Goal: Task Accomplishment & Management: Contribute content

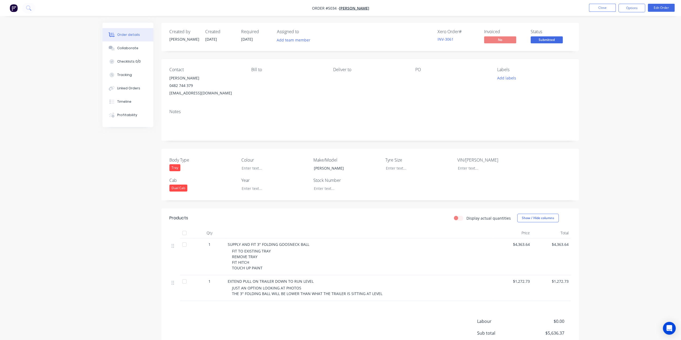
click at [12, 8] on img "button" at bounding box center [14, 8] width 8 height 8
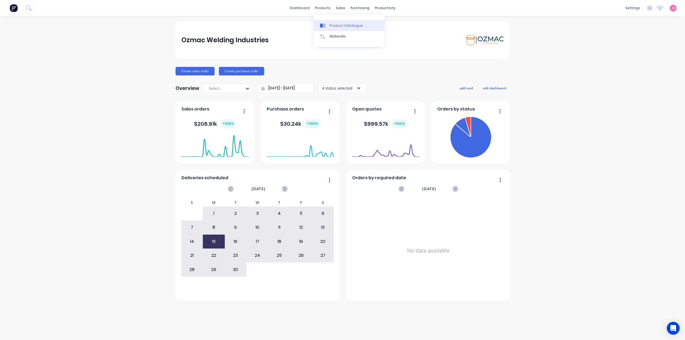
click at [336, 25] on div "Product Catalogue" at bounding box center [346, 25] width 33 height 5
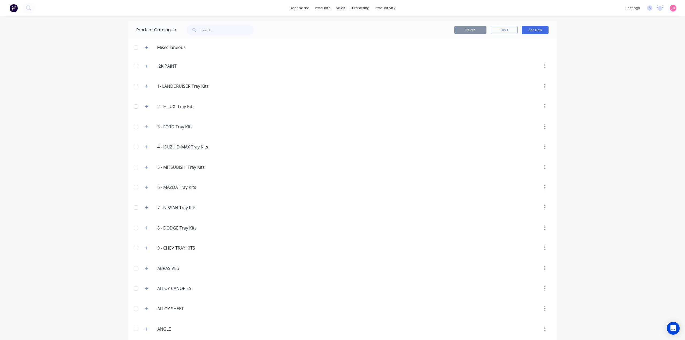
drag, startPoint x: 159, startPoint y: 66, endPoint x: 261, endPoint y: 73, distance: 102.7
click at [261, 73] on header ".2K.PAINT .2K PAINT" at bounding box center [342, 66] width 428 height 20
click at [157, 67] on input ".2K PAINT" at bounding box center [188, 66] width 63 height 6
click at [333, 85] on div at bounding box center [387, 87] width 327 height 10
click at [155, 67] on div "2K.PAINT 2K PAINT" at bounding box center [189, 66] width 72 height 7
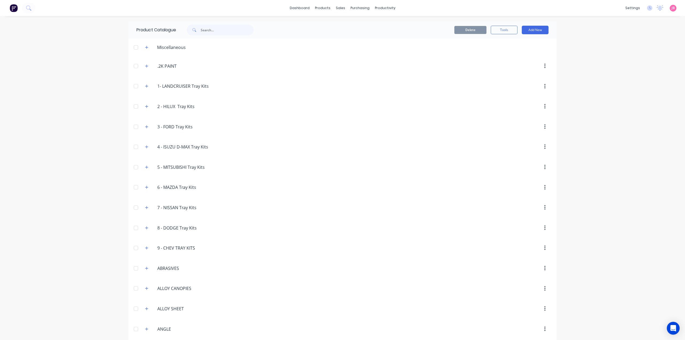
type input ".2K PAINT"
click at [256, 55] on header "Miscellaneous" at bounding box center [342, 47] width 428 height 17
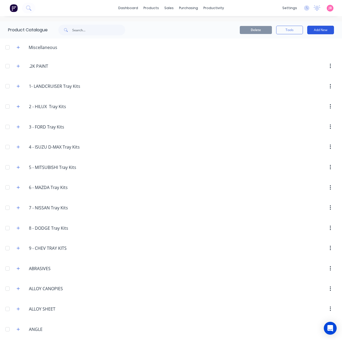
click at [323, 29] on button "Add New" at bounding box center [320, 30] width 27 height 9
click at [312, 43] on div "Category" at bounding box center [308, 44] width 41 height 8
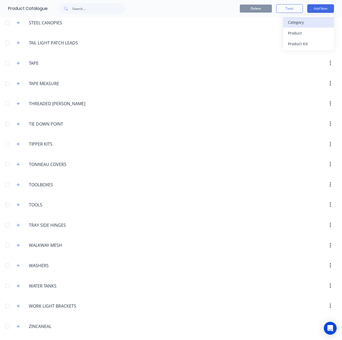
click at [302, 22] on div "Category" at bounding box center [308, 22] width 41 height 8
type input "s"
type input "STOCK CRATES"
click at [40, 340] on input "STOCK CRATES" at bounding box center [38, 346] width 60 height 8
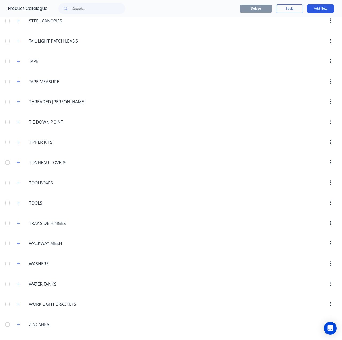
click at [322, 7] on button "Add New" at bounding box center [320, 8] width 27 height 9
click at [303, 46] on div "Product Kit" at bounding box center [308, 44] width 41 height 8
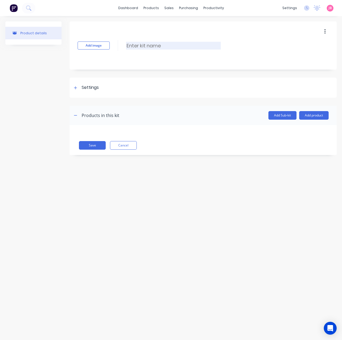
click at [137, 45] on input at bounding box center [173, 46] width 95 height 8
type input "HEAVY DUTY STOCK CRATE STEEL SIDES"
click at [86, 92] on div "Settings" at bounding box center [203, 88] width 267 height 20
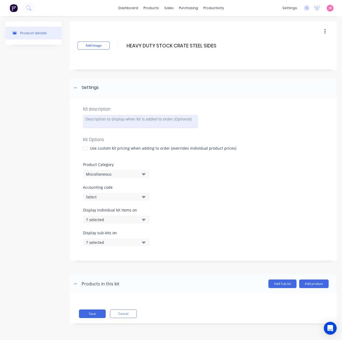
click at [98, 119] on div at bounding box center [140, 121] width 115 height 13
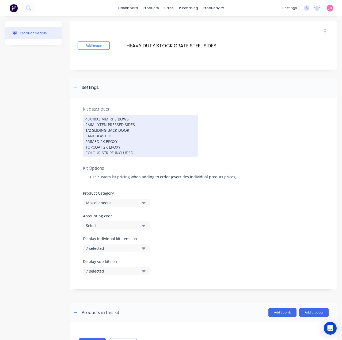
click at [85, 178] on div at bounding box center [85, 177] width 11 height 11
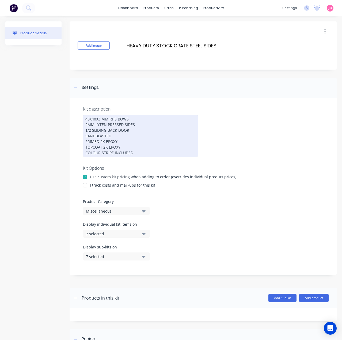
click at [85, 189] on div at bounding box center [85, 185] width 11 height 11
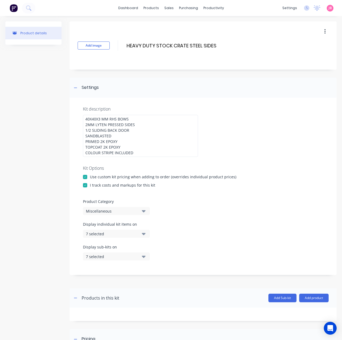
click at [112, 214] on button "Miscellaneous" at bounding box center [116, 211] width 67 height 8
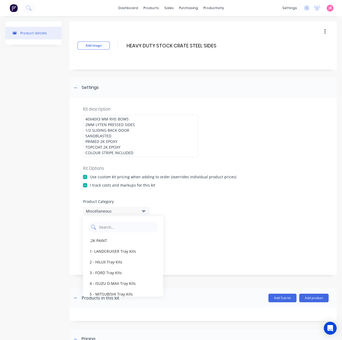
click at [113, 222] on Category "text" at bounding box center [126, 227] width 57 height 11
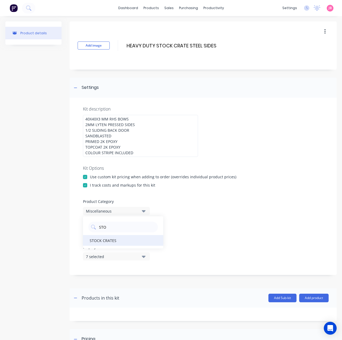
type Category "STO"
click at [105, 241] on div "STOCK CRATES" at bounding box center [123, 240] width 80 height 11
click at [129, 234] on div "7 selected" at bounding box center [112, 234] width 52 height 6
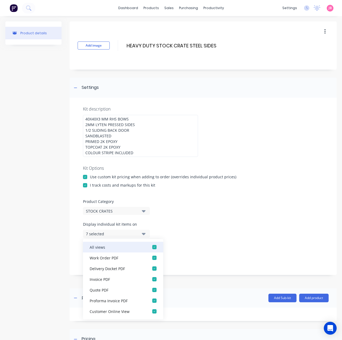
click at [151, 248] on div "button" at bounding box center [154, 247] width 11 height 11
click at [168, 218] on div "Kit description 40X40X3 MM RHS BOWS 2MM LYTEN PRESSED SIDES 1/2 SLIDING BACK DO…" at bounding box center [203, 186] width 267 height 177
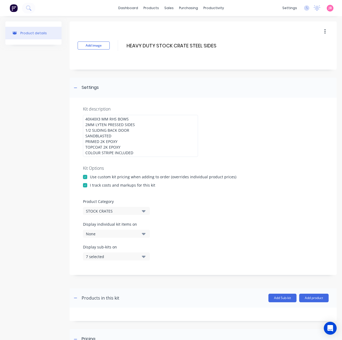
click at [144, 261] on div "Display sub-kits on 7 selected" at bounding box center [203, 255] width 240 height 23
click at [144, 257] on icon "button" at bounding box center [144, 257] width 4 height 2
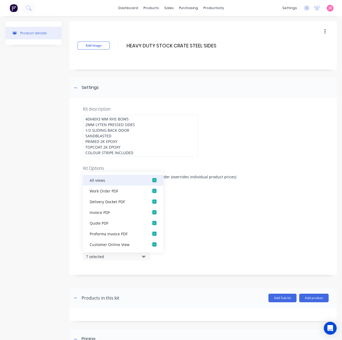
click at [150, 181] on div "button" at bounding box center [154, 180] width 11 height 11
click at [211, 193] on div at bounding box center [203, 195] width 240 height 8
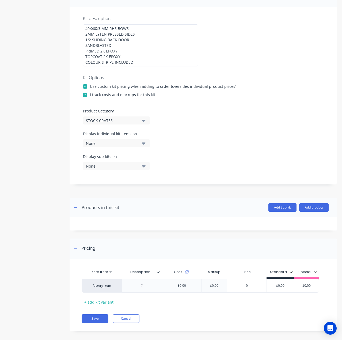
scroll to position [94, 0]
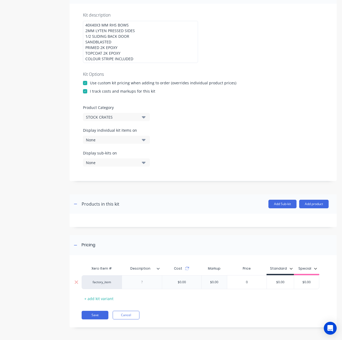
click at [144, 285] on div at bounding box center [142, 282] width 40 height 14
click at [143, 281] on div at bounding box center [142, 282] width 27 height 7
paste div
type input "$0.00"
click at [277, 283] on input "$0.00" at bounding box center [280, 282] width 27 height 5
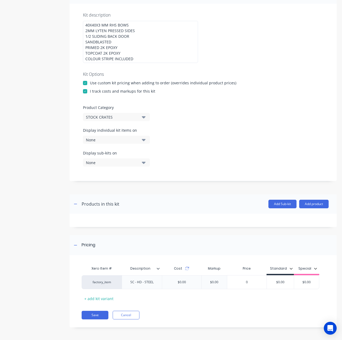
click at [196, 298] on div "Xero Item # Description Cost Markup Price Standard Special factory_item SC - HD…" at bounding box center [202, 283] width 240 height 40
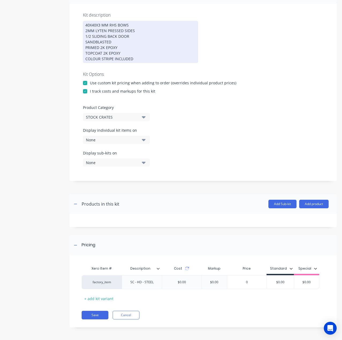
click at [120, 48] on div "40X40X3 MM RHS BOWS 2MM LYTEN PRESSED SIDES 1/2 SLIDING BACK DOOR SANDBLASTED P…" at bounding box center [140, 42] width 115 height 42
click at [136, 59] on div "40X40X3 MM RHS BOWS 2MM LYTEN PRESSED SIDES 1/2 SLIDING BACK DOOR SANDBLASTED P…" at bounding box center [140, 42] width 115 height 42
click at [132, 52] on div "40X40X3 MM RHS BOWS 2MM LYTEN PRESSED SIDES 1/2 SLIDING BACK DOOR SANDBLASTED P…" at bounding box center [140, 42] width 115 height 42
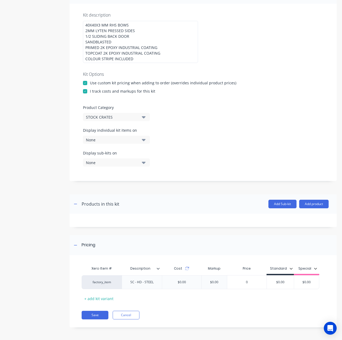
click at [236, 67] on div at bounding box center [203, 67] width 240 height 8
click at [97, 312] on button "Save" at bounding box center [95, 315] width 27 height 9
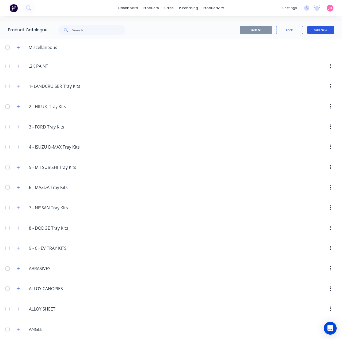
click at [321, 30] on button "Add New" at bounding box center [320, 30] width 27 height 9
click at [305, 65] on div "Product Kit" at bounding box center [308, 65] width 41 height 8
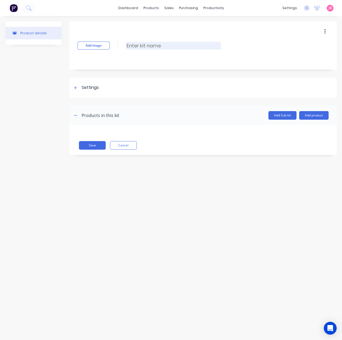
click at [170, 46] on input at bounding box center [173, 46] width 95 height 8
paste input "HEAVY DUTY STOCK CRATE ALLOY SIDES"
type input "HEAVY DUTY STOCK CRATE ALLOY SIDES"
click at [77, 87] on icon at bounding box center [75, 88] width 3 height 4
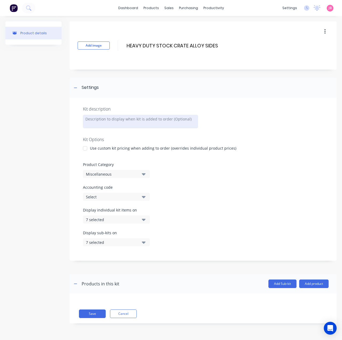
click at [111, 122] on div at bounding box center [140, 121] width 115 height 13
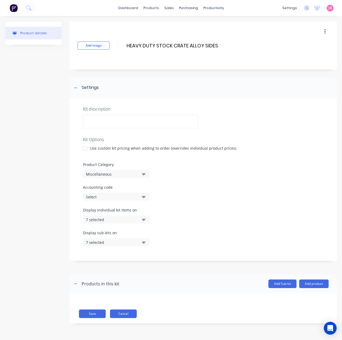
click at [132, 315] on button "Cancel" at bounding box center [123, 313] width 27 height 9
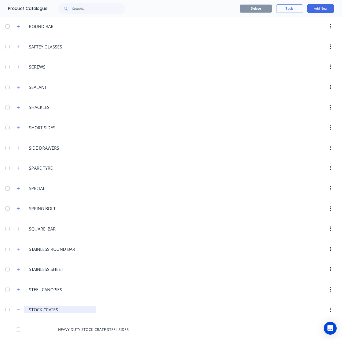
scroll to position [1873, 0]
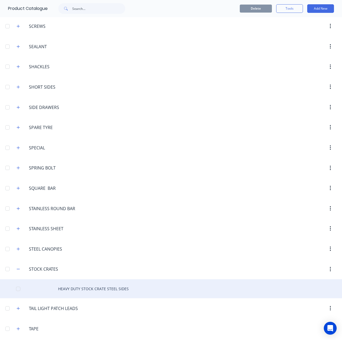
click at [91, 279] on div "HEAVY DUTY STOCK CRATE STEEL SIDES" at bounding box center [171, 288] width 342 height 19
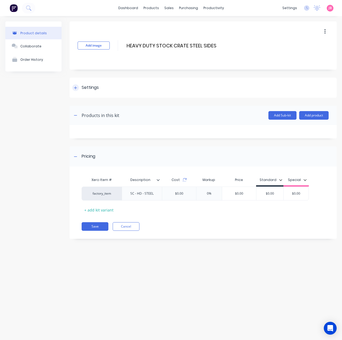
click at [85, 88] on div "Settings" at bounding box center [90, 87] width 17 height 7
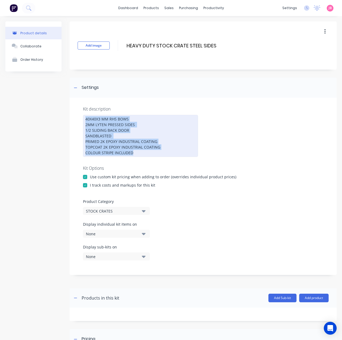
drag, startPoint x: 144, startPoint y: 154, endPoint x: 80, endPoint y: 114, distance: 75.8
click at [80, 114] on div "Kit description 40X40X3 MM RHS BOWS 2MM LYTEN PRESSED SIDES 1/2 SLIDING BACK DO…" at bounding box center [203, 186] width 267 height 177
copy div "40X40X3 MM RHS BOWS 2MM LYTEN PRESSED SIDES 1/2 SLIDING BACK DOOR SANDBLASTED P…"
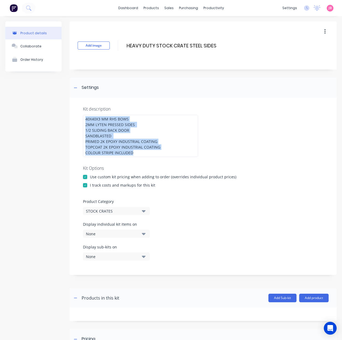
click at [13, 8] on img at bounding box center [14, 8] width 8 height 8
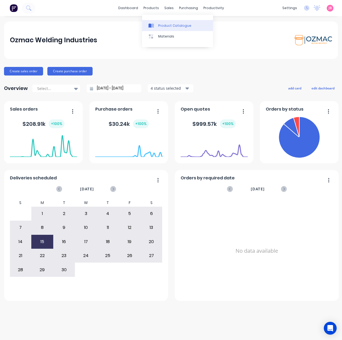
click at [164, 22] on link "Product Catalogue" at bounding box center [177, 25] width 71 height 11
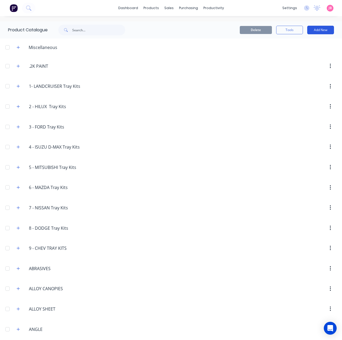
click at [326, 28] on button "Add New" at bounding box center [320, 30] width 27 height 9
click at [305, 67] on div "Product Kit" at bounding box center [308, 65] width 41 height 8
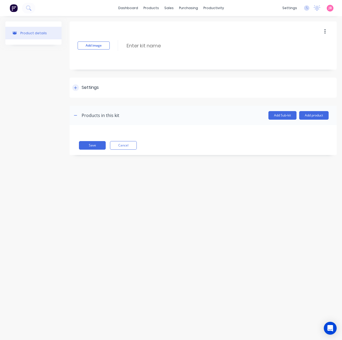
drag, startPoint x: 138, startPoint y: 44, endPoint x: 94, endPoint y: 89, distance: 63.0
click at [94, 89] on div "Settings" at bounding box center [90, 87] width 17 height 7
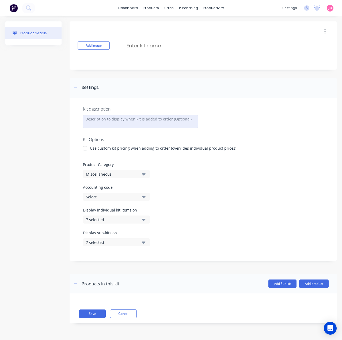
paste div
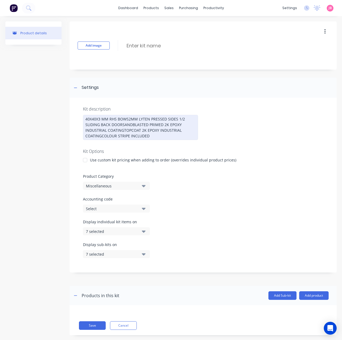
click at [122, 135] on div "40X40X3 MM RHS BOWS2MM LYTEN PRESSED SIDES 1/2 SLIDING BACK DOORSANDBLASTED PRI…" at bounding box center [140, 127] width 115 height 25
click at [127, 119] on div "40X40X3 MM RHS BOWS2MM LYTEN PRESSED SIDES 1/2 SLIDING BACK DOORSANDBLASTED PRI…" at bounding box center [140, 127] width 115 height 25
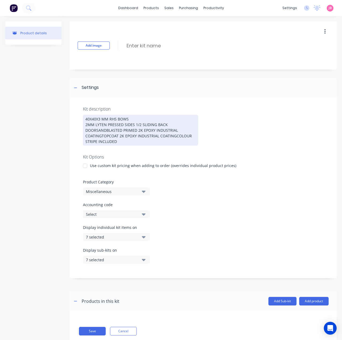
click at [136, 124] on div "40X40X3 MM RHS BOWS 2MM LYTEN PRESSED SIDES 1/2 SLIDING BACK DOORSANDBLASTED PR…" at bounding box center [140, 130] width 115 height 31
click at [135, 124] on div "40X40X3 MM RHS BOWS 2MM LYTEN PRESSED SIDES 1/2 SLIDING BACK DOORSANDBLASTED PR…" at bounding box center [140, 130] width 115 height 31
click at [129, 129] on div "40X40X3 MM RHS BOWS 2MM LYTEN PRESSED SIDES 1/2 SLIDING BACK DOORSANDBLASTED PR…" at bounding box center [140, 130] width 115 height 31
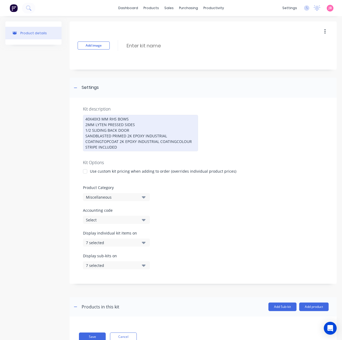
click at [101, 142] on div "40X40X3 MM RHS BOWS 2MM LYTEN PRESSED SIDES 1/2 SLIDING BACK DOOR SANDBLASTED P…" at bounding box center [140, 133] width 115 height 36
click at [157, 140] on div "40X40X3 MM RHS BOWS 2MM LYTEN PRESSED SIDES 1/2 SLIDING BACK DOOR SANDBLASTED P…" at bounding box center [140, 133] width 115 height 36
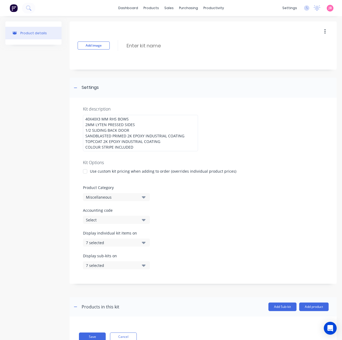
click at [159, 158] on div at bounding box center [203, 155] width 240 height 8
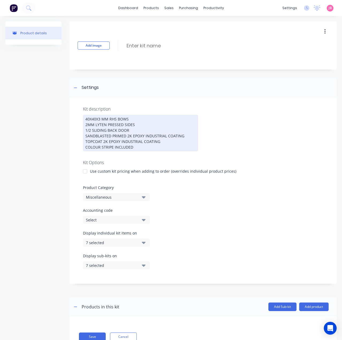
drag, startPoint x: 138, startPoint y: 124, endPoint x: 76, endPoint y: 123, distance: 61.5
click at [76, 123] on div "Kit description 40X40X3 MM RHS BOWS 2MM LYTEN PRESSED SIDES 1/2 SLIDING BACK DO…" at bounding box center [203, 191] width 267 height 186
click at [112, 136] on div "40X40X3 MM RHS BOWS 145MM INTERLOCKING ALLOY BOARDS 1/2 SLIDING BACK DOOR SANDB…" at bounding box center [140, 133] width 115 height 36
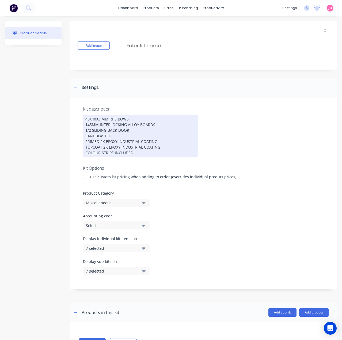
click at [170, 151] on div "40X40X3 MM RHS BOWS 145MM INTERLOCKING ALLOY BOARDS 1/2 SLIDING BACK DOOR SANDB…" at bounding box center [140, 136] width 115 height 42
click at [84, 176] on div at bounding box center [85, 177] width 11 height 11
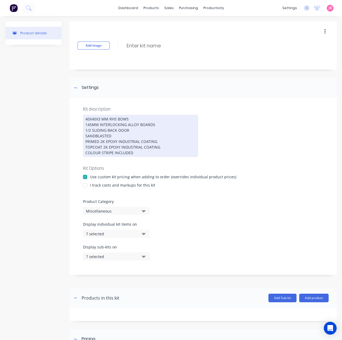
click at [85, 183] on div at bounding box center [85, 185] width 11 height 11
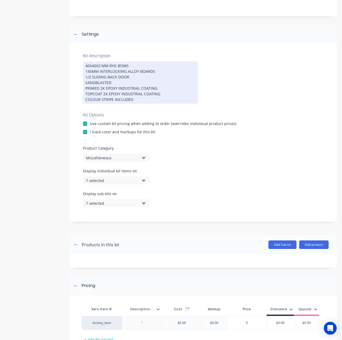
scroll to position [54, 0]
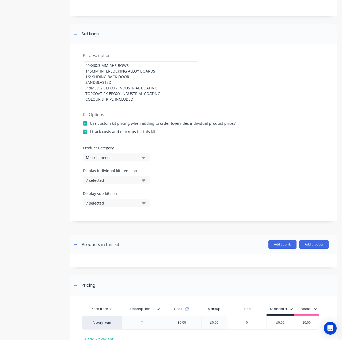
click at [121, 159] on div "Miscellaneous" at bounding box center [112, 158] width 52 height 6
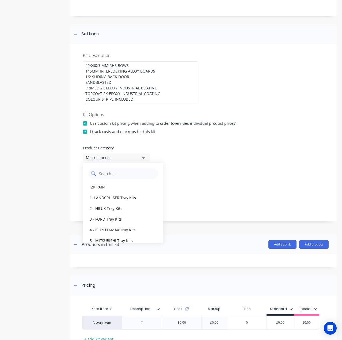
click at [124, 172] on Category "text" at bounding box center [126, 173] width 57 height 11
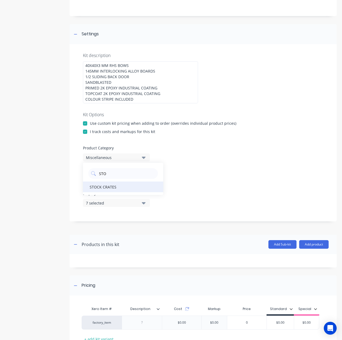
type Category "STO"
click at [117, 185] on div "STOCK CRATES" at bounding box center [123, 186] width 80 height 11
click at [117, 182] on div "7 selected" at bounding box center [112, 180] width 52 height 6
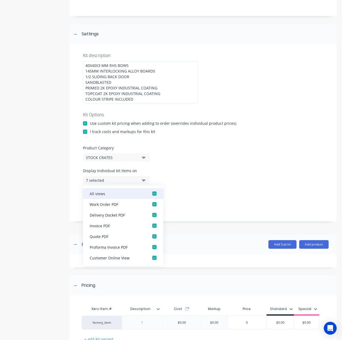
click at [150, 193] on div "button" at bounding box center [154, 193] width 11 height 11
drag, startPoint x: 180, startPoint y: 175, endPoint x: 175, endPoint y: 176, distance: 5.1
click at [180, 175] on div "Display individual kit items on None" at bounding box center [203, 179] width 240 height 23
click at [143, 181] on icon "button" at bounding box center [144, 180] width 4 height 2
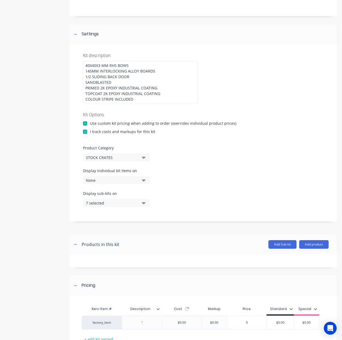
click at [144, 202] on icon "button" at bounding box center [144, 203] width 4 height 2
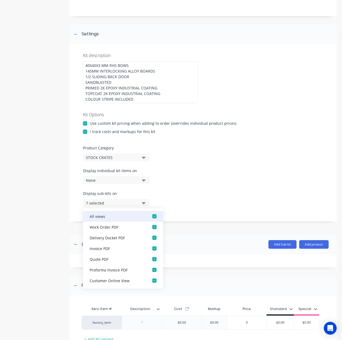
drag, startPoint x: 148, startPoint y: 213, endPoint x: 147, endPoint y: 211, distance: 3.1
click at [149, 213] on div "button" at bounding box center [154, 216] width 11 height 11
click at [146, 205] on button "None" at bounding box center [116, 203] width 67 height 8
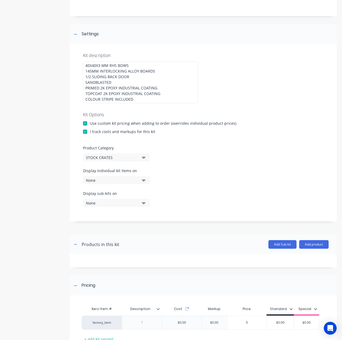
scroll to position [94, 0]
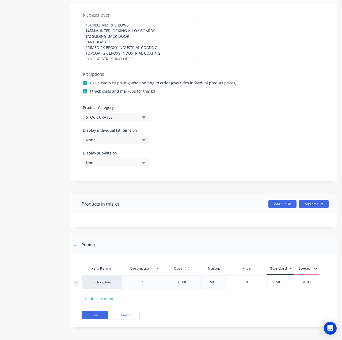
click at [143, 287] on div at bounding box center [142, 282] width 40 height 14
click at [151, 281] on div at bounding box center [142, 282] width 27 height 7
paste div
click at [166, 258] on div "Pricing Xero Item # Description Cost Markup Price Standard Special factory_item…" at bounding box center [203, 281] width 267 height 92
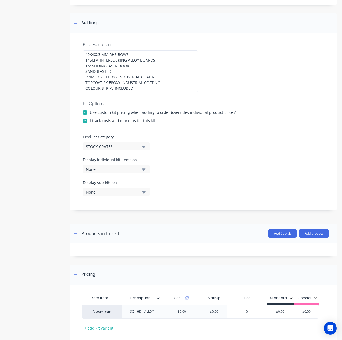
scroll to position [14, 0]
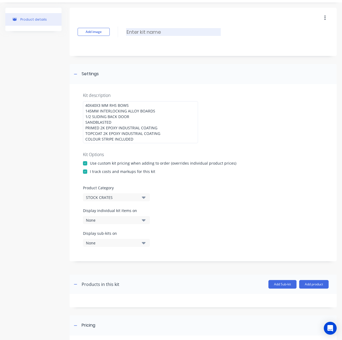
click at [158, 32] on input at bounding box center [173, 32] width 95 height 8
paste input "HEAVY DUTY STOCK CRATE ALLOY SIDES"
type input "HEAVY DUTY STOCK CRATE ALLOY SIDES"
click at [200, 69] on div "Settings" at bounding box center [203, 74] width 267 height 20
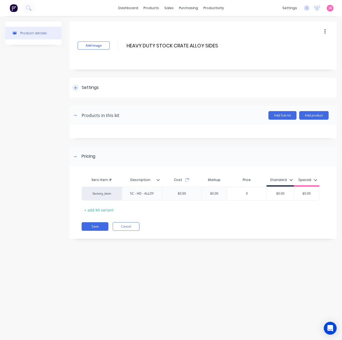
scroll to position [0, 0]
click at [179, 82] on div "Settings" at bounding box center [203, 88] width 267 height 20
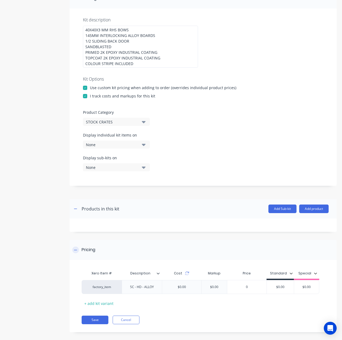
scroll to position [94, 0]
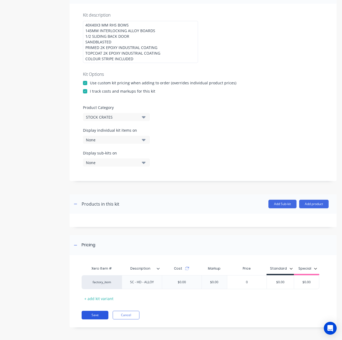
click at [101, 316] on button "Save" at bounding box center [95, 315] width 27 height 9
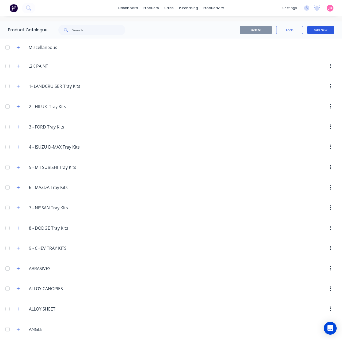
click at [323, 30] on button "Add New" at bounding box center [320, 30] width 27 height 9
click at [303, 63] on div "Product Kit" at bounding box center [308, 65] width 41 height 8
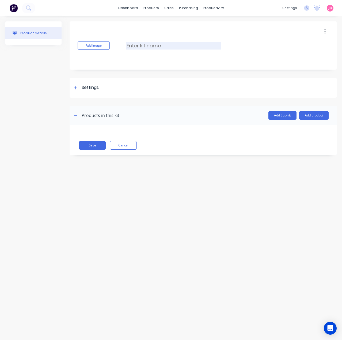
click at [132, 44] on input at bounding box center [173, 46] width 95 height 8
click at [162, 42] on input at bounding box center [173, 46] width 95 height 8
paste input "FULL HEIGHT STEEL SIDES P/FT"
drag, startPoint x: 193, startPoint y: 44, endPoint x: 182, endPoint y: 44, distance: 11.2
click at [182, 44] on input "FULL HEIGHT STEEL SIDES P/FT" at bounding box center [173, 46] width 95 height 8
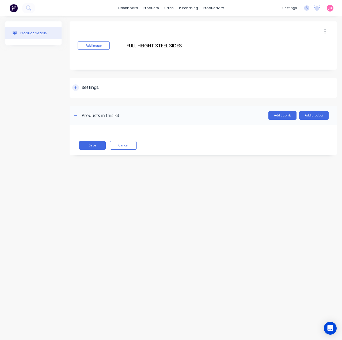
type input "FULL HEIGHT STEEL SIDES"
click at [87, 87] on div "Settings" at bounding box center [90, 87] width 17 height 7
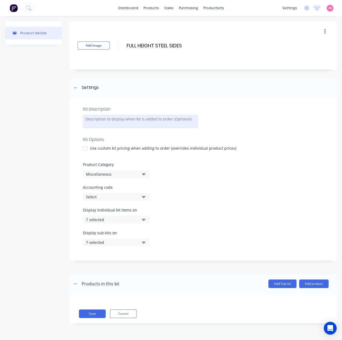
click at [111, 119] on div at bounding box center [140, 121] width 115 height 13
drag, startPoint x: 112, startPoint y: 120, endPoint x: 79, endPoint y: 119, distance: 33.5
click at [80, 119] on div "Kit description PER FOOT Kit Options Use custom kit pricing when adding to orde…" at bounding box center [203, 179] width 267 height 163
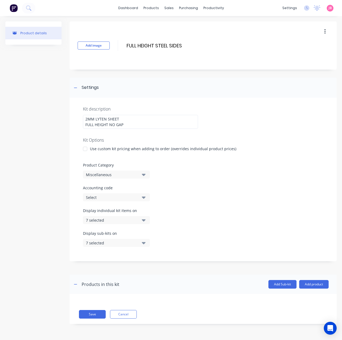
click at [157, 142] on div "Kit Options" at bounding box center [203, 140] width 240 height 6
click at [83, 154] on div at bounding box center [85, 148] width 11 height 11
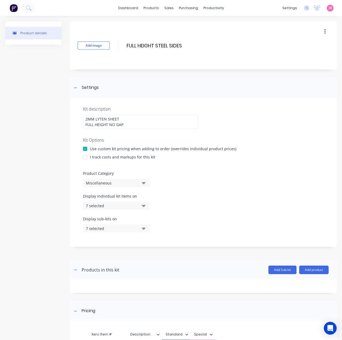
click at [86, 162] on div at bounding box center [85, 157] width 11 height 11
click at [104, 186] on div "Miscellaneous" at bounding box center [112, 183] width 52 height 6
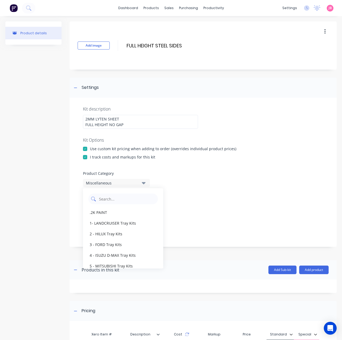
click at [116, 204] on Category "text" at bounding box center [126, 198] width 57 height 11
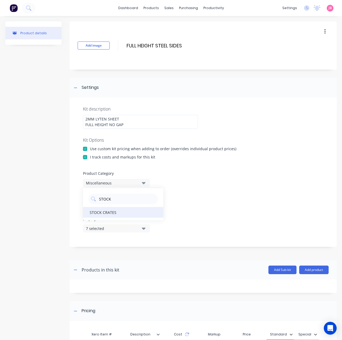
type Category "STOCK"
click at [116, 215] on div "STOCK CRATES" at bounding box center [123, 212] width 80 height 11
click at [125, 208] on div "7 selected" at bounding box center [112, 206] width 52 height 6
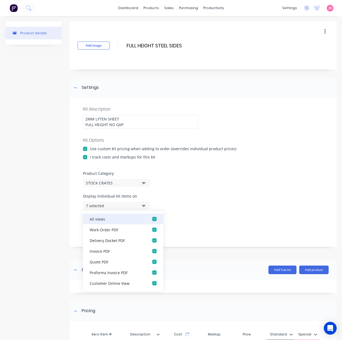
click at [149, 224] on div "button" at bounding box center [154, 219] width 11 height 11
click at [146, 210] on button "None" at bounding box center [116, 205] width 67 height 8
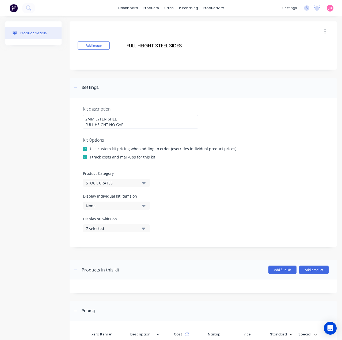
click at [143, 231] on icon "button" at bounding box center [144, 228] width 4 height 6
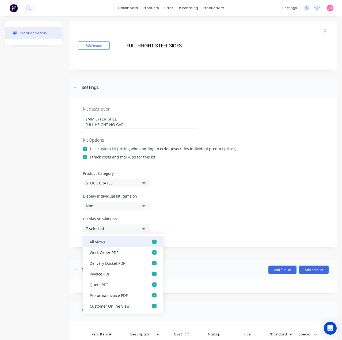
click at [149, 247] on div "button" at bounding box center [154, 241] width 11 height 11
click at [161, 216] on div "Display individual kit items on None" at bounding box center [203, 204] width 240 height 23
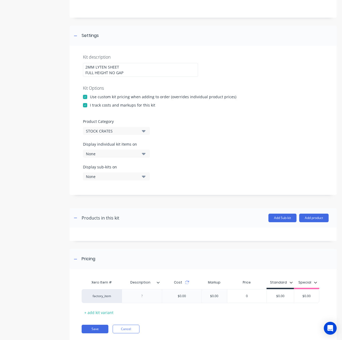
scroll to position [71, 0]
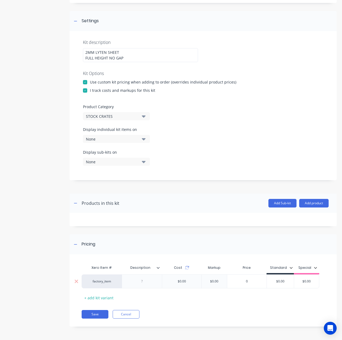
click at [142, 275] on div at bounding box center [142, 281] width 40 height 14
click at [141, 282] on div at bounding box center [142, 281] width 27 height 7
click at [145, 285] on div at bounding box center [142, 281] width 40 height 14
paste div
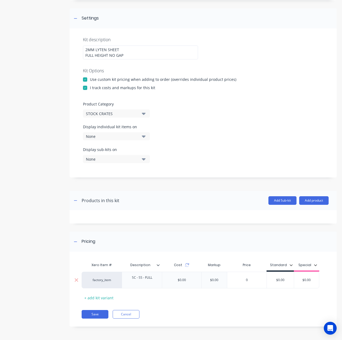
click at [283, 285] on div "$0.00" at bounding box center [280, 279] width 27 height 13
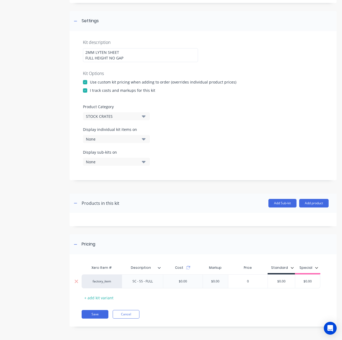
drag, startPoint x: 286, startPoint y: 281, endPoint x: 277, endPoint y: 283, distance: 9.3
click at [277, 283] on input "$0.00" at bounding box center [281, 281] width 27 height 5
type input "100"
click at [243, 115] on div "Product Category STOCK CRATES" at bounding box center [203, 112] width 240 height 16
click at [127, 55] on div "2MM LYTEN SHEET FULL HEIGHT NO GAP" at bounding box center [140, 55] width 115 height 14
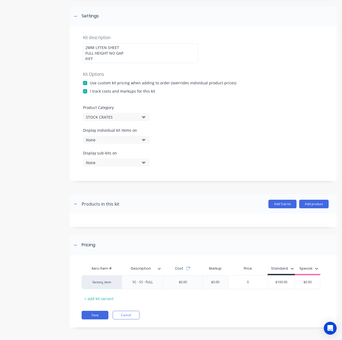
click at [216, 51] on div "Kit description 2MM LYTEN SHEET FULL HEIGHT NO GAP P/FT Kit Options Use custom …" at bounding box center [203, 103] width 267 height 155
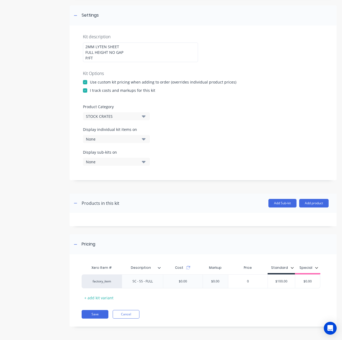
scroll to position [77, 0]
click at [140, 137] on button "None" at bounding box center [116, 139] width 67 height 8
click at [142, 141] on icon "button" at bounding box center [144, 139] width 4 height 6
click at [97, 314] on button "Save" at bounding box center [95, 314] width 27 height 9
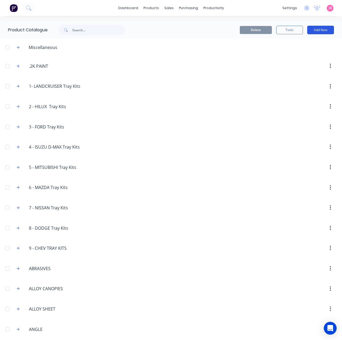
click at [323, 27] on button "Add New" at bounding box center [320, 30] width 27 height 9
click at [306, 63] on div "Product Kit" at bounding box center [308, 65] width 41 height 8
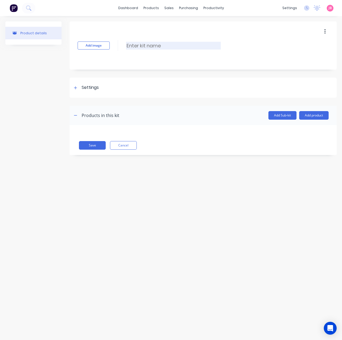
drag, startPoint x: 153, startPoint y: 40, endPoint x: 155, endPoint y: 47, distance: 6.4
click at [153, 40] on div "Add image Enter kit name" at bounding box center [203, 45] width 267 height 48
click at [155, 48] on input at bounding box center [173, 46] width 95 height 8
paste input "FULL HEIGHT ALLOY BOARDS NO GAP"
type input "FULL HEIGHT ALLOY BOARDS NO GAP"
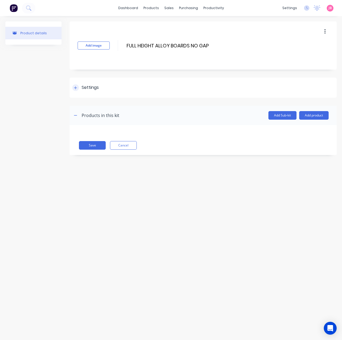
click at [91, 86] on div "Settings" at bounding box center [90, 87] width 17 height 7
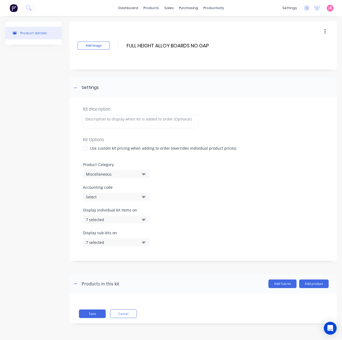
click at [88, 148] on div at bounding box center [85, 148] width 11 height 11
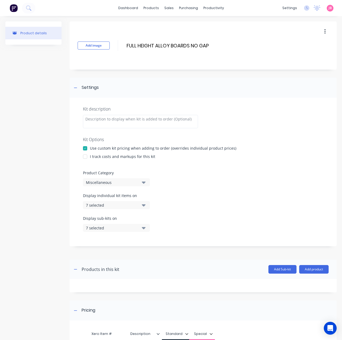
click at [92, 154] on div "I track costs and markups for this kit" at bounding box center [122, 157] width 65 height 6
click at [86, 156] on div at bounding box center [85, 156] width 11 height 11
click at [140, 182] on button "Miscellaneous" at bounding box center [116, 182] width 67 height 8
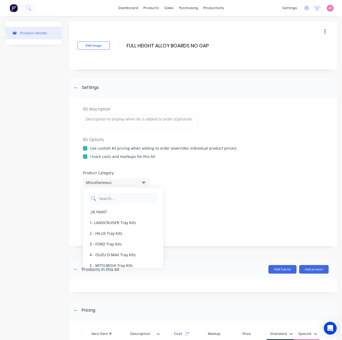
click at [127, 201] on Category "text" at bounding box center [126, 198] width 57 height 11
type Category "STOCK"
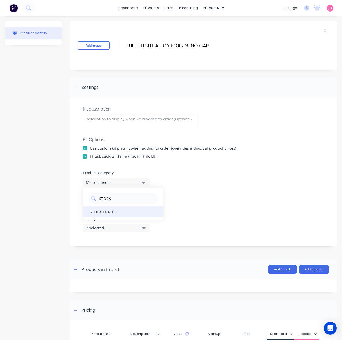
click at [115, 212] on div "STOCK CRATES" at bounding box center [123, 211] width 80 height 11
click at [140, 209] on div "Display individual kit items on 7 selected" at bounding box center [203, 204] width 240 height 23
click at [143, 206] on icon "button" at bounding box center [144, 205] width 4 height 6
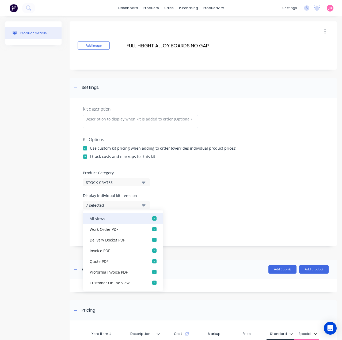
click at [151, 218] on div "button" at bounding box center [154, 218] width 11 height 11
click at [146, 206] on button "None" at bounding box center [116, 205] width 67 height 8
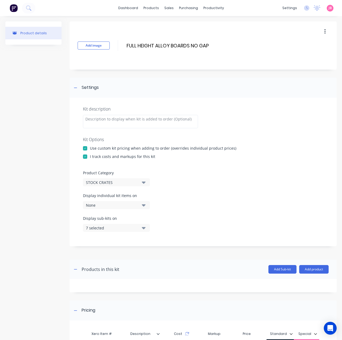
click at [143, 230] on icon "button" at bounding box center [144, 228] width 4 height 6
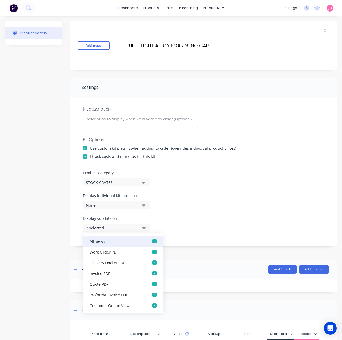
click at [149, 240] on div "button" at bounding box center [154, 241] width 11 height 11
click at [145, 227] on icon "button" at bounding box center [144, 228] width 4 height 2
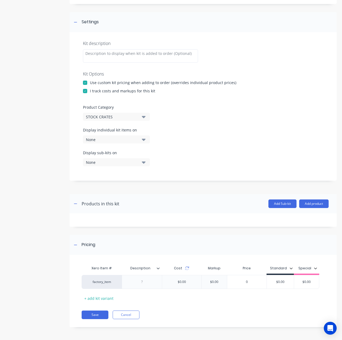
scroll to position [12, 0]
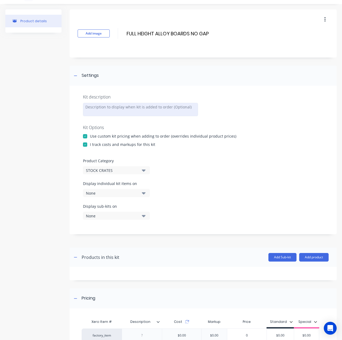
click at [112, 108] on div at bounding box center [140, 109] width 115 height 13
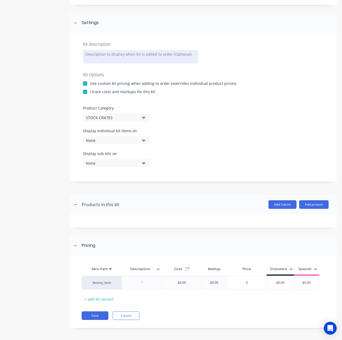
scroll to position [66, 0]
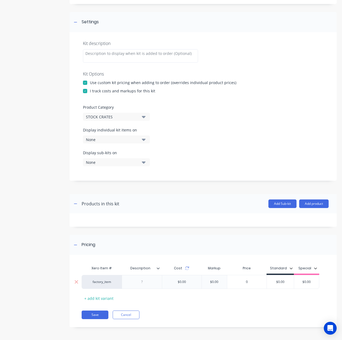
click at [146, 284] on div at bounding box center [142, 281] width 27 height 7
click at [149, 281] on div at bounding box center [142, 281] width 27 height 7
paste div
click at [278, 282] on input "$0.00" at bounding box center [280, 283] width 27 height 5
click at [278, 282] on input "$0.00" at bounding box center [281, 281] width 27 height 5
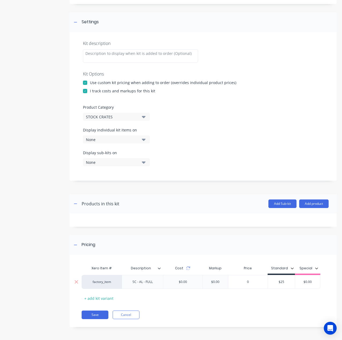
type input "$25"
click at [105, 57] on div at bounding box center [140, 55] width 115 height 13
click at [181, 73] on div "Kit Options" at bounding box center [203, 74] width 240 height 6
click at [94, 315] on button "Save" at bounding box center [95, 314] width 27 height 9
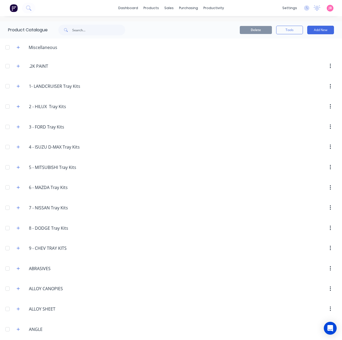
click at [311, 25] on div "Delete Tools Add New" at bounding box center [240, 29] width 203 height 17
click at [315, 31] on button "Add New" at bounding box center [320, 30] width 27 height 9
click at [308, 62] on div "Product Kit" at bounding box center [308, 65] width 41 height 8
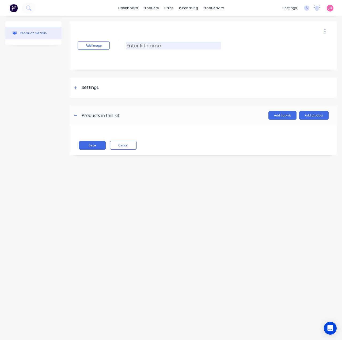
click at [132, 46] on input at bounding box center [173, 46] width 95 height 8
paste input "ALLOY BOARDS STD GAPS"
type input "ALLOY BOARDS STD GAPS"
click at [87, 87] on div "Settings" at bounding box center [90, 87] width 17 height 7
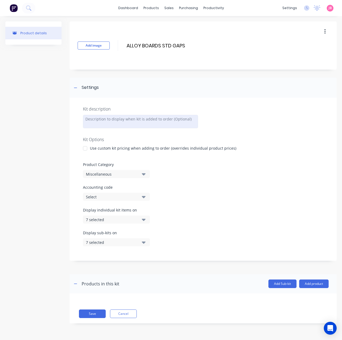
click at [125, 123] on div at bounding box center [140, 121] width 115 height 13
click at [164, 74] on div "Add image ALLOY BOARDS STD GAPS ALLOY BOARDS STD GAPS Enter kit name Settings K…" at bounding box center [203, 176] width 267 height 310
click at [170, 123] on div at bounding box center [140, 121] width 115 height 13
click at [194, 102] on div "Kit description 30MM GAP - 2 BOARDS THEN 65MM GAP Kit Options Use custom kit pr…" at bounding box center [203, 179] width 267 height 163
drag, startPoint x: 89, startPoint y: 119, endPoint x: 81, endPoint y: 119, distance: 8.6
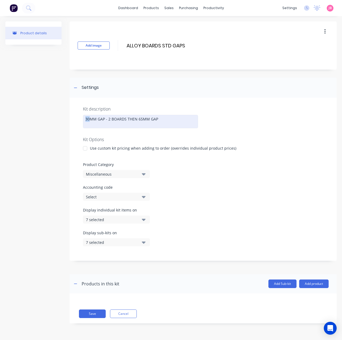
click at [81, 119] on div "Kit description 30MM GAP - 2 BOARDS THEN 65MM GAP Kit Options Use custom kit pr…" at bounding box center [203, 179] width 267 height 163
click at [141, 127] on div "20MM GAP - 2 BOARDS THEN 65MM GAP" at bounding box center [140, 121] width 115 height 13
click at [85, 146] on div at bounding box center [85, 148] width 11 height 11
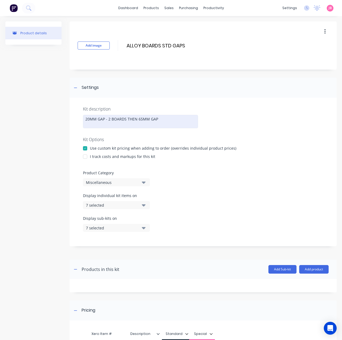
drag, startPoint x: 85, startPoint y: 155, endPoint x: 107, endPoint y: 181, distance: 33.2
click at [85, 155] on div at bounding box center [85, 156] width 11 height 11
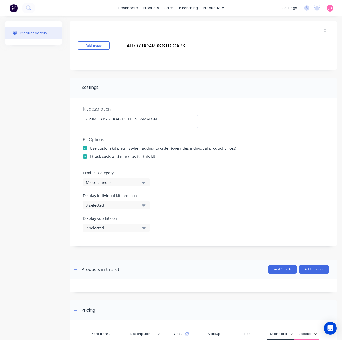
click at [116, 180] on div "Miscellaneous" at bounding box center [112, 183] width 52 height 6
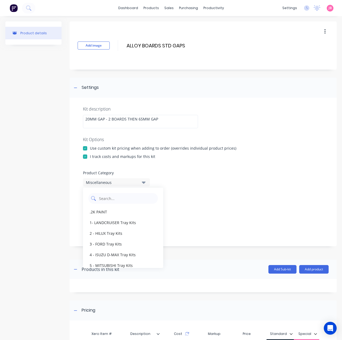
click at [119, 199] on Category "text" at bounding box center [126, 198] width 57 height 11
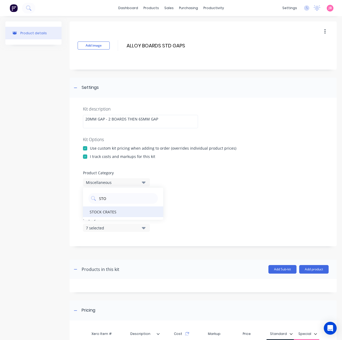
type Category "STO"
click at [127, 211] on div "STOCK CRATES" at bounding box center [123, 211] width 80 height 11
click at [144, 207] on icon "button" at bounding box center [144, 205] width 4 height 6
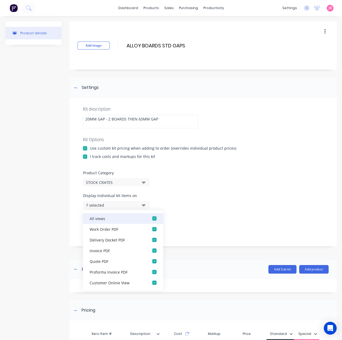
click at [149, 219] on div "button" at bounding box center [154, 218] width 11 height 11
click at [144, 203] on icon "button" at bounding box center [144, 205] width 4 height 6
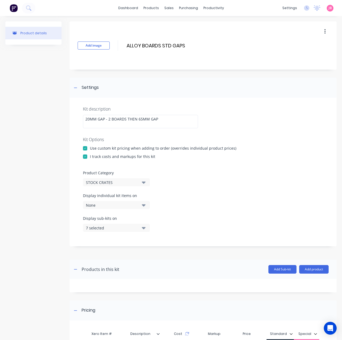
click at [140, 226] on button "7 selected" at bounding box center [116, 228] width 67 height 8
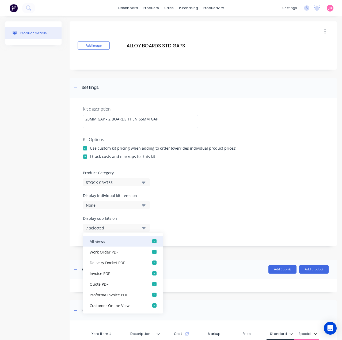
click at [151, 241] on div "button" at bounding box center [154, 241] width 11 height 11
click at [142, 228] on icon "button" at bounding box center [144, 228] width 4 height 6
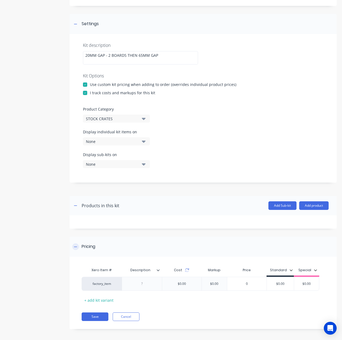
scroll to position [66, 0]
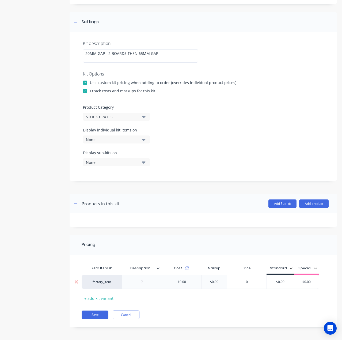
click at [146, 284] on div at bounding box center [142, 281] width 27 height 7
click at [141, 288] on div at bounding box center [142, 282] width 40 height 14
click at [147, 283] on div at bounding box center [142, 281] width 27 height 7
paste div
click at [95, 314] on button "Save" at bounding box center [95, 314] width 27 height 9
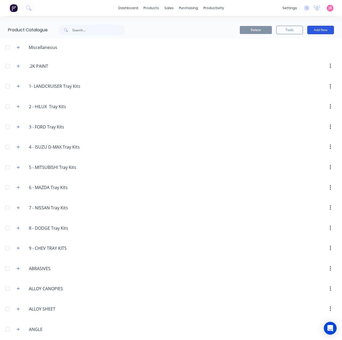
click at [315, 29] on button "Add New" at bounding box center [320, 30] width 27 height 9
click at [307, 66] on div "Product Kit" at bounding box center [308, 65] width 41 height 8
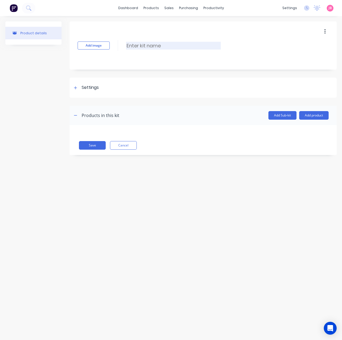
click at [141, 46] on input at bounding box center [173, 46] width 95 height 8
click at [187, 46] on input at bounding box center [173, 46] width 95 height 8
paste input "ALLOY BOARDS EXTRA AIR GAPS"
type input "ALLOY BOARDS EXTRA AIR GAPS"
click at [83, 88] on div "Settings" at bounding box center [90, 87] width 17 height 7
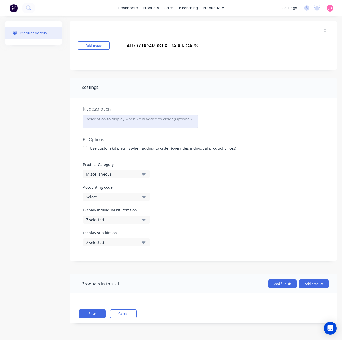
click at [109, 123] on div at bounding box center [140, 121] width 115 height 13
click at [108, 124] on div at bounding box center [140, 121] width 115 height 13
click at [182, 118] on div "50MM GAP THEN 2 BOARDS THEN 65MM GAP THEN" at bounding box center [140, 121] width 115 height 13
click at [125, 127] on div "50MM GAP THEN 2 BOARDS THEN 65MM GAP THEN 4 BOARDS THEN" at bounding box center [140, 122] width 115 height 14
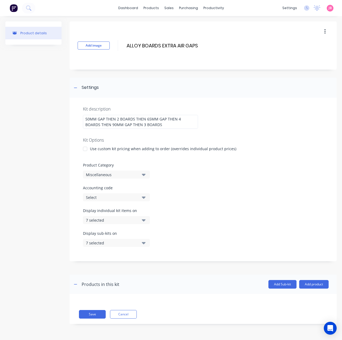
click at [127, 148] on div "Use custom kit pricing when adding to order (overrides individual product price…" at bounding box center [163, 149] width 146 height 6
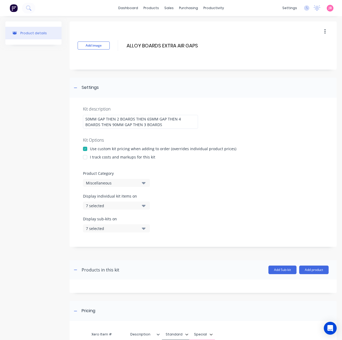
click at [86, 156] on div at bounding box center [85, 157] width 11 height 11
click at [116, 183] on div "Miscellaneous" at bounding box center [112, 183] width 52 height 6
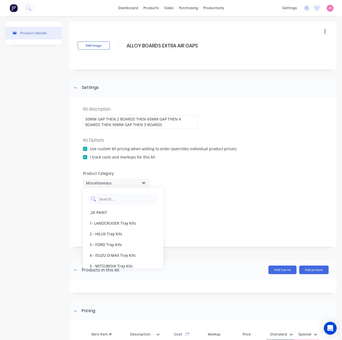
click at [119, 199] on Category "text" at bounding box center [126, 198] width 57 height 11
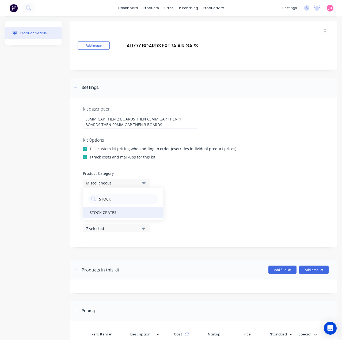
type Category "STOCK"
click at [130, 213] on div "STOCK CRATES" at bounding box center [123, 212] width 80 height 11
click at [137, 204] on div "7 selected" at bounding box center [112, 206] width 52 height 6
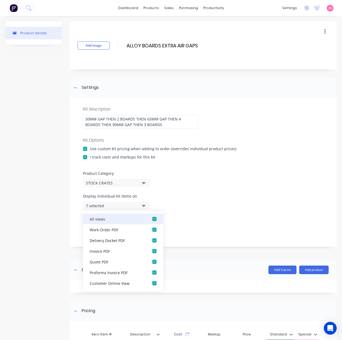
click at [151, 219] on div "button" at bounding box center [154, 219] width 11 height 11
click at [144, 208] on icon "button" at bounding box center [144, 206] width 4 height 6
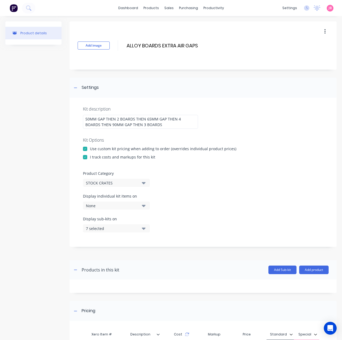
click at [146, 228] on button "7 selected" at bounding box center [116, 228] width 67 height 8
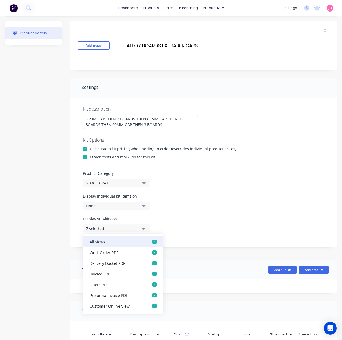
click at [150, 242] on div "button" at bounding box center [154, 241] width 11 height 11
click at [146, 226] on button "None" at bounding box center [116, 228] width 67 height 8
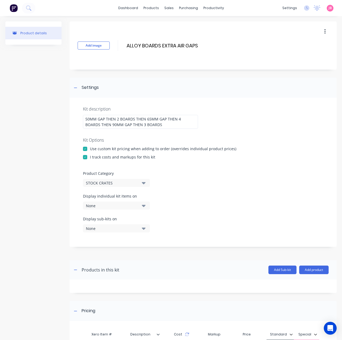
click at [159, 221] on div "Display sub-kits on None" at bounding box center [203, 227] width 240 height 23
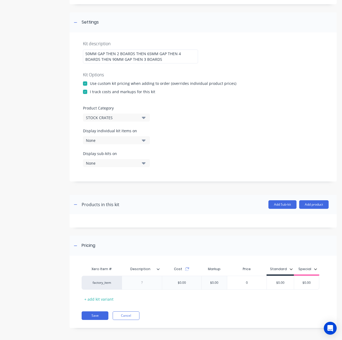
scroll to position [66, 0]
click at [141, 283] on div at bounding box center [142, 282] width 27 height 7
click at [146, 281] on div at bounding box center [142, 282] width 27 height 7
paste div
click at [97, 315] on button "Save" at bounding box center [95, 315] width 27 height 9
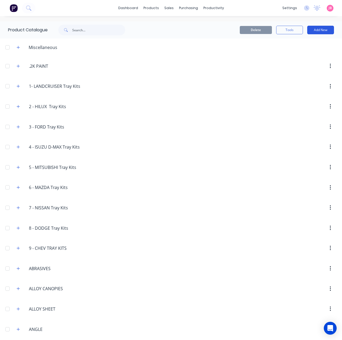
click at [316, 30] on button "Add New" at bounding box center [320, 30] width 27 height 9
click at [298, 65] on div "Product Kit" at bounding box center [308, 65] width 41 height 8
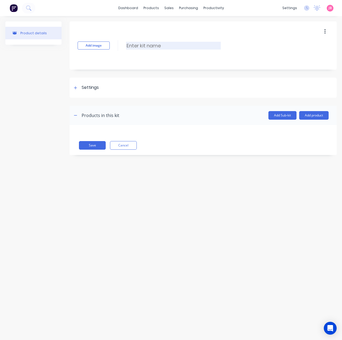
click at [152, 47] on input at bounding box center [173, 46] width 95 height 8
paste input "POWDERCOATED ALLOY BOARDS P/FT"
drag, startPoint x: 212, startPoint y: 44, endPoint x: 202, endPoint y: 44, distance: 10.4
click at [202, 44] on input "POWDERCOATED ALLOY BOARDS P/FT" at bounding box center [173, 46] width 95 height 8
type input "POWDERCOATED ALLOY BOARDS"
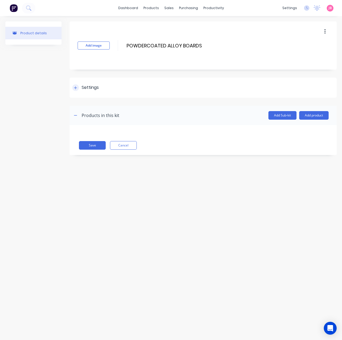
click at [74, 85] on div at bounding box center [75, 87] width 7 height 7
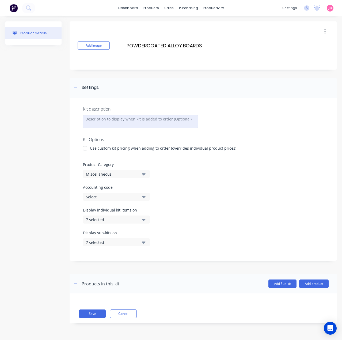
click at [126, 119] on div at bounding box center [140, 121] width 115 height 13
click at [85, 147] on div at bounding box center [85, 148] width 11 height 11
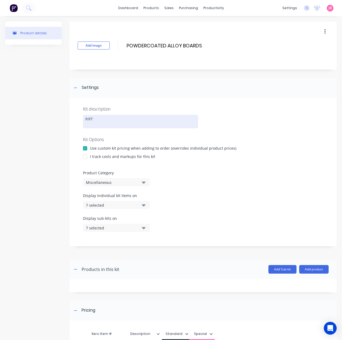
click at [85, 156] on div at bounding box center [85, 156] width 11 height 11
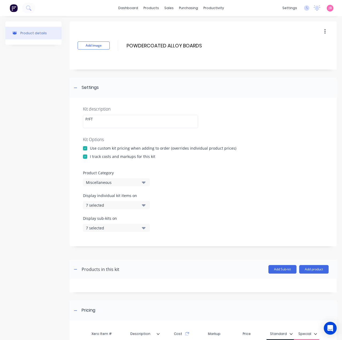
click at [100, 181] on div "Miscellaneous" at bounding box center [112, 183] width 52 height 6
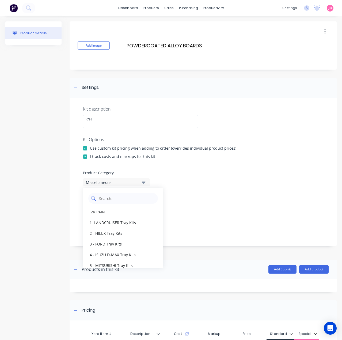
click at [111, 201] on Category "text" at bounding box center [126, 198] width 57 height 11
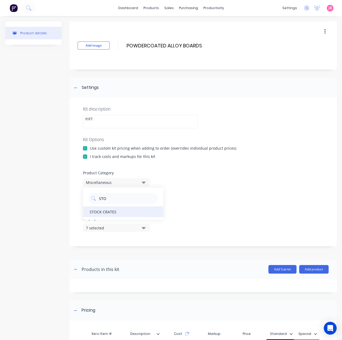
type Category "STO"
click at [115, 215] on div "STOCK CRATES" at bounding box center [123, 211] width 80 height 11
click at [131, 208] on button "7 selected" at bounding box center [116, 205] width 67 height 8
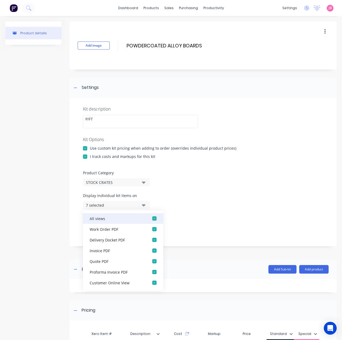
click at [149, 218] on div "button" at bounding box center [154, 218] width 11 height 11
click at [143, 205] on icon "button" at bounding box center [144, 205] width 4 height 2
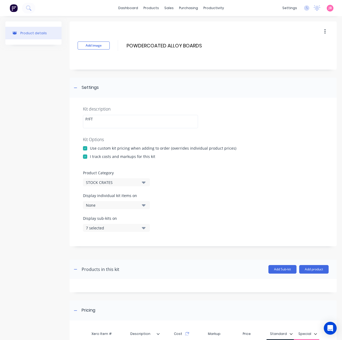
click at [146, 227] on button "7 selected" at bounding box center [116, 228] width 67 height 8
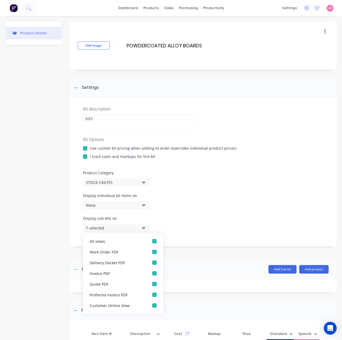
drag, startPoint x: 148, startPoint y: 241, endPoint x: 146, endPoint y: 234, distance: 7.5
click at [149, 241] on div "button" at bounding box center [154, 241] width 11 height 11
click at [145, 228] on icon "button" at bounding box center [144, 228] width 4 height 6
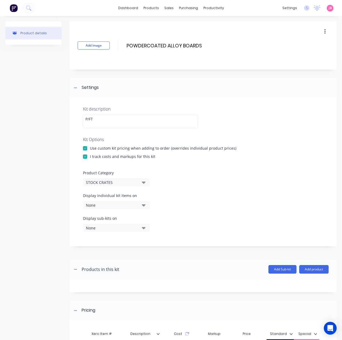
scroll to position [66, 0]
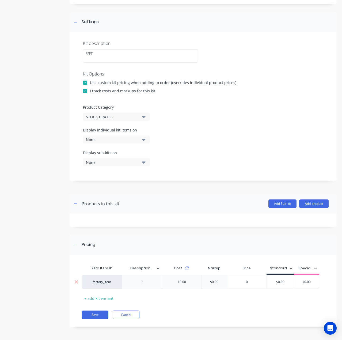
click at [134, 284] on div at bounding box center [142, 281] width 27 height 7
click at [150, 281] on div at bounding box center [142, 281] width 27 height 7
paste div
click at [279, 283] on input "$0.00" at bounding box center [280, 281] width 27 height 5
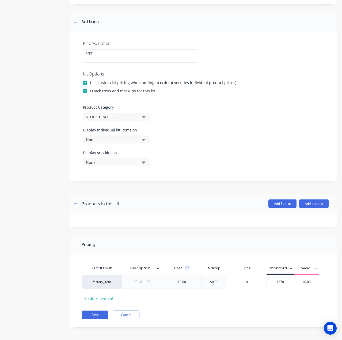
type input "$270"
type input "$0.00"
click at [91, 313] on button "Save" at bounding box center [95, 314] width 27 height 9
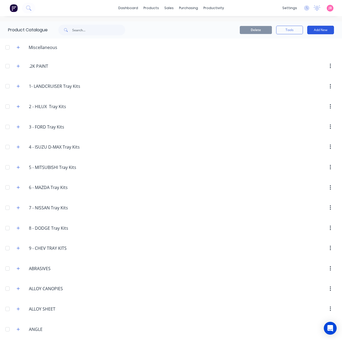
click at [318, 27] on button "Add New" at bounding box center [320, 30] width 27 height 9
click at [305, 67] on div "Product Kit" at bounding box center [308, 65] width 41 height 8
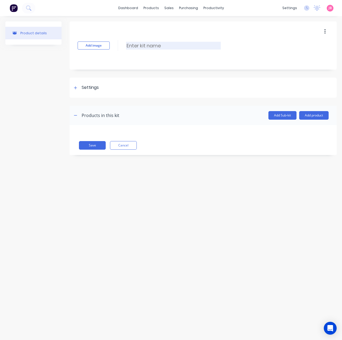
click at [135, 43] on input at bounding box center [173, 46] width 95 height 8
paste input "PAINTED ALLOY BOARDS P/FT"
type input "PAINTED ALLOY BOARDS"
click at [85, 85] on div "Settings" at bounding box center [90, 87] width 17 height 7
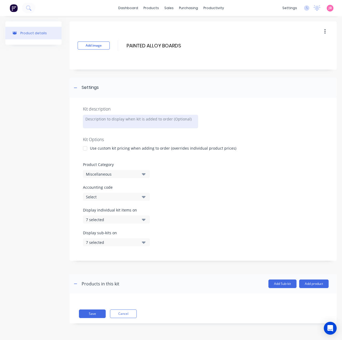
click at [94, 121] on div at bounding box center [140, 121] width 115 height 13
click at [156, 120] on div at bounding box center [140, 121] width 115 height 13
click at [86, 149] on div at bounding box center [85, 148] width 11 height 11
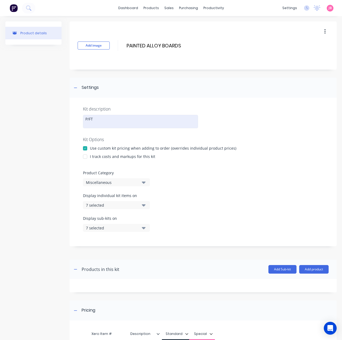
click at [87, 155] on div at bounding box center [85, 156] width 11 height 11
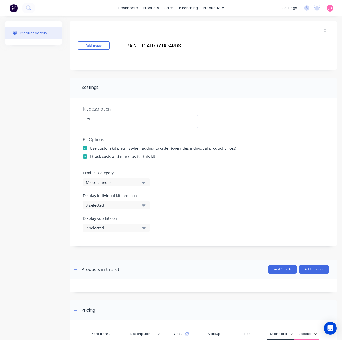
click at [110, 182] on div "Miscellaneous" at bounding box center [112, 183] width 52 height 6
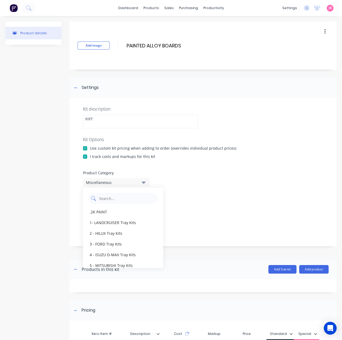
click at [117, 201] on Category "text" at bounding box center [126, 198] width 57 height 11
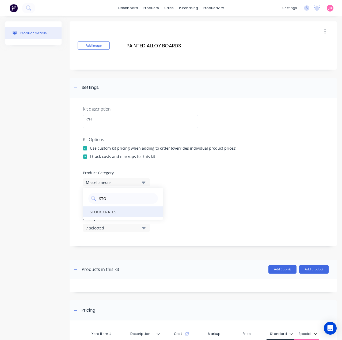
type Category "STO"
click at [122, 210] on div "STOCK CRATES" at bounding box center [123, 211] width 80 height 11
click at [140, 206] on button "7 selected" at bounding box center [116, 205] width 67 height 8
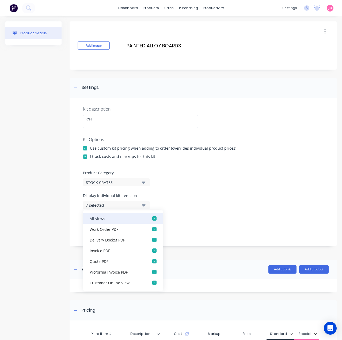
drag, startPoint x: 151, startPoint y: 219, endPoint x: 147, endPoint y: 215, distance: 5.9
click at [151, 219] on div "button" at bounding box center [154, 218] width 11 height 11
click at [143, 209] on div "Display individual kit items on None" at bounding box center [203, 204] width 240 height 23
click at [143, 203] on icon "button" at bounding box center [144, 205] width 4 height 6
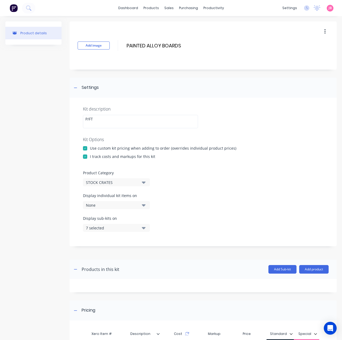
click at [145, 228] on icon "button" at bounding box center [144, 228] width 4 height 2
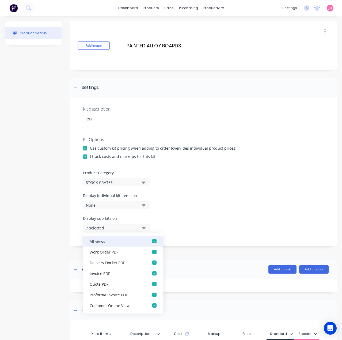
click at [149, 239] on div "button" at bounding box center [154, 241] width 11 height 11
click at [142, 223] on div "Display sub-kits on None" at bounding box center [116, 223] width 67 height 16
click at [144, 227] on icon "button" at bounding box center [144, 228] width 4 height 2
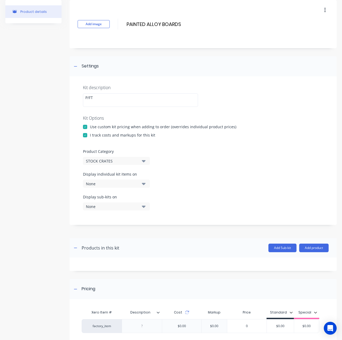
scroll to position [66, 0]
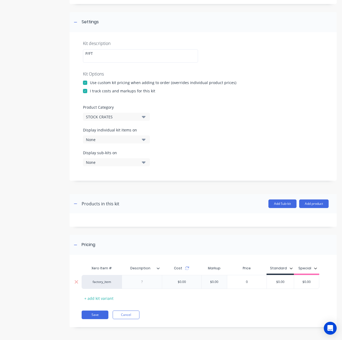
click at [143, 282] on div at bounding box center [142, 281] width 27 height 7
click at [150, 281] on div at bounding box center [142, 281] width 27 height 7
paste div
type input "$0.00"
click at [278, 281] on input "$0.00" at bounding box center [280, 281] width 27 height 5
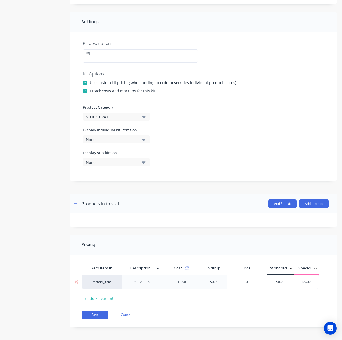
click at [278, 281] on input "$0.00" at bounding box center [280, 281] width 27 height 5
click at [153, 282] on div "SC - AL - PC" at bounding box center [142, 281] width 27 height 7
drag, startPoint x: 153, startPoint y: 282, endPoint x: 150, endPoint y: 282, distance: 2.9
click at [150, 282] on div "SC - AL - PC" at bounding box center [142, 281] width 27 height 7
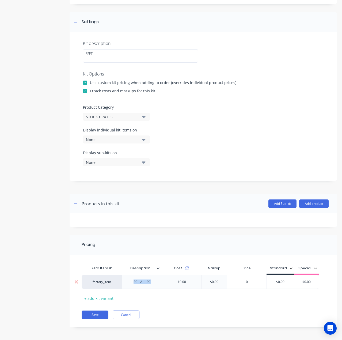
click at [153, 284] on div "SC - AL - PC" at bounding box center [142, 281] width 27 height 7
click at [153, 283] on div "SC - AL - PC" at bounding box center [142, 281] width 27 height 7
click at [154, 281] on div "SC - AL - PC" at bounding box center [142, 281] width 27 height 7
click at [90, 315] on button "Save" at bounding box center [95, 314] width 27 height 9
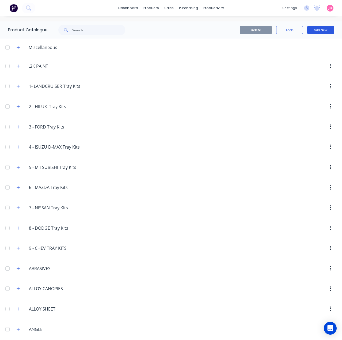
drag, startPoint x: 317, startPoint y: 27, endPoint x: 318, endPoint y: 30, distance: 3.1
click at [317, 27] on button "Add New" at bounding box center [320, 30] width 27 height 9
click at [306, 66] on div "Product Kit" at bounding box center [308, 65] width 41 height 8
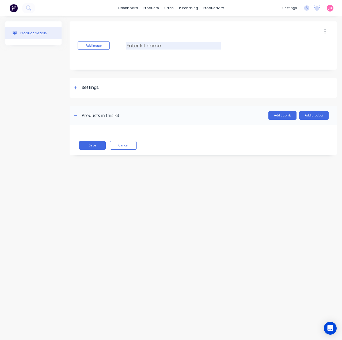
click at [175, 44] on input at bounding box center [173, 46] width 95 height 8
paste input "FULL OPENING BACK DOOR"
type input "FULL OPENING BACK DOOR"
click at [88, 87] on div "Settings" at bounding box center [90, 87] width 17 height 7
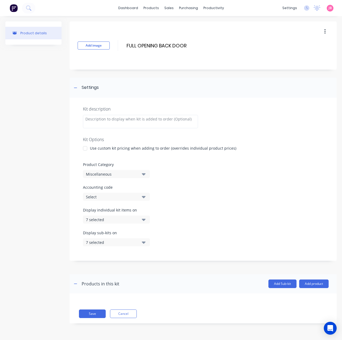
click at [84, 149] on div at bounding box center [85, 148] width 11 height 11
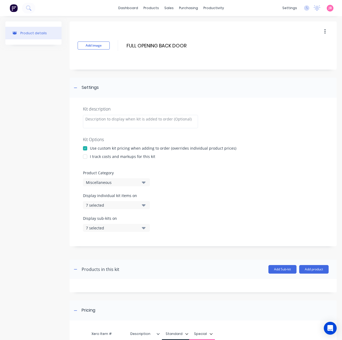
click at [96, 157] on div "I track costs and markups for this kit" at bounding box center [122, 157] width 65 height 6
click at [90, 155] on div at bounding box center [85, 156] width 11 height 11
click at [137, 185] on div "Miscellaneous" at bounding box center [112, 183] width 52 height 6
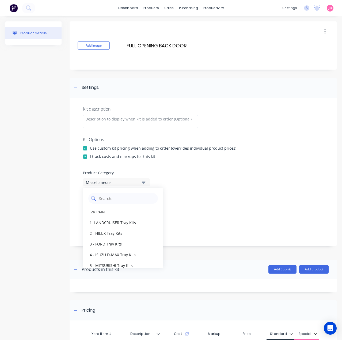
click at [136, 202] on Category "text" at bounding box center [126, 198] width 57 height 11
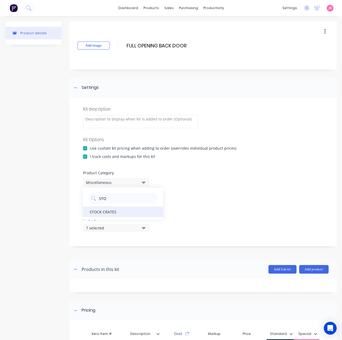
type Category "STO"
click at [126, 213] on div "STOCK CRATES" at bounding box center [123, 211] width 80 height 11
click at [148, 207] on button "7 selected" at bounding box center [116, 205] width 67 height 8
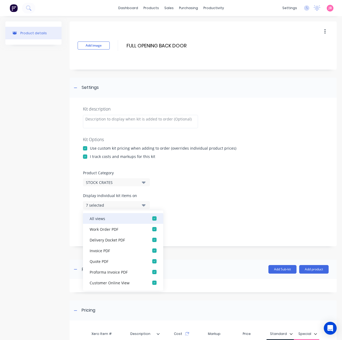
click at [149, 220] on div "button" at bounding box center [154, 218] width 11 height 11
click at [143, 204] on icon "button" at bounding box center [144, 205] width 4 height 6
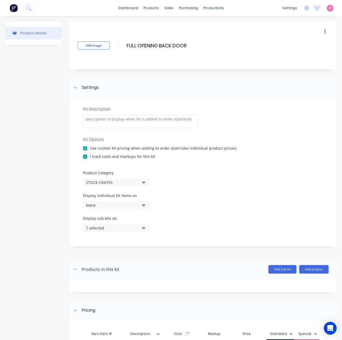
click at [145, 232] on div "Display sub-kits on 7 selected" at bounding box center [203, 226] width 240 height 23
click at [145, 229] on icon "button" at bounding box center [144, 228] width 4 height 6
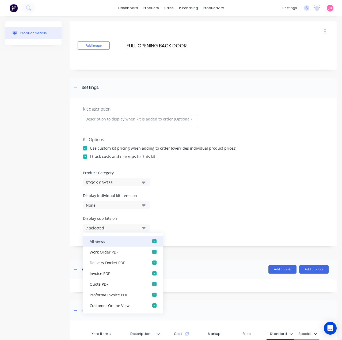
click at [151, 241] on div "button" at bounding box center [154, 241] width 11 height 11
click at [145, 228] on icon "button" at bounding box center [144, 228] width 4 height 6
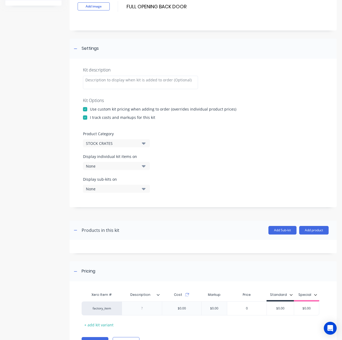
scroll to position [66, 0]
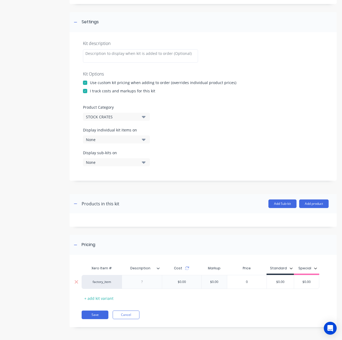
click at [145, 283] on div at bounding box center [142, 281] width 27 height 7
click at [136, 283] on div at bounding box center [142, 281] width 27 height 7
paste div
click at [286, 281] on input "$0.00" at bounding box center [280, 283] width 27 height 5
click at [286, 280] on input "$0.00" at bounding box center [280, 281] width 27 height 5
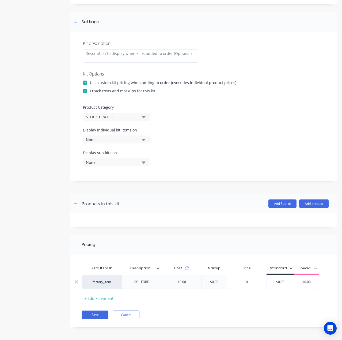
click at [286, 280] on input "$0.00" at bounding box center [280, 281] width 27 height 5
type input "$2310"
type input "$0.00"
click at [93, 314] on button "Save" at bounding box center [95, 314] width 27 height 9
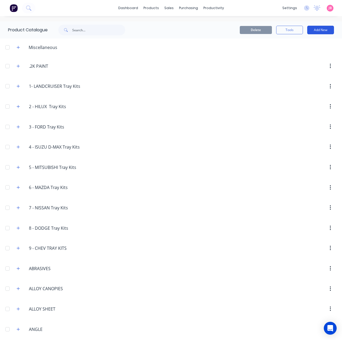
click at [318, 28] on button "Add New" at bounding box center [320, 30] width 27 height 9
click at [306, 62] on div "Product Kit" at bounding box center [308, 65] width 41 height 8
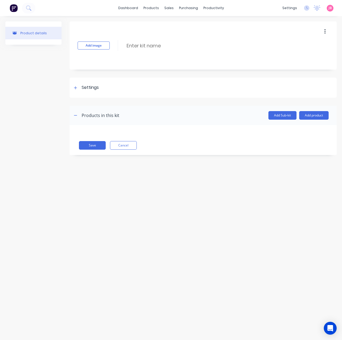
click at [188, 41] on div "Add image Enter kit name" at bounding box center [203, 45] width 267 height 48
click at [179, 47] on input at bounding box center [173, 46] width 95 height 8
paste input "SIDE LOAD / BATWING DOORS"
type input "SIDE LOAD / BATWING DOORS"
click at [86, 89] on div "Settings" at bounding box center [90, 87] width 17 height 7
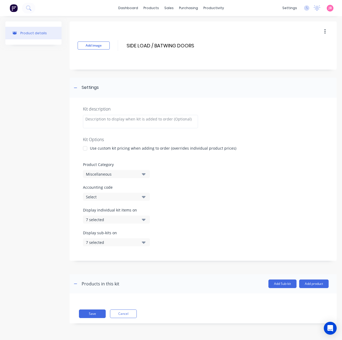
click at [86, 152] on div at bounding box center [85, 148] width 11 height 11
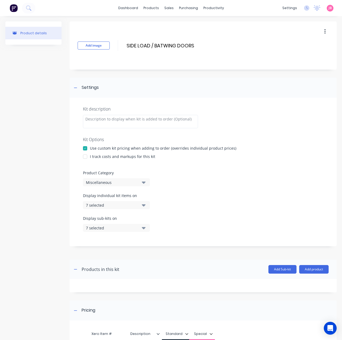
click at [87, 158] on div at bounding box center [85, 156] width 11 height 11
click at [97, 182] on div "Miscellaneous" at bounding box center [112, 183] width 52 height 6
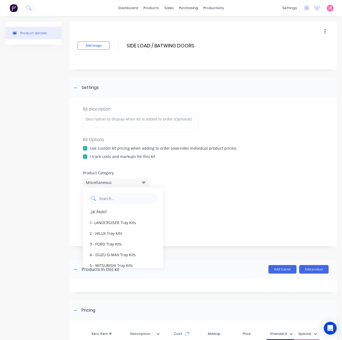
click at [133, 200] on Category "text" at bounding box center [126, 198] width 57 height 11
type Category "STOCK"
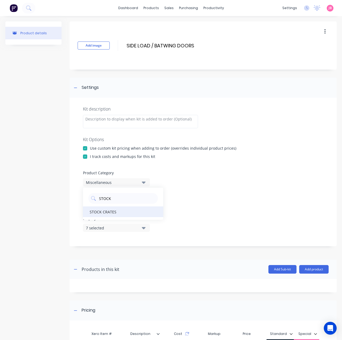
click at [121, 209] on div "STOCK CRATES" at bounding box center [123, 211] width 80 height 11
click at [124, 205] on div "7 selected" at bounding box center [112, 205] width 52 height 6
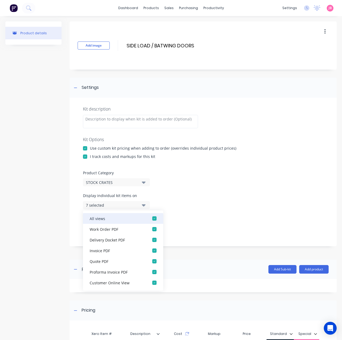
click at [150, 219] on div "button" at bounding box center [154, 218] width 11 height 11
click at [142, 205] on icon "button" at bounding box center [144, 205] width 4 height 6
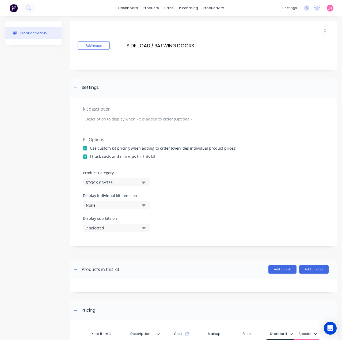
click at [144, 230] on icon "button" at bounding box center [144, 228] width 4 height 6
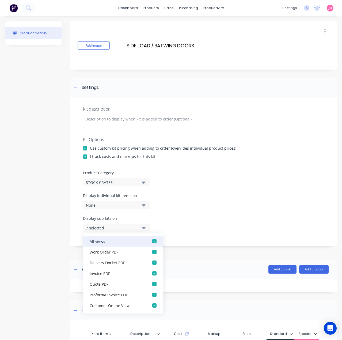
click at [150, 242] on div "button" at bounding box center [154, 241] width 11 height 11
click at [146, 228] on icon "button" at bounding box center [144, 228] width 4 height 6
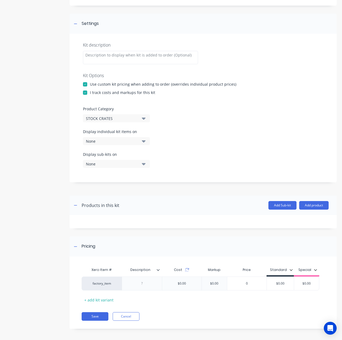
scroll to position [66, 0]
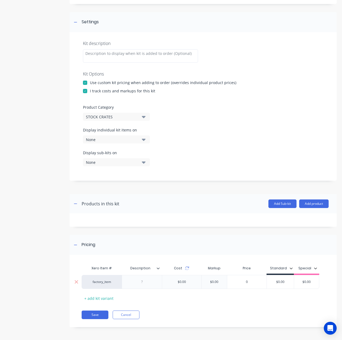
click at [142, 280] on div at bounding box center [142, 281] width 27 height 7
paste div
click at [280, 281] on input "$0.00" at bounding box center [280, 283] width 27 height 5
click at [280, 281] on input "$0.00" at bounding box center [280, 281] width 27 height 5
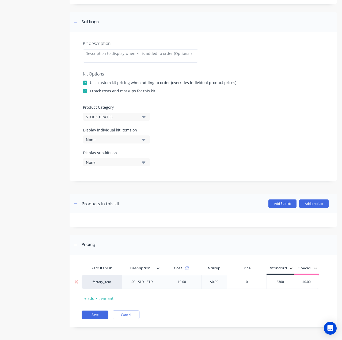
type input "2300"
type input "$0.00"
click at [96, 312] on button "Save" at bounding box center [95, 314] width 27 height 9
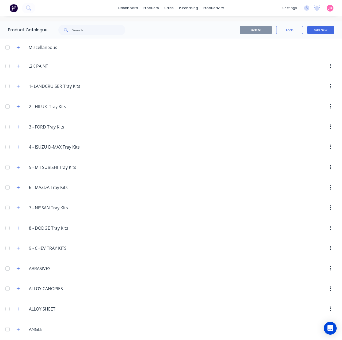
click at [313, 24] on div "Delete Tools Add New" at bounding box center [240, 29] width 203 height 17
click at [315, 27] on button "Add New" at bounding box center [320, 30] width 27 height 9
click at [307, 61] on div "Product Kit" at bounding box center [308, 65] width 41 height 8
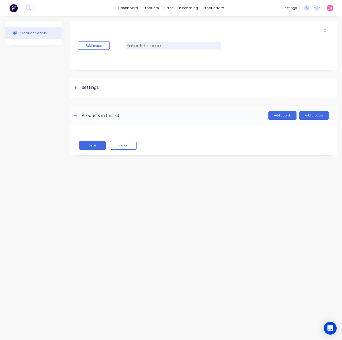
click at [167, 45] on input at bounding box center [173, 46] width 95 height 8
paste input "COMBINATION SIDE LOAD / PALLET DOOR"
type input "COMBINATION SIDE LOAD / PALLET DOOR"
click at [102, 91] on div "Settings" at bounding box center [203, 88] width 267 height 20
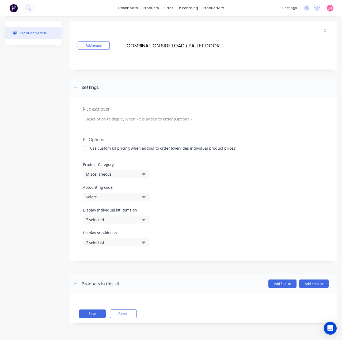
click at [92, 150] on div "Use custom kit pricing when adding to order (overrides individual product price…" at bounding box center [163, 148] width 146 height 6
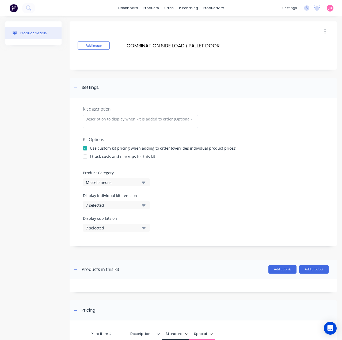
click at [96, 158] on div "I track costs and markups for this kit" at bounding box center [122, 157] width 65 height 6
click at [93, 154] on div "I track costs and markups for this kit" at bounding box center [122, 157] width 65 height 6
click at [84, 156] on div at bounding box center [85, 156] width 11 height 11
click at [122, 184] on div "Miscellaneous" at bounding box center [112, 183] width 52 height 6
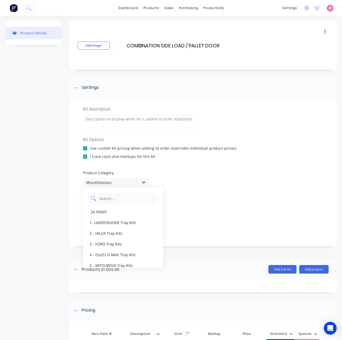
click at [122, 201] on Category "text" at bounding box center [126, 198] width 57 height 11
type Category "STO"
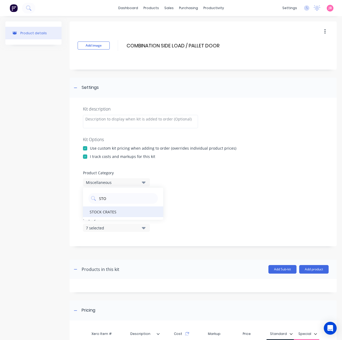
click at [111, 213] on div "STOCK CRATES" at bounding box center [123, 211] width 80 height 11
click at [142, 206] on button "7 selected" at bounding box center [116, 205] width 67 height 8
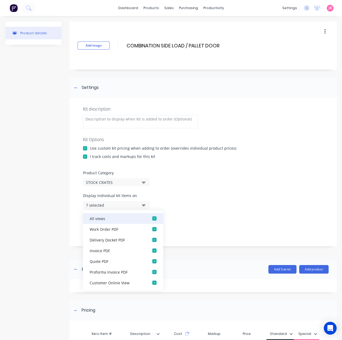
click at [149, 218] on div "button" at bounding box center [154, 218] width 11 height 11
click at [143, 207] on icon "button" at bounding box center [144, 205] width 4 height 6
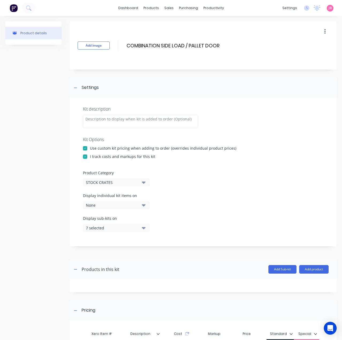
click at [145, 229] on icon "button" at bounding box center [144, 228] width 4 height 6
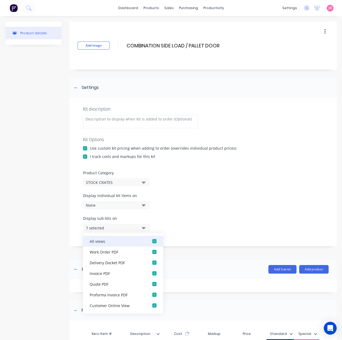
click at [150, 240] on div "button" at bounding box center [154, 241] width 11 height 11
click at [144, 229] on icon "button" at bounding box center [144, 228] width 4 height 6
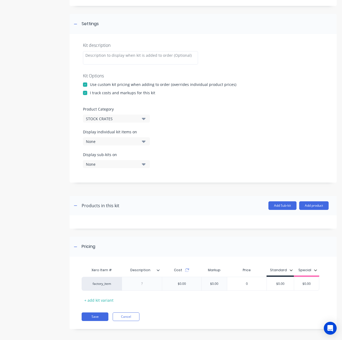
scroll to position [66, 0]
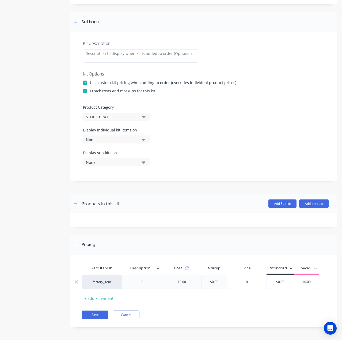
click at [147, 282] on div at bounding box center [142, 281] width 27 height 7
paste div
click at [281, 284] on div "$0.00 $0.00" at bounding box center [280, 281] width 27 height 13
click at [282, 282] on input "$0.00" at bounding box center [280, 281] width 27 height 5
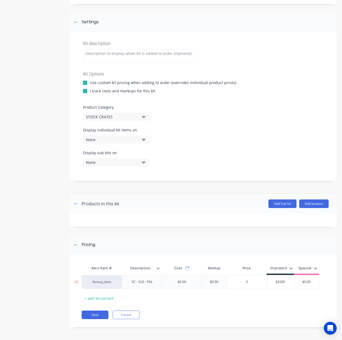
type input "$3200"
type input "$0.00"
click at [93, 315] on button "Save" at bounding box center [95, 314] width 27 height 9
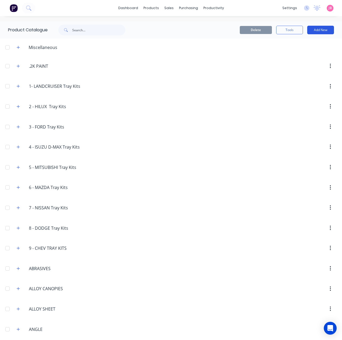
click at [312, 28] on button "Add New" at bounding box center [320, 30] width 27 height 9
click at [312, 62] on div "Product Kit" at bounding box center [308, 65] width 41 height 8
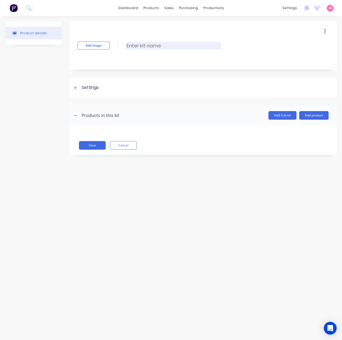
click at [188, 44] on input at bounding box center [173, 46] width 95 height 8
paste input "PALLET / HORSE DOOR"
type input "PALLET / HORSE DOOR"
click at [94, 92] on div "Settings" at bounding box center [203, 88] width 267 height 20
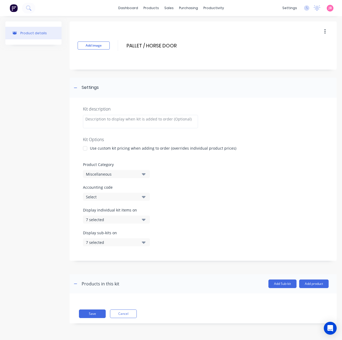
click at [88, 148] on div at bounding box center [85, 148] width 11 height 11
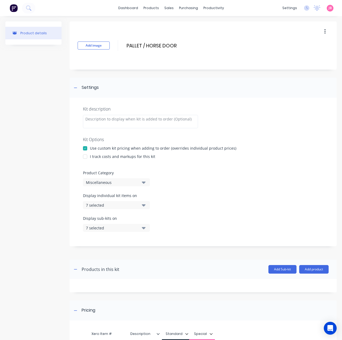
click at [86, 155] on div at bounding box center [85, 156] width 11 height 11
click at [97, 182] on div "Miscellaneous" at bounding box center [112, 183] width 52 height 6
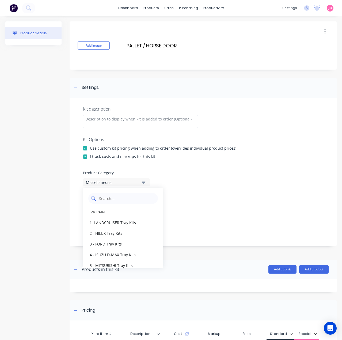
click at [109, 200] on Category "text" at bounding box center [126, 198] width 57 height 11
type Category "STO"
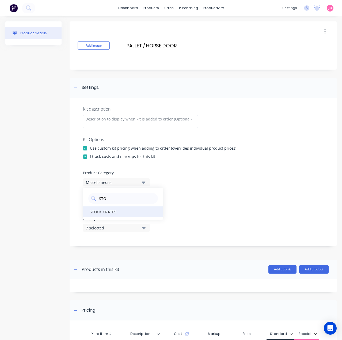
click at [117, 212] on div "STOCK CRATES" at bounding box center [123, 211] width 80 height 11
click at [132, 206] on div "7 selected" at bounding box center [112, 205] width 52 height 6
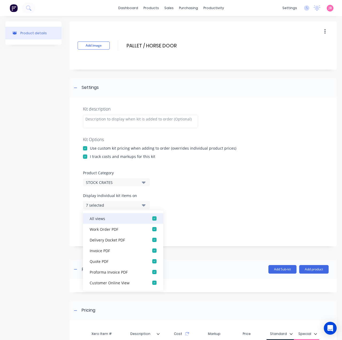
click at [151, 218] on div "button" at bounding box center [154, 218] width 11 height 11
click at [144, 207] on icon "button" at bounding box center [144, 205] width 4 height 6
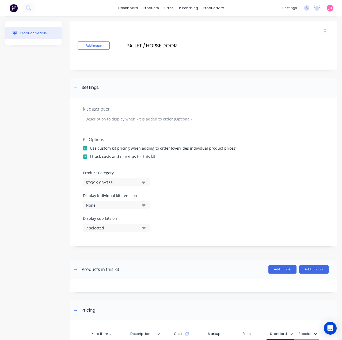
click at [147, 228] on button "7 selected" at bounding box center [116, 228] width 67 height 8
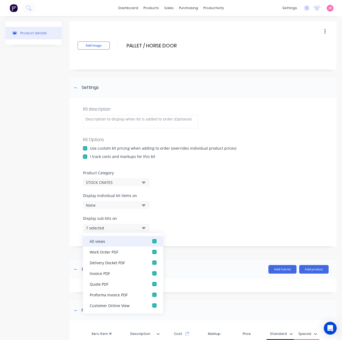
click at [154, 245] on div "button" at bounding box center [154, 241] width 11 height 11
click at [145, 228] on icon "button" at bounding box center [144, 228] width 4 height 6
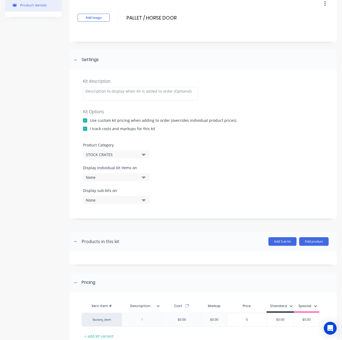
scroll to position [66, 0]
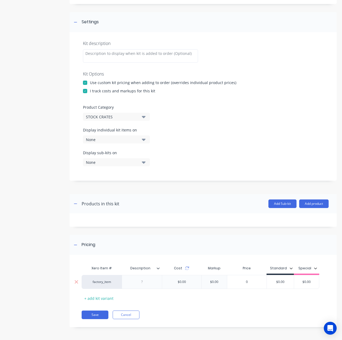
click at [142, 285] on div at bounding box center [142, 282] width 40 height 14
click at [139, 284] on div at bounding box center [142, 281] width 27 height 7
paste div
click at [284, 284] on div "$0.00 $0.00" at bounding box center [280, 281] width 27 height 13
click at [284, 284] on div "$0.00" at bounding box center [280, 281] width 27 height 13
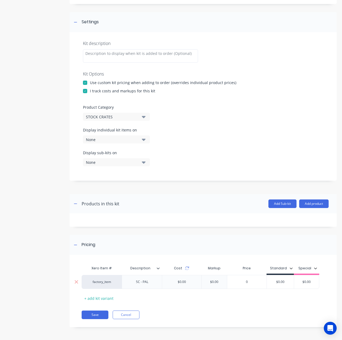
click at [284, 284] on div "$0.00" at bounding box center [280, 281] width 27 height 13
type input "1575$0.00"
type input "$0.00"
click at [101, 314] on button "Save" at bounding box center [95, 314] width 27 height 9
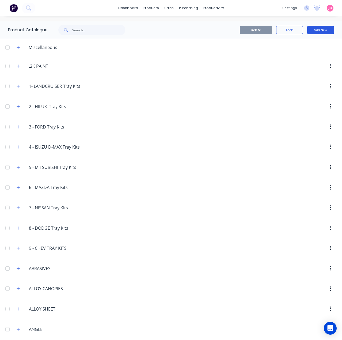
click at [316, 26] on button "Add New" at bounding box center [320, 30] width 27 height 9
click at [304, 63] on div "Product Kit" at bounding box center [308, 65] width 41 height 8
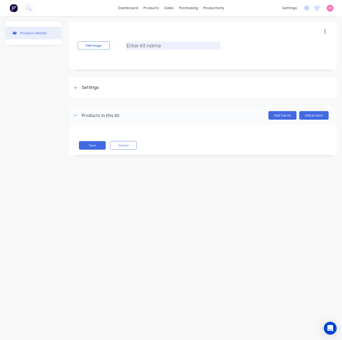
click at [182, 43] on input at bounding box center [173, 46] width 95 height 8
paste input "FIXED PEN DIVIDER WITH 3/4 DOOR"
type input "FIXED PEN DIVIDER WITH 3/4 DOOR"
click at [95, 87] on div "Settings" at bounding box center [90, 87] width 17 height 7
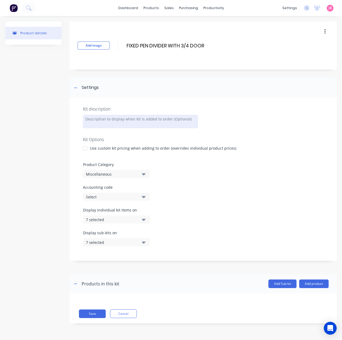
click at [103, 123] on div at bounding box center [140, 121] width 115 height 13
click at [96, 147] on div "Use custom kit pricing when adding to order (overrides individual product price…" at bounding box center [163, 148] width 146 height 6
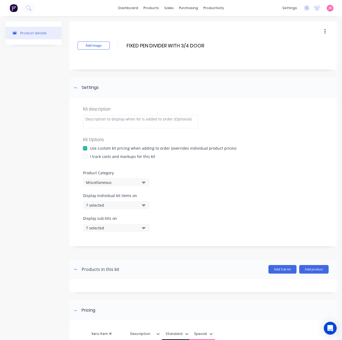
click at [95, 155] on div "I track costs and markups for this kit" at bounding box center [122, 157] width 65 height 6
click at [87, 158] on div at bounding box center [85, 156] width 11 height 11
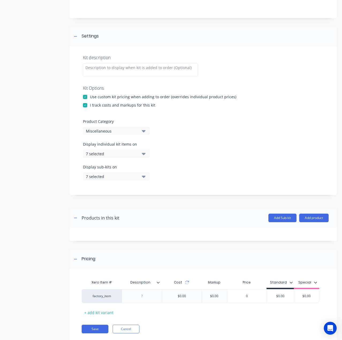
scroll to position [54, 0]
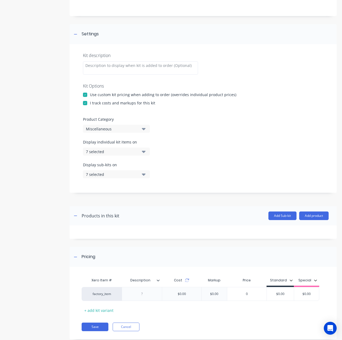
click at [144, 132] on button "Miscellaneous" at bounding box center [116, 129] width 67 height 8
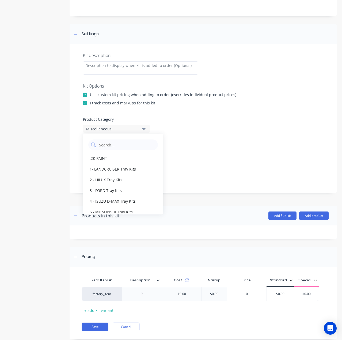
click at [139, 146] on Category "text" at bounding box center [126, 144] width 57 height 11
type Category "STO"
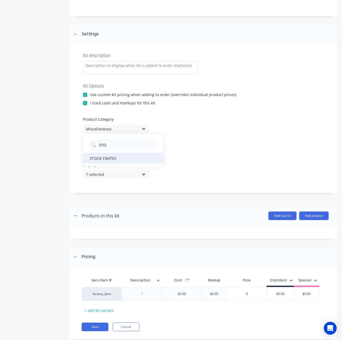
click at [136, 157] on div "STOCK CRATES" at bounding box center [123, 158] width 80 height 11
click at [147, 153] on button "7 selected" at bounding box center [116, 151] width 67 height 8
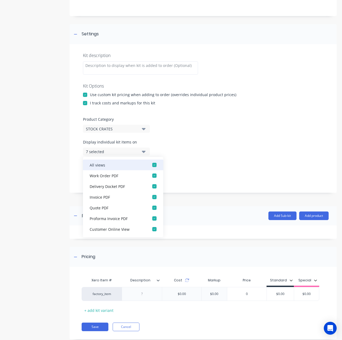
click at [151, 166] on div "button" at bounding box center [154, 164] width 11 height 11
click at [144, 152] on icon "button" at bounding box center [144, 152] width 4 height 2
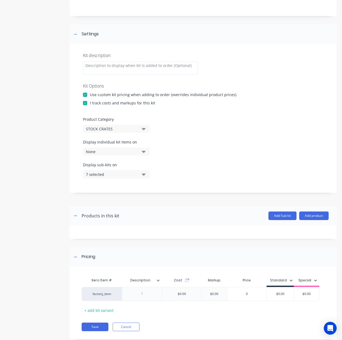
click at [148, 174] on button "7 selected" at bounding box center [116, 174] width 67 height 8
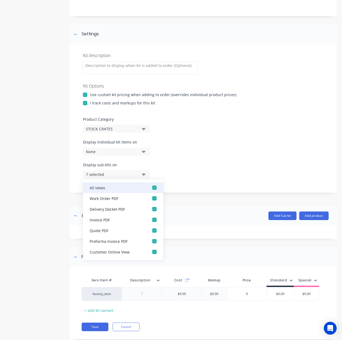
click at [150, 185] on div "button" at bounding box center [154, 187] width 11 height 11
click at [146, 172] on icon "button" at bounding box center [144, 174] width 4 height 6
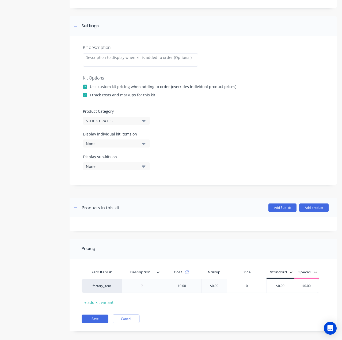
scroll to position [66, 0]
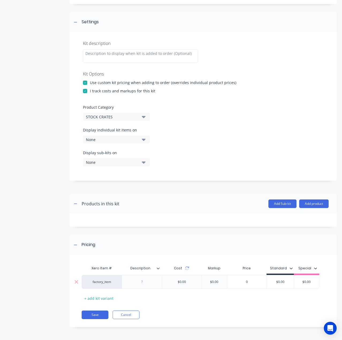
drag, startPoint x: 151, startPoint y: 283, endPoint x: 158, endPoint y: 281, distance: 7.1
click at [151, 283] on div at bounding box center [142, 281] width 27 height 7
click at [159, 286] on div at bounding box center [142, 282] width 40 height 14
paste div
click at [282, 280] on input "$0.00" at bounding box center [288, 281] width 27 height 5
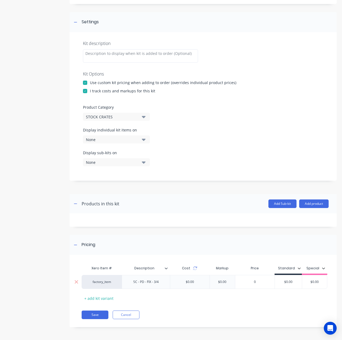
click at [282, 280] on input "$0.00" at bounding box center [288, 281] width 27 height 5
click at [283, 280] on input "$0.00" at bounding box center [288, 281] width 27 height 5
click at [289, 284] on input "$0.00" at bounding box center [288, 281] width 27 height 5
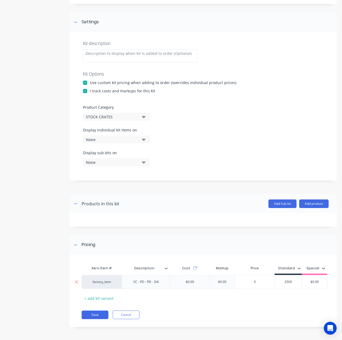
type input "2500"
type input "$0.00"
click at [94, 314] on button "Save" at bounding box center [95, 314] width 27 height 9
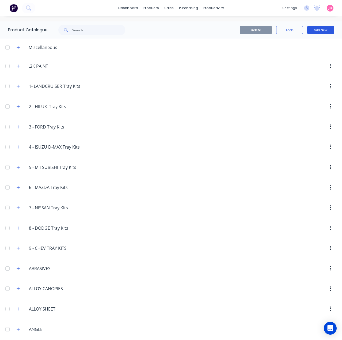
click at [319, 29] on button "Add New" at bounding box center [320, 30] width 27 height 9
click at [315, 65] on div "Product Kit" at bounding box center [308, 65] width 41 height 8
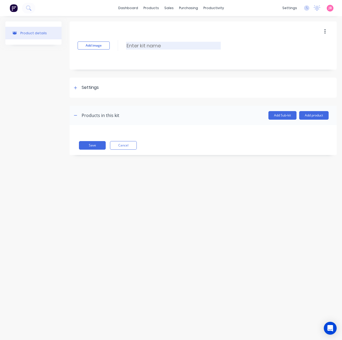
click at [178, 45] on input at bounding box center [173, 46] width 95 height 8
paste input "FIXED PEN DIVIDER WITH 1/2 SLIDE / 1/2 FIXED PANEL"
click at [203, 46] on input "FIXED PEN DIVIDER WITH 1/2 SLIDE / 1/2 FIXED PANEL" at bounding box center [183, 46] width 114 height 8
type input "FIXED PEN DIVIDER WITH 1/2 SLIDE + 1/2 FIXED PANEL"
click at [77, 89] on icon at bounding box center [75, 88] width 3 height 4
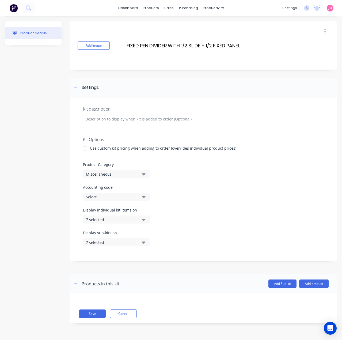
drag, startPoint x: 86, startPoint y: 146, endPoint x: 86, endPoint y: 151, distance: 4.3
click at [85, 147] on div at bounding box center [85, 148] width 11 height 11
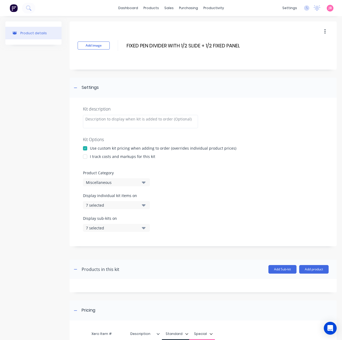
click at [89, 157] on div at bounding box center [85, 156] width 11 height 11
click at [98, 176] on div "Product Category Miscellaneous" at bounding box center [203, 178] width 240 height 16
click at [102, 184] on div "Miscellaneous" at bounding box center [112, 183] width 52 height 6
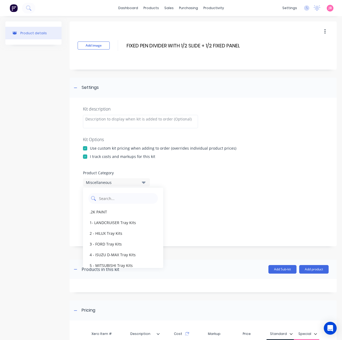
click at [114, 202] on Category "text" at bounding box center [126, 198] width 57 height 11
type Category "STO"
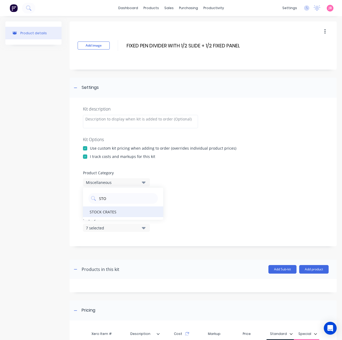
click at [131, 214] on div "STOCK CRATES" at bounding box center [123, 211] width 80 height 11
click at [136, 208] on button "7 selected" at bounding box center [116, 205] width 67 height 8
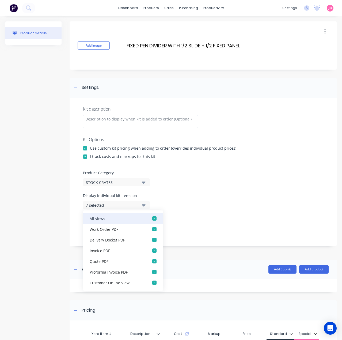
click at [149, 218] on div "button" at bounding box center [154, 218] width 11 height 11
click at [143, 205] on icon "button" at bounding box center [144, 205] width 4 height 2
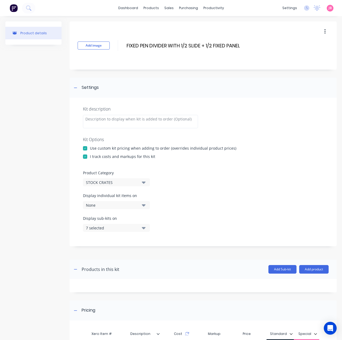
click at [145, 230] on icon "button" at bounding box center [144, 228] width 4 height 6
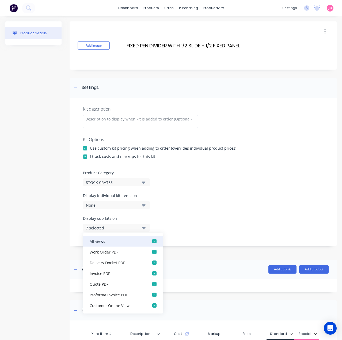
click at [149, 236] on div "button" at bounding box center [154, 241] width 11 height 11
click at [146, 228] on button "None" at bounding box center [116, 228] width 67 height 8
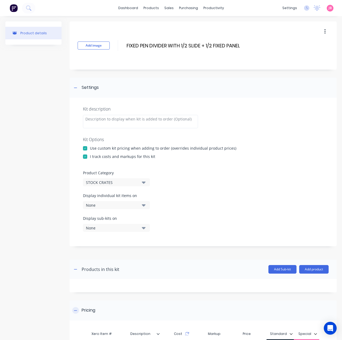
scroll to position [66, 0]
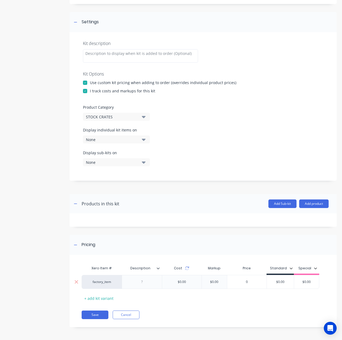
click at [146, 282] on div at bounding box center [142, 281] width 27 height 7
click at [144, 281] on div at bounding box center [142, 281] width 27 height 7
paste div
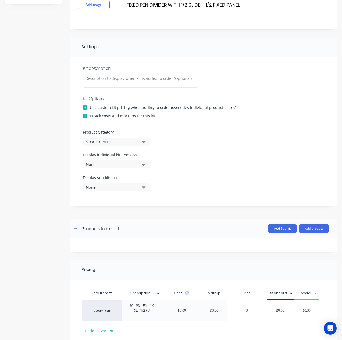
scroll to position [73, 0]
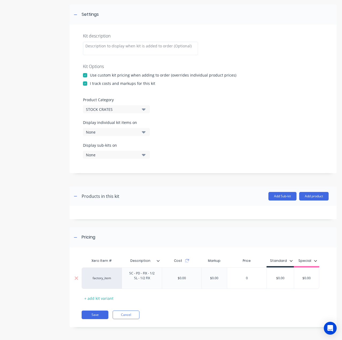
type input "$0.00"
click at [278, 279] on div "factory_item SC - PD - FIX - 1/2 SL - 1/2 FIX $0.00 $0.00 0 $0.00 $0.00 $0.00" at bounding box center [201, 277] width 238 height 21
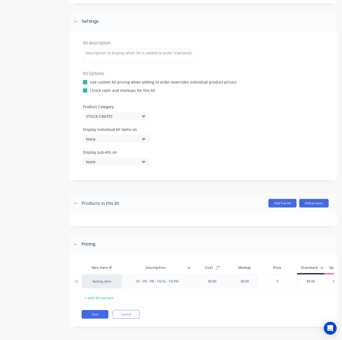
type input "0"
click at [283, 279] on input "0" at bounding box center [277, 281] width 39 height 5
click at [314, 279] on input "$0.00" at bounding box center [310, 281] width 27 height 5
type input "$2750"
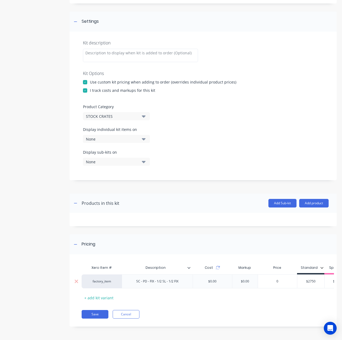
type input "$0.00"
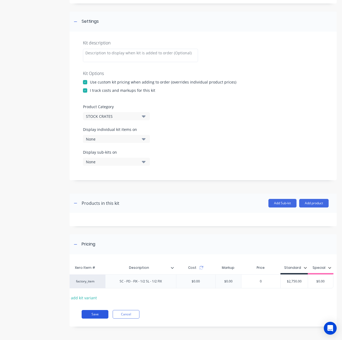
click at [98, 313] on button "Save" at bounding box center [95, 314] width 27 height 9
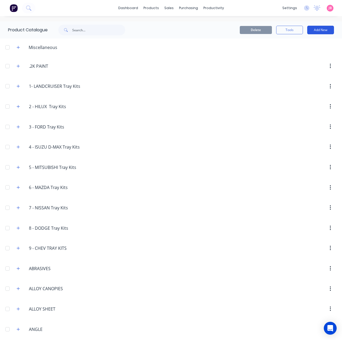
click at [320, 32] on button "Add New" at bounding box center [320, 30] width 27 height 9
click at [309, 66] on div "Product Kit" at bounding box center [308, 65] width 41 height 8
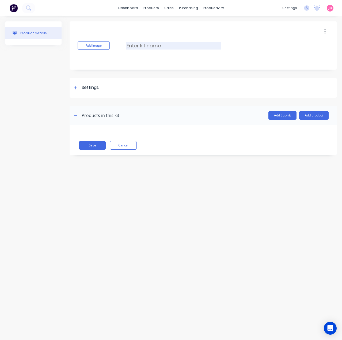
click at [169, 42] on input at bounding box center [173, 46] width 95 height 8
paste input "FIXED PEN DIVIDER WITH 1/2 SLIDE + 1/2 SWING GATES"
type input "FIXED PEN DIVIDER WITH 1/2 SLIDE + 1/2 SWING GATES"
click at [138, 83] on div "Settings" at bounding box center [203, 88] width 267 height 20
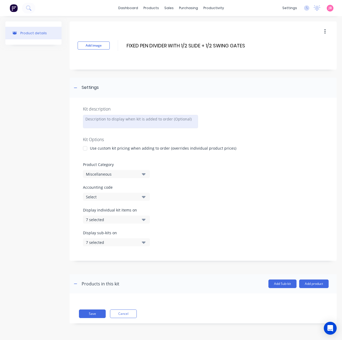
click at [104, 122] on div at bounding box center [140, 121] width 115 height 13
click at [94, 151] on div "Kit description Kit Options Use custom kit pricing when adding to order (overri…" at bounding box center [203, 179] width 267 height 163
click at [92, 148] on div "Use custom kit pricing when adding to order (overrides individual product price…" at bounding box center [163, 148] width 146 height 6
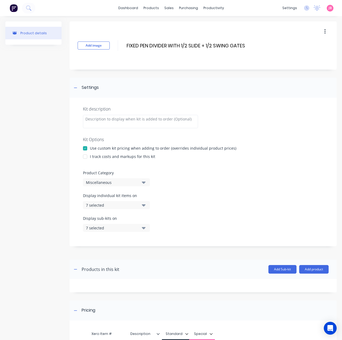
click at [87, 155] on div at bounding box center [85, 156] width 11 height 11
click at [100, 180] on div "Miscellaneous" at bounding box center [112, 183] width 52 height 6
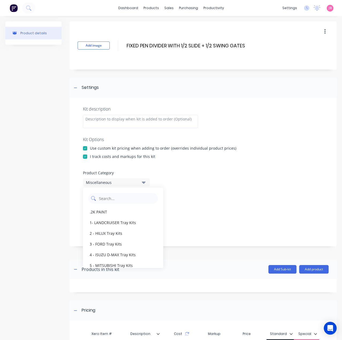
click at [127, 201] on Category "text" at bounding box center [126, 198] width 57 height 11
type Category "STO"
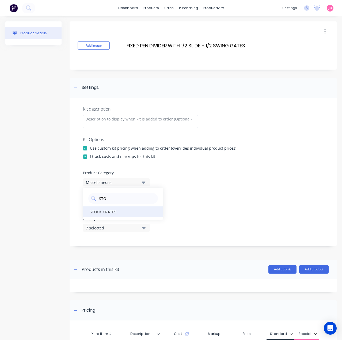
click at [129, 213] on div "STOCK CRATES" at bounding box center [123, 211] width 80 height 11
click at [147, 208] on button "7 selected" at bounding box center [116, 205] width 67 height 8
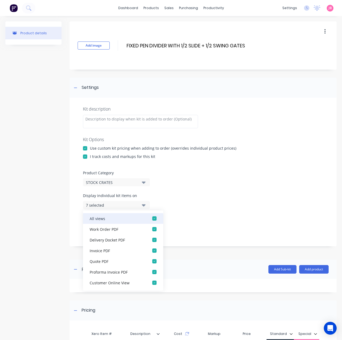
click at [149, 221] on div "button" at bounding box center [154, 218] width 11 height 11
click at [141, 208] on button "None" at bounding box center [116, 205] width 67 height 8
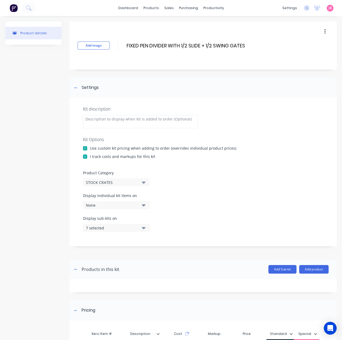
click at [149, 231] on button "7 selected" at bounding box center [116, 228] width 67 height 8
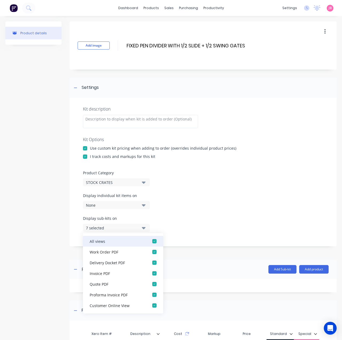
click at [150, 240] on div "button" at bounding box center [154, 241] width 11 height 11
drag, startPoint x: 146, startPoint y: 228, endPoint x: 147, endPoint y: 225, distance: 2.7
click at [146, 228] on button "None" at bounding box center [116, 228] width 67 height 8
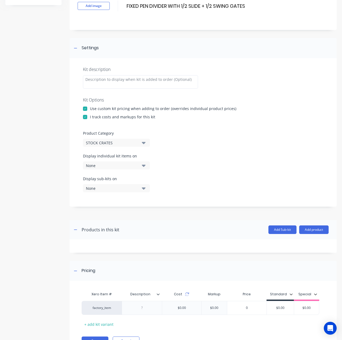
scroll to position [66, 0]
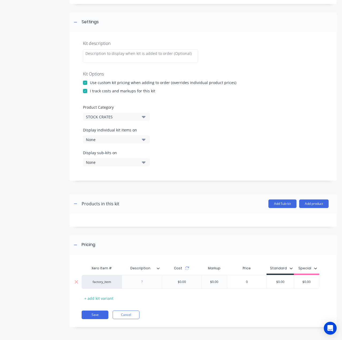
click at [144, 288] on div at bounding box center [142, 282] width 40 height 14
click at [144, 279] on div at bounding box center [142, 281] width 27 height 7
click at [144, 281] on div at bounding box center [142, 281] width 27 height 7
paste div
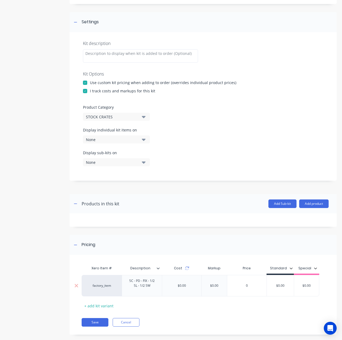
type input "$0.00"
click at [285, 285] on div "factory_item SC - PD - FIX - 1/2 SL - 1/2 SW $0.00 $0.00 0 $0.00 $0.00 $0.00" at bounding box center [201, 285] width 238 height 21
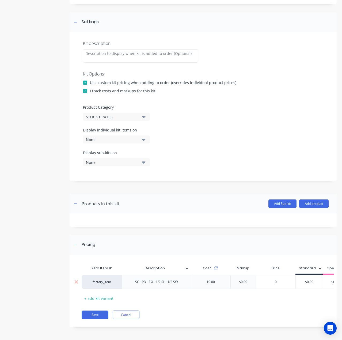
type input "0"
click at [286, 281] on input "0" at bounding box center [275, 281] width 39 height 5
click at [312, 281] on input "$0.00" at bounding box center [309, 281] width 27 height 5
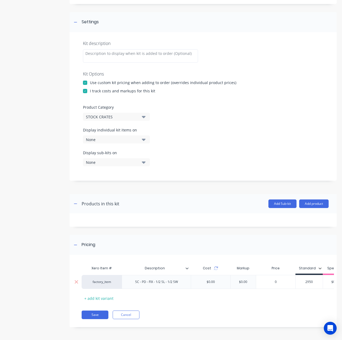
type input "2950"
type input "$0.00"
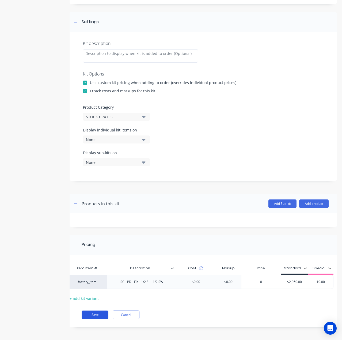
click at [91, 319] on button "Save" at bounding box center [95, 314] width 27 height 9
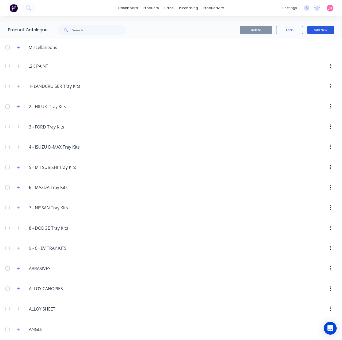
click at [311, 30] on button "Add New" at bounding box center [320, 30] width 27 height 9
click at [306, 65] on div "Product Kit" at bounding box center [308, 65] width 41 height 8
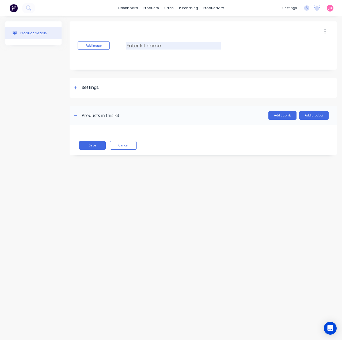
click at [165, 43] on input at bounding box center [173, 46] width 95 height 8
paste input "FIXED PEN DIVIDER WITH 2 X 1/2 SWING GATES"
type input "FIXED PEN DIVIDER WITH 2 X 1/2 SWING GATES"
click at [100, 86] on div "Settings" at bounding box center [203, 88] width 267 height 20
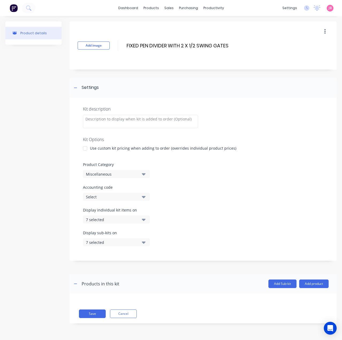
click at [98, 145] on div "Use custom kit pricing when adding to order (overrides individual product price…" at bounding box center [163, 148] width 146 height 6
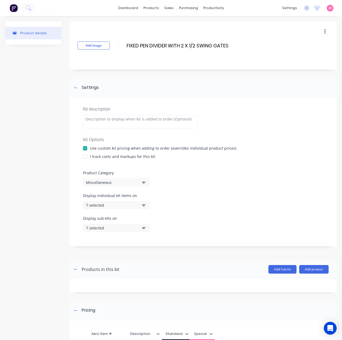
click at [99, 153] on div "Kit description Kit Options Use custom kit pricing when adding to order (overri…" at bounding box center [203, 172] width 267 height 148
click at [99, 157] on div "I track costs and markups for this kit" at bounding box center [122, 157] width 65 height 6
click at [88, 155] on div at bounding box center [85, 156] width 11 height 11
click at [127, 182] on div "Miscellaneous" at bounding box center [112, 183] width 52 height 6
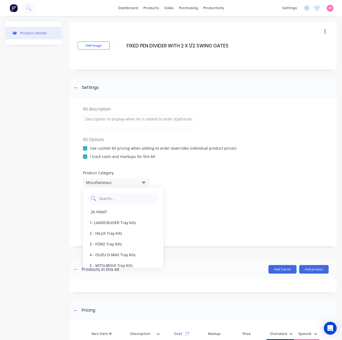
click at [128, 200] on Category "text" at bounding box center [126, 198] width 57 height 11
type Category "STO"
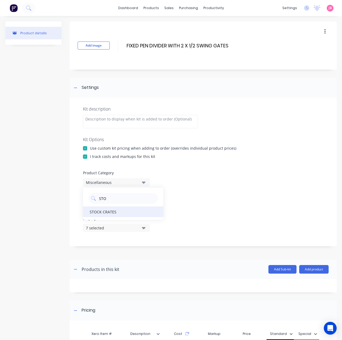
click at [127, 211] on div "STOCK CRATES" at bounding box center [123, 211] width 80 height 11
click at [132, 207] on div "7 selected" at bounding box center [112, 205] width 52 height 6
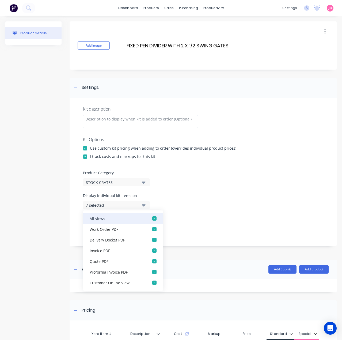
click at [151, 218] on div "button" at bounding box center [154, 218] width 11 height 11
click at [142, 207] on icon "button" at bounding box center [144, 205] width 4 height 6
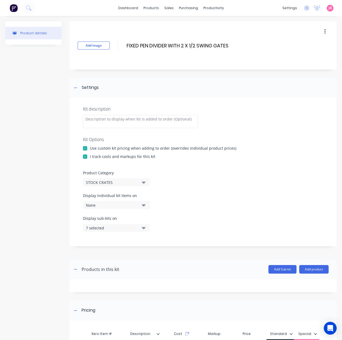
click at [146, 229] on button "7 selected" at bounding box center [116, 228] width 67 height 8
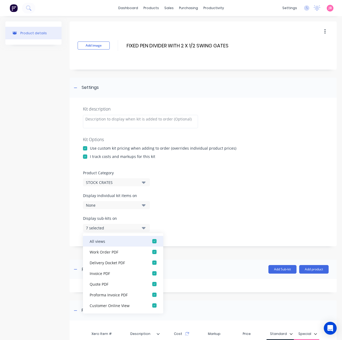
click at [151, 241] on div "button" at bounding box center [154, 241] width 11 height 11
click at [148, 230] on button "None" at bounding box center [116, 228] width 67 height 8
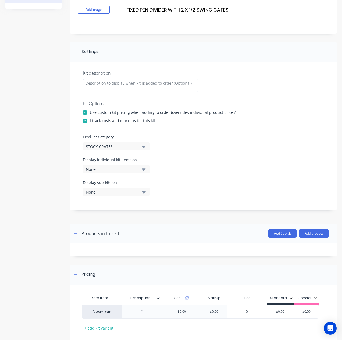
scroll to position [66, 0]
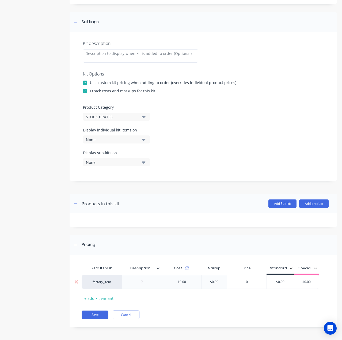
click at [146, 287] on div at bounding box center [142, 282] width 40 height 14
click at [146, 282] on div at bounding box center [142, 281] width 27 height 7
paste div
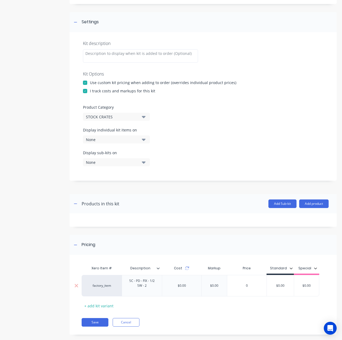
type input "$0.00"
click at [279, 286] on div "factory_item SC - PD - FIX - 1/2 SW - 2 $0.00 $0.00 0 $0.00 $0.00 $0.00" at bounding box center [201, 285] width 238 height 21
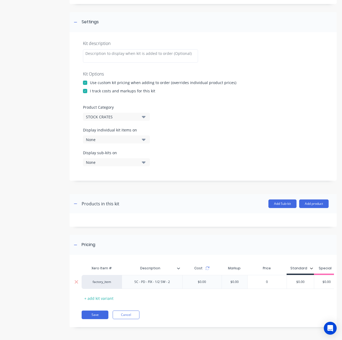
click at [279, 286] on div "0" at bounding box center [266, 281] width 39 height 13
type input "0"
click at [299, 279] on div "$0.00" at bounding box center [300, 281] width 27 height 13
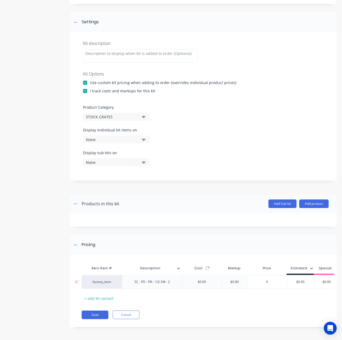
click at [299, 279] on div "$0.00" at bounding box center [300, 281] width 27 height 13
drag, startPoint x: 306, startPoint y: 280, endPoint x: 298, endPoint y: 281, distance: 7.9
click at [302, 281] on input "$0.00" at bounding box center [300, 281] width 27 height 5
click at [275, 280] on input "0" at bounding box center [266, 281] width 39 height 5
drag, startPoint x: 308, startPoint y: 283, endPoint x: 268, endPoint y: 283, distance: 40.7
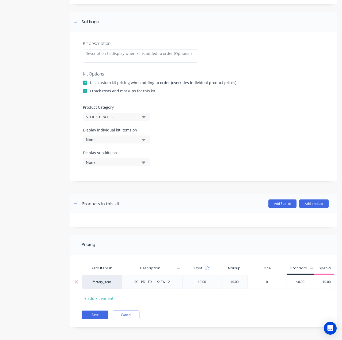
click at [268, 283] on div "factory_item SC - PD - FIX - 1/2 SW - 2 $0.00 $0.00 0 0 $0.00 $0.00 $0.00" at bounding box center [211, 282] width 258 height 14
type input "3050"
type input "$0.00"
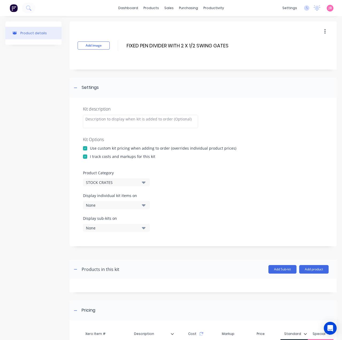
scroll to position [70, 0]
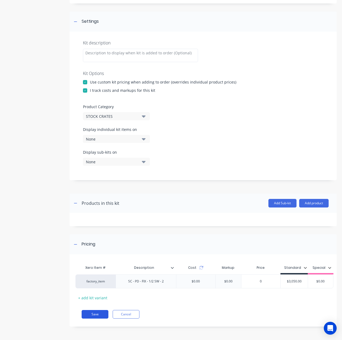
click at [97, 312] on button "Save" at bounding box center [95, 314] width 27 height 9
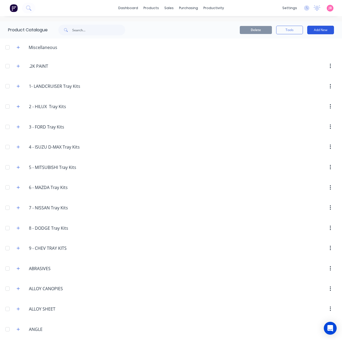
click at [319, 30] on button "Add New" at bounding box center [320, 30] width 27 height 9
click at [312, 63] on div "Product Kit" at bounding box center [308, 65] width 41 height 8
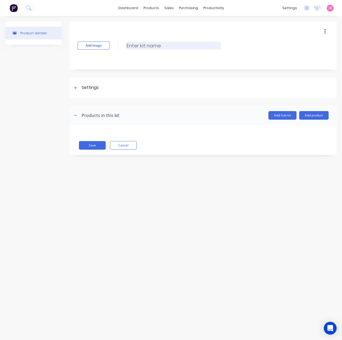
click at [153, 46] on input at bounding box center [173, 46] width 95 height 8
paste input "FIXED PEN DIVIDER WITH 2 X 1/2 SLIDE GATE"
type input "FIXED PEN DIVIDER WITH 2 X 1/2 SLIDE GATE"
click at [148, 85] on div "Settings" at bounding box center [203, 88] width 267 height 20
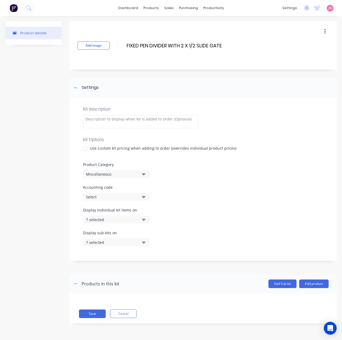
click at [98, 148] on div "Use custom kit pricing when adding to order (overrides individual product price…" at bounding box center [163, 148] width 146 height 6
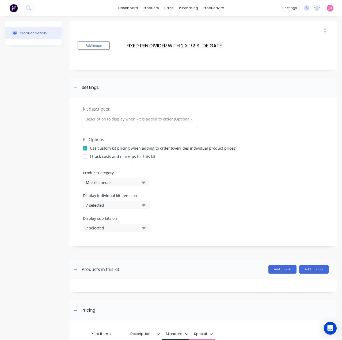
click at [89, 155] on div at bounding box center [85, 156] width 11 height 11
click at [114, 188] on div "Kit description Kit Options Use custom kit pricing when adding to order (overri…" at bounding box center [203, 172] width 267 height 148
click at [116, 183] on div "Miscellaneous" at bounding box center [112, 183] width 52 height 6
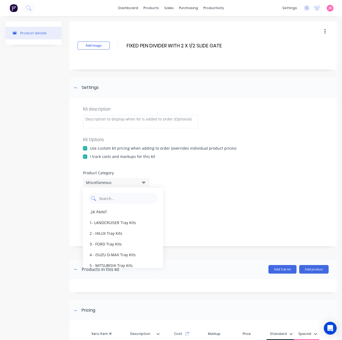
click at [123, 197] on Category "text" at bounding box center [126, 198] width 57 height 11
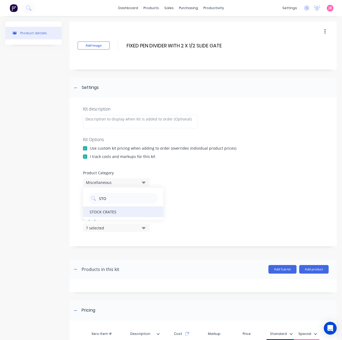
type Category "STOCK"
click at [121, 212] on div "STOCK CRATES" at bounding box center [123, 211] width 80 height 11
click at [134, 203] on div "7 selected" at bounding box center [112, 205] width 52 height 6
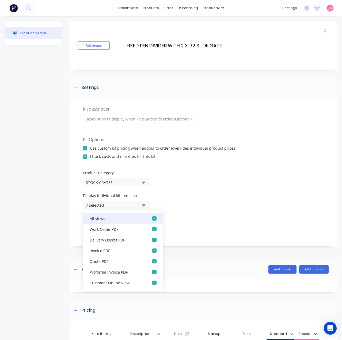
click at [149, 218] on div "button" at bounding box center [154, 218] width 11 height 11
click at [143, 204] on icon "button" at bounding box center [144, 205] width 4 height 2
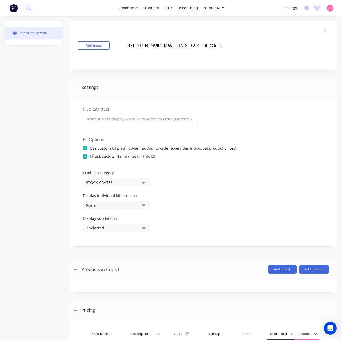
click at [147, 227] on button "7 selected" at bounding box center [116, 228] width 67 height 8
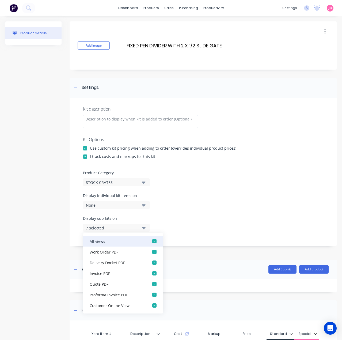
drag, startPoint x: 150, startPoint y: 241, endPoint x: 148, endPoint y: 237, distance: 4.4
click at [150, 241] on div "button" at bounding box center [154, 241] width 11 height 11
click at [144, 228] on icon "button" at bounding box center [144, 228] width 4 height 6
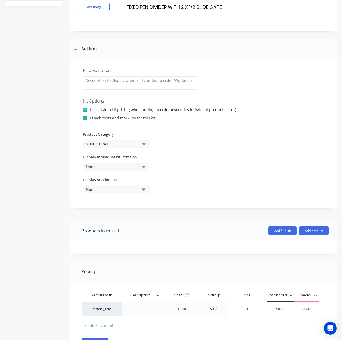
scroll to position [66, 0]
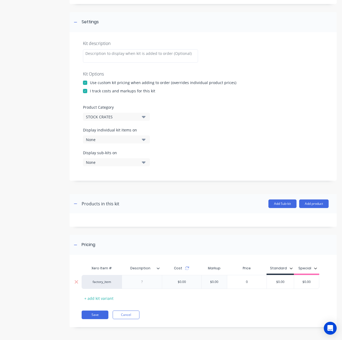
click at [154, 279] on div at bounding box center [142, 281] width 27 height 7
click at [142, 282] on div at bounding box center [142, 281] width 27 height 7
paste div
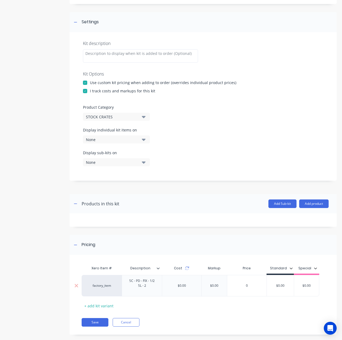
type input "$0.00"
click at [276, 286] on div "factory_item SC - PD - FIX - 1/2 SL - 2 $0.00 $0.00 0 $0.00 $0.00 $0.00" at bounding box center [201, 285] width 238 height 21
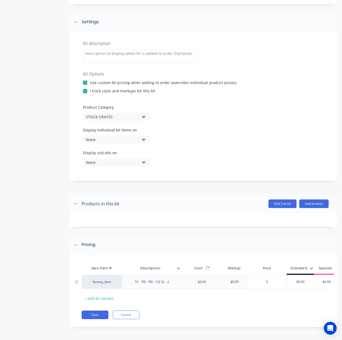
click at [276, 286] on div "0" at bounding box center [266, 281] width 39 height 13
type input "0"
click at [305, 280] on input "$0.00" at bounding box center [300, 281] width 27 height 5
type input "$3350"
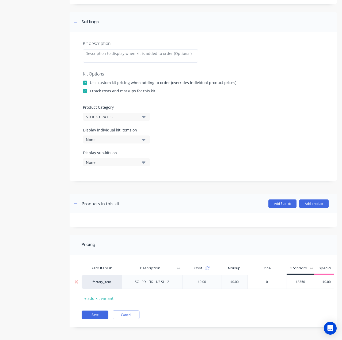
type input "$0.00"
click at [100, 317] on button "Save" at bounding box center [95, 314] width 27 height 9
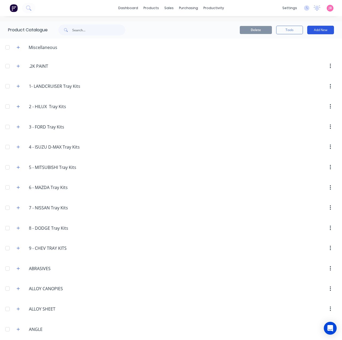
click at [319, 28] on button "Add New" at bounding box center [320, 30] width 27 height 9
click at [312, 63] on div "Product Kit" at bounding box center [308, 65] width 41 height 8
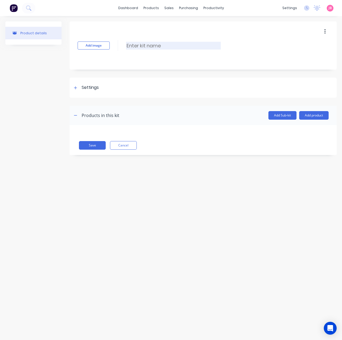
click at [178, 46] on input at bounding box center [173, 46] width 95 height 8
click at [141, 47] on input at bounding box center [173, 46] width 95 height 8
paste input "ROLLING ADJUSTABLE PEN DIVIDER WITH 3/4 GATE"
type input "ROLLING ADJUSTABLE PEN DIVIDER WITH 3/4 GATE"
click at [110, 87] on div "Settings" at bounding box center [203, 88] width 267 height 20
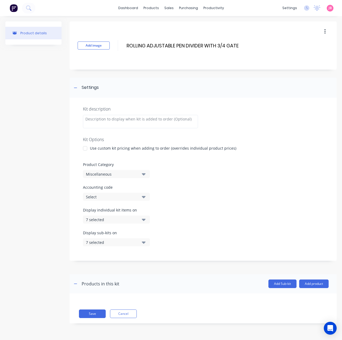
click at [97, 148] on div "Use custom kit pricing when adding to order (overrides individual product price…" at bounding box center [163, 148] width 146 height 6
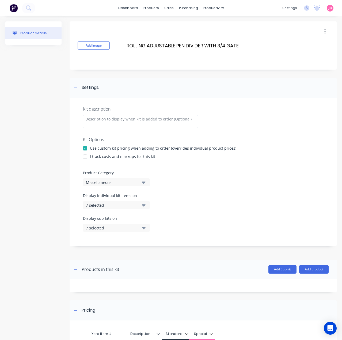
click at [94, 156] on div "I track costs and markups for this kit" at bounding box center [122, 157] width 65 height 6
click at [87, 157] on div at bounding box center [85, 156] width 11 height 11
click at [145, 206] on icon "button" at bounding box center [144, 205] width 4 height 6
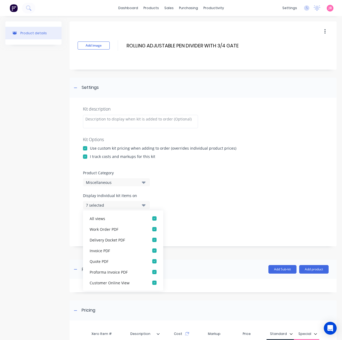
click at [144, 181] on icon "button" at bounding box center [144, 182] width 4 height 6
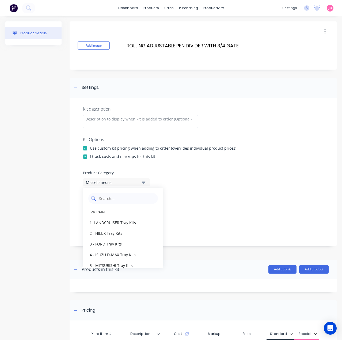
click at [138, 198] on Category "text" at bounding box center [126, 198] width 57 height 11
type Category "STO"
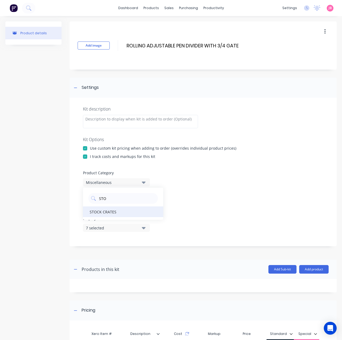
click at [118, 214] on div "STOCK CRATES" at bounding box center [123, 211] width 80 height 11
click at [136, 207] on div "7 selected" at bounding box center [112, 205] width 52 height 6
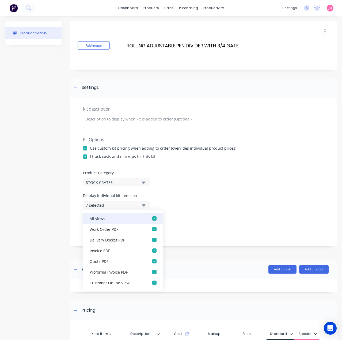
click at [150, 219] on div "button" at bounding box center [154, 218] width 11 height 11
click at [140, 207] on button "None" at bounding box center [116, 205] width 67 height 8
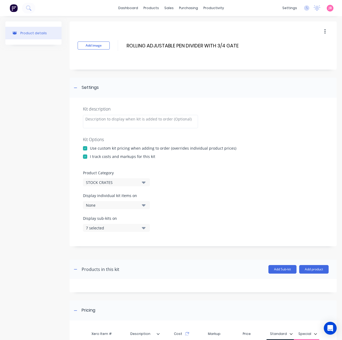
click at [147, 227] on button "7 selected" at bounding box center [116, 228] width 67 height 8
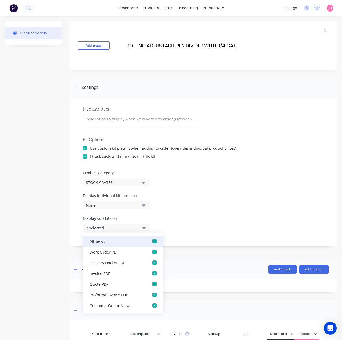
click at [149, 239] on div "button" at bounding box center [154, 241] width 11 height 11
click at [146, 230] on button "None" at bounding box center [116, 228] width 67 height 8
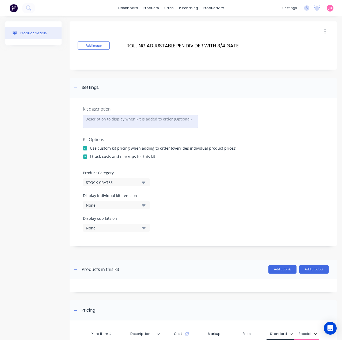
click at [110, 125] on div at bounding box center [140, 121] width 115 height 13
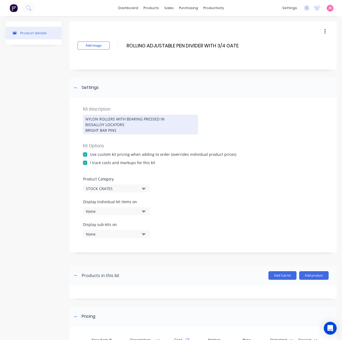
click at [86, 130] on div "NYLON ROLLERS WITH BEARING PRESSED IN [GEOGRAPHIC_DATA] LOCATORS BRIGHT BAR PINS" at bounding box center [140, 125] width 115 height 20
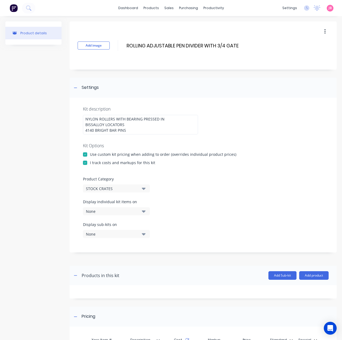
click at [141, 211] on button "None" at bounding box center [116, 211] width 67 height 8
click at [136, 211] on div "None" at bounding box center [112, 211] width 52 height 6
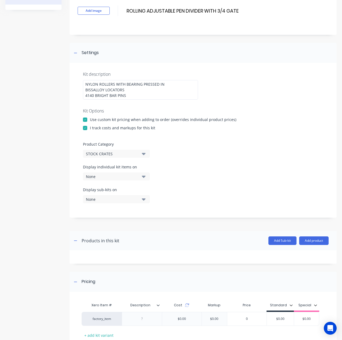
scroll to position [71, 0]
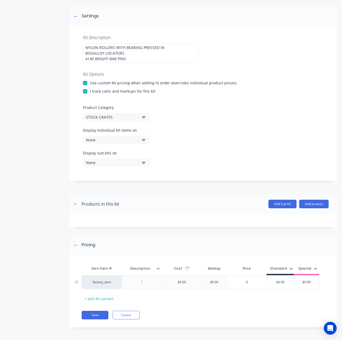
click at [155, 281] on div at bounding box center [142, 282] width 27 height 7
paste div
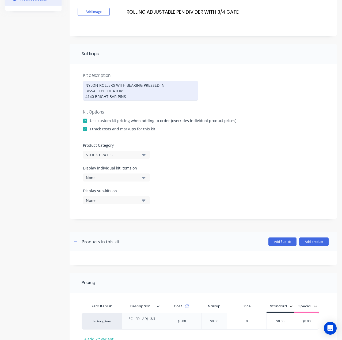
scroll to position [0, 0]
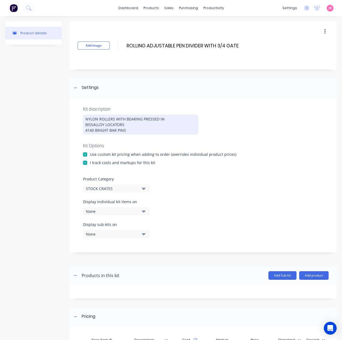
click at [142, 119] on div "NYLON ROLLERS WITH BEARING PRESSED IN [GEOGRAPHIC_DATA] LOCATORS 4140 BRIGHT BA…" at bounding box center [140, 125] width 115 height 20
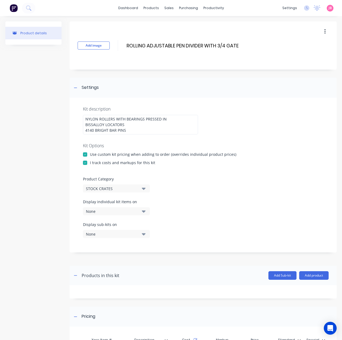
click at [193, 173] on div at bounding box center [203, 172] width 240 height 8
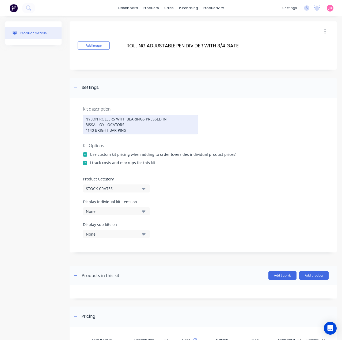
drag, startPoint x: 90, startPoint y: 124, endPoint x: 103, endPoint y: 128, distance: 13.8
click at [90, 124] on div "NYLON ROLLERS WITH BEARINGS PRESSED IN [GEOGRAPHIC_DATA] LOCATORS 4140 BRIGHT B…" at bounding box center [140, 125] width 115 height 20
click at [138, 130] on div "NYLON ROLLERS WITH BEARINGS PRESSED IN [GEOGRAPHIC_DATA] LOCATORS 4140 BRIGHT B…" at bounding box center [140, 125] width 115 height 20
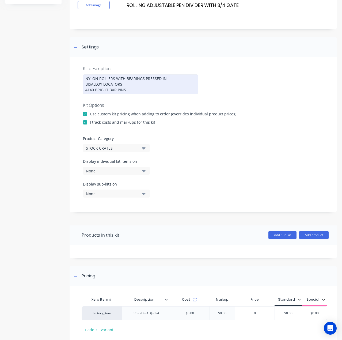
scroll to position [71, 0]
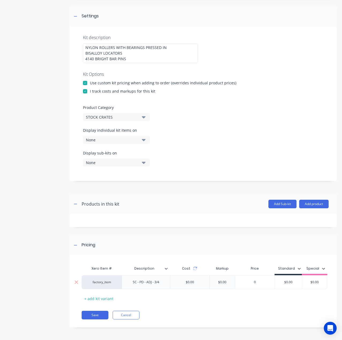
click at [284, 283] on input "$0.00" at bounding box center [288, 282] width 27 height 5
type input "3450"
type input "$0.00"
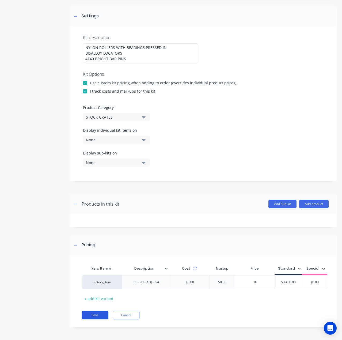
click at [93, 313] on button "Save" at bounding box center [95, 315] width 27 height 9
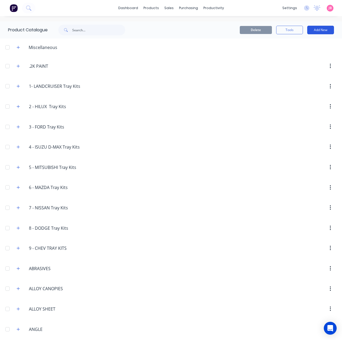
click at [318, 30] on button "Add New" at bounding box center [320, 30] width 27 height 9
click at [302, 66] on div "Product Kit" at bounding box center [308, 65] width 41 height 8
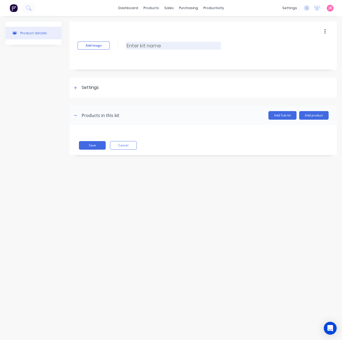
click at [160, 44] on input at bounding box center [173, 46] width 95 height 8
paste input "ROLLING ADJUSTABLE PEN DIVIDER WITH 3/4 GATE AND SAFETY GATE"
type input "ROLLING ADJUSTABLE PEN DIVIDER WITH 3/4 GATE AND SAFETY GATE"
drag, startPoint x: 91, startPoint y: 90, endPoint x: 97, endPoint y: 104, distance: 15.8
click at [91, 90] on div "Settings" at bounding box center [90, 87] width 17 height 7
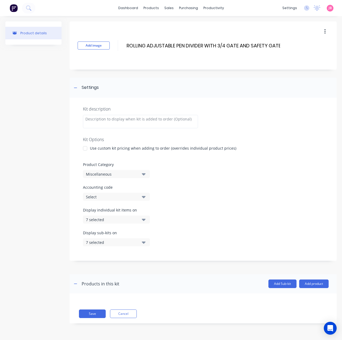
click at [94, 146] on div "Use custom kit pricing when adding to order (overrides individual product price…" at bounding box center [163, 148] width 146 height 6
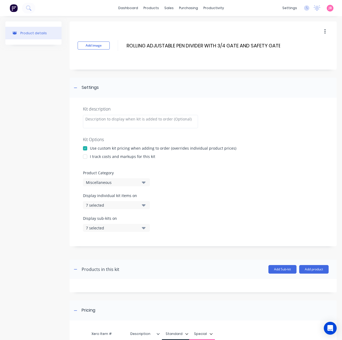
click at [87, 157] on div at bounding box center [85, 156] width 11 height 11
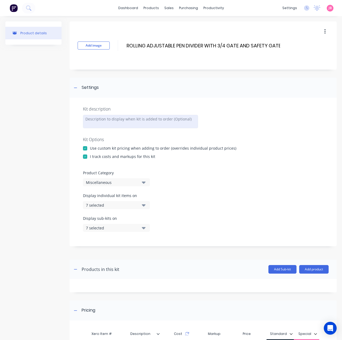
click at [123, 116] on div at bounding box center [140, 121] width 115 height 13
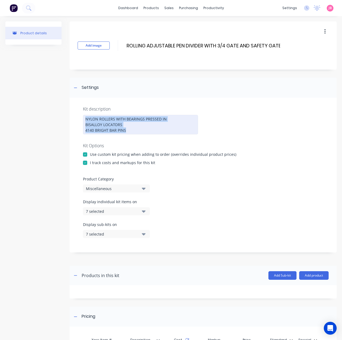
drag, startPoint x: 110, startPoint y: 132, endPoint x: 82, endPoint y: 114, distance: 33.5
click at [82, 114] on div "Kit description NYLON ROLLERS WITH BEARINGS PRESSED IN [GEOGRAPHIC_DATA] LOCATO…" at bounding box center [203, 175] width 267 height 155
copy div "NYLON ROLLERS WITH BEARINGS PRESSED IN [GEOGRAPHIC_DATA] LOCATORS 4140 BRIGHT B…"
click at [142, 186] on button "Miscellaneous" at bounding box center [116, 188] width 67 height 8
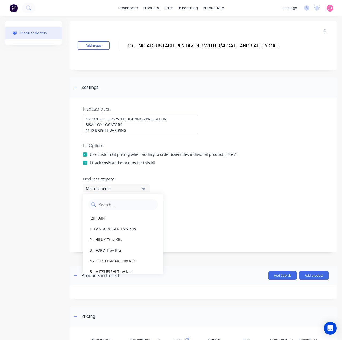
click at [121, 199] on Category "text" at bounding box center [126, 204] width 57 height 11
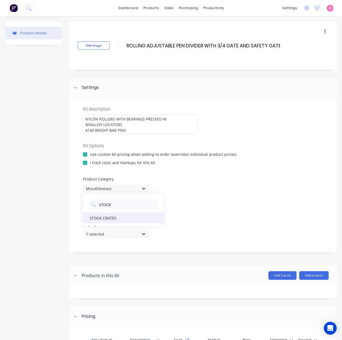
type Category "STOCK"
click at [120, 216] on div "STOCK CRATES" at bounding box center [123, 217] width 80 height 11
click at [128, 211] on div "7 selected" at bounding box center [112, 211] width 52 height 6
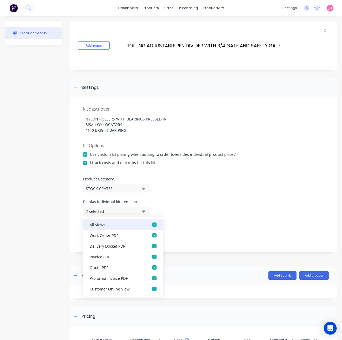
click at [150, 222] on div "button" at bounding box center [154, 224] width 11 height 11
click at [147, 212] on button "None" at bounding box center [116, 211] width 67 height 8
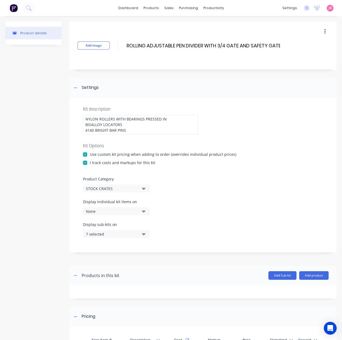
click at [147, 233] on button "7 selected" at bounding box center [116, 234] width 67 height 8
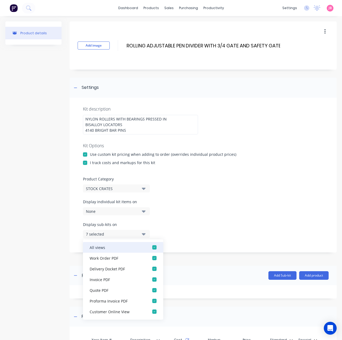
click at [150, 247] on div "button" at bounding box center [154, 247] width 11 height 11
click at [146, 237] on button "None" at bounding box center [116, 234] width 67 height 8
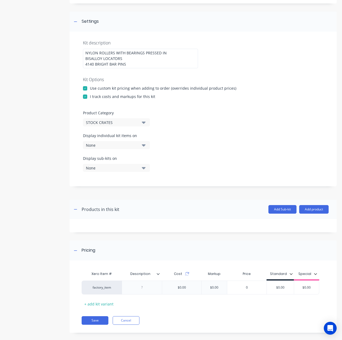
scroll to position [71, 0]
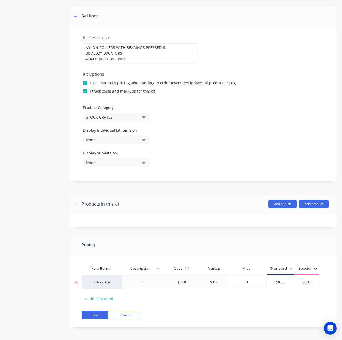
click at [135, 283] on div at bounding box center [142, 282] width 27 height 7
paste div
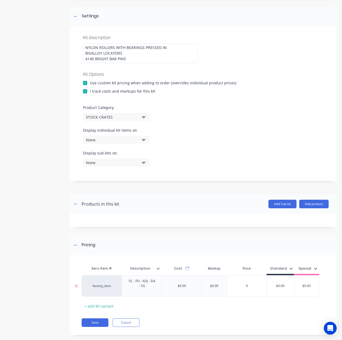
type input "$0.00"
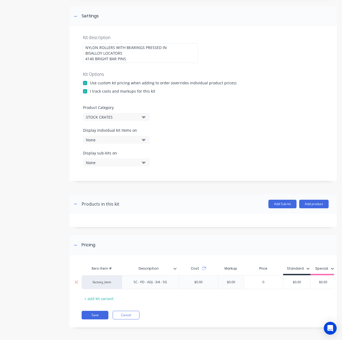
click at [288, 284] on div "$0.00 $0.00" at bounding box center [296, 281] width 27 height 13
click at [288, 284] on div "$0.00" at bounding box center [296, 281] width 27 height 13
click at [299, 280] on input "$0.00" at bounding box center [296, 282] width 27 height 5
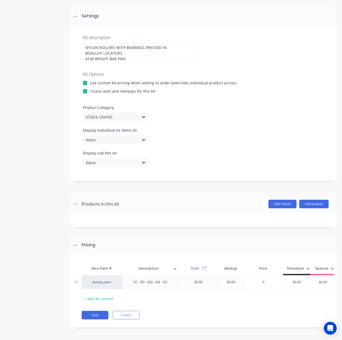
drag, startPoint x: 303, startPoint y: 283, endPoint x: 292, endPoint y: 283, distance: 11.2
click at [292, 283] on input "$0.00" at bounding box center [296, 282] width 27 height 5
type input "0"
click at [266, 283] on input "0" at bounding box center [263, 282] width 39 height 5
drag, startPoint x: 303, startPoint y: 283, endPoint x: 281, endPoint y: 284, distance: 22.2
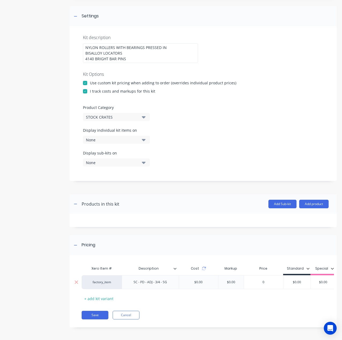
click at [281, 284] on div "factory_item SC - PD - ADJ - 3/4 - SG $0.00 $0.00 0 0 $0.00 $0.00 $0.00" at bounding box center [209, 282] width 254 height 14
type input "3750"
click at [93, 315] on button "Save" at bounding box center [95, 315] width 27 height 9
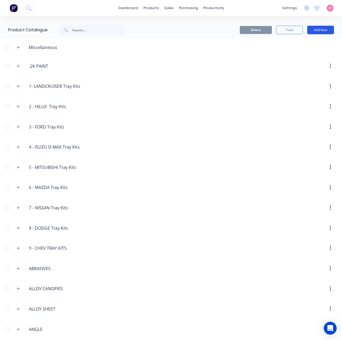
click at [311, 29] on button "Add New" at bounding box center [320, 30] width 27 height 9
click at [310, 60] on button "Product Kit" at bounding box center [308, 65] width 51 height 11
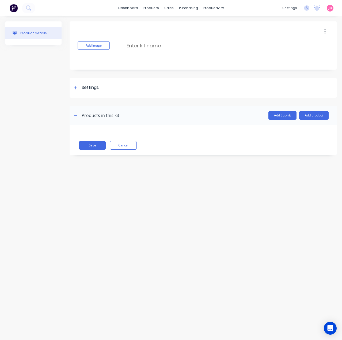
click at [151, 55] on div "Add image Enter kit name" at bounding box center [203, 45] width 267 height 48
click at [151, 46] on input at bounding box center [173, 46] width 95 height 8
paste input "ROLLING ADJUSTABLE PEN DIVIDER WITH 2 X 1/2 SWING GATES"
type input "ROLLING ADJUSTABLE PEN DIVIDER WITH 2 X 1/2 SWING GATES"
click at [102, 88] on div "Settings" at bounding box center [203, 88] width 267 height 20
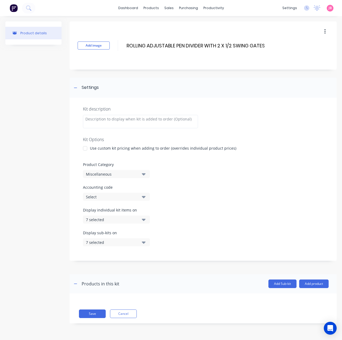
click at [84, 146] on div at bounding box center [85, 148] width 11 height 11
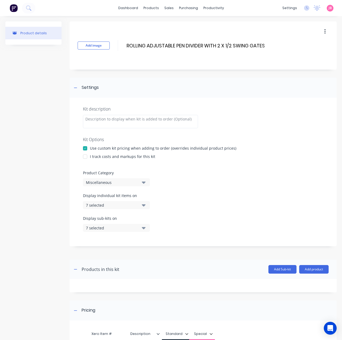
click at [88, 157] on div at bounding box center [85, 156] width 11 height 11
click at [96, 180] on div "Miscellaneous" at bounding box center [112, 183] width 52 height 6
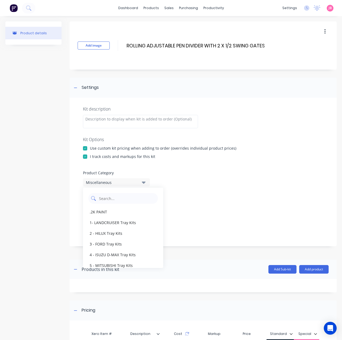
click at [111, 202] on Category "text" at bounding box center [126, 198] width 57 height 11
type Category "STO"
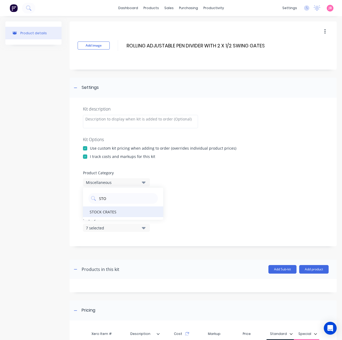
click at [115, 211] on div "STOCK CRATES" at bounding box center [123, 211] width 80 height 11
click at [125, 208] on button "7 selected" at bounding box center [116, 205] width 67 height 8
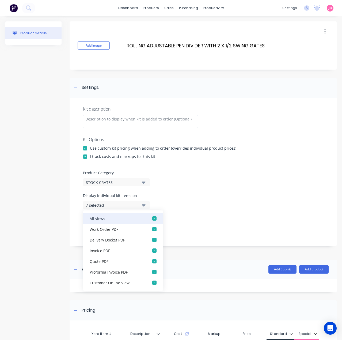
click at [134, 218] on div "All views" at bounding box center [117, 218] width 54 height 6
click at [132, 205] on div "None" at bounding box center [112, 205] width 52 height 6
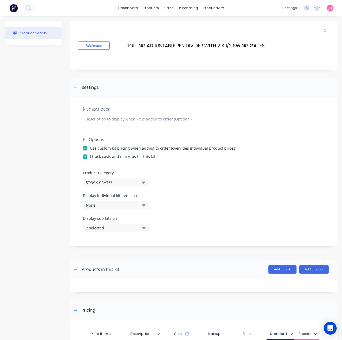
click at [142, 226] on icon "button" at bounding box center [144, 228] width 4 height 6
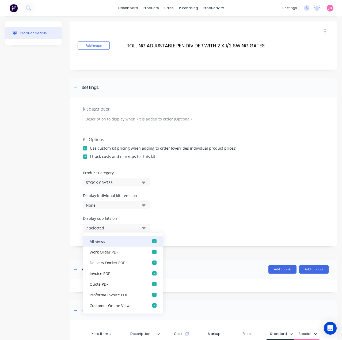
click at [153, 239] on div "button" at bounding box center [154, 241] width 11 height 11
click at [144, 227] on icon "button" at bounding box center [144, 228] width 4 height 6
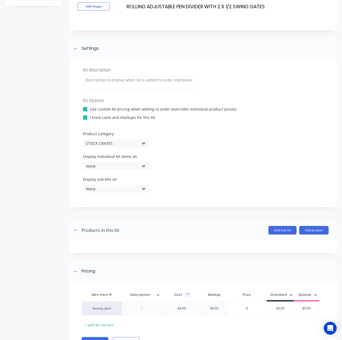
scroll to position [66, 0]
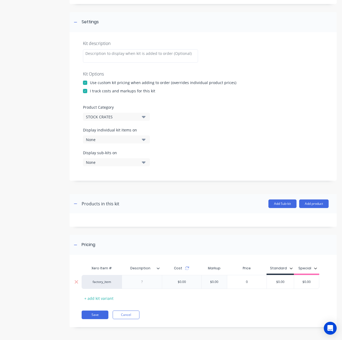
click at [151, 283] on div at bounding box center [142, 281] width 27 height 7
paste div
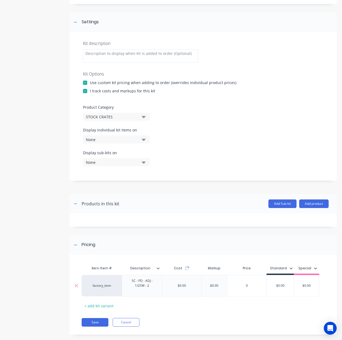
click at [279, 288] on div "$0.00" at bounding box center [280, 285] width 27 height 13
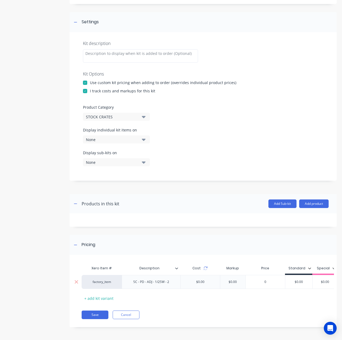
click at [279, 288] on div "0" at bounding box center [265, 282] width 40 height 14
click at [306, 277] on div "$0.004" at bounding box center [299, 281] width 29 height 13
drag, startPoint x: 304, startPoint y: 282, endPoint x: 290, endPoint y: 282, distance: 14.7
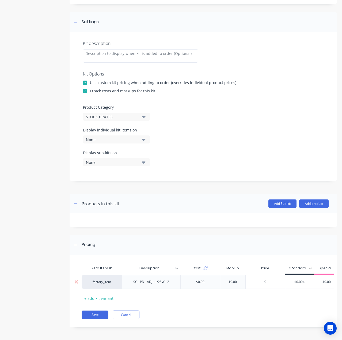
click at [290, 282] on input "$0.004000" at bounding box center [299, 281] width 29 height 5
type input "$0.004000"
type input "0"
click at [264, 283] on input "0" at bounding box center [265, 281] width 39 height 5
drag, startPoint x: 311, startPoint y: 283, endPoint x: 269, endPoint y: 283, distance: 41.5
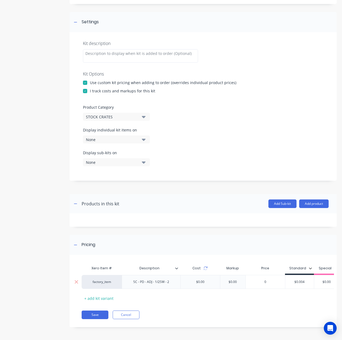
click at [269, 283] on div "factory_item SC - PD - ADJ - 1/2SW - 2 $0.00 $0.00 0 0 $0.004 $0.004 $0.00" at bounding box center [211, 282] width 258 height 14
type input "4000"
type input "$0.00"
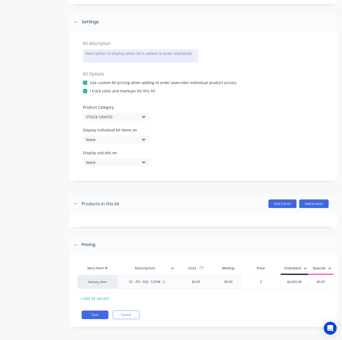
click at [135, 56] on div at bounding box center [140, 55] width 115 height 13
paste div
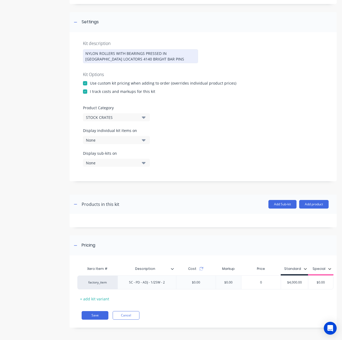
click at [166, 53] on div "NYLON ROLLERS WITH BEARINGS PRESSED IN [GEOGRAPHIC_DATA] LOCATORS 4140 BRIGHT B…" at bounding box center [140, 56] width 115 height 14
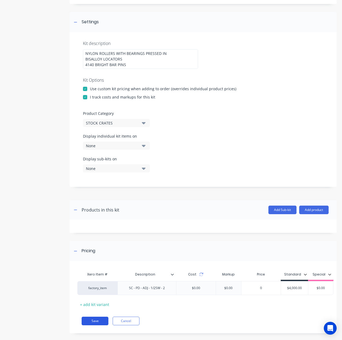
click at [88, 325] on button "Save" at bounding box center [95, 321] width 27 height 9
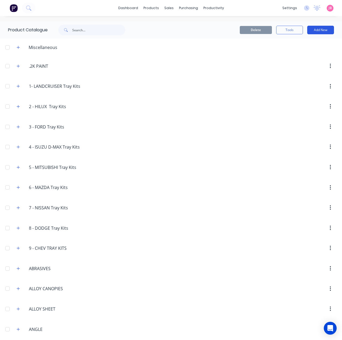
click at [319, 28] on button "Add New" at bounding box center [320, 30] width 27 height 9
click at [311, 63] on div "Product Kit" at bounding box center [308, 65] width 41 height 8
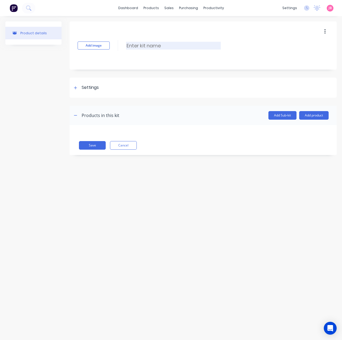
click at [162, 45] on input at bounding box center [173, 46] width 95 height 8
paste input "ROLLING ADJUSTABLE PEN DIVIDER WITH 1/2 SWING GATE / 1/2 SLIDE"
click at [255, 43] on input "ROLLING ADJUSTABLE PEN DIVIDER WITH 1/2 SWING GATE / 1/2 SLIDE" at bounding box center [201, 46] width 151 height 8
type input "ROLLING ADJUSTABLE PEN DIVIDER WITH 1/2 SWING GATE + 1/2 SLIDE"
click at [89, 87] on div "Settings" at bounding box center [90, 87] width 17 height 7
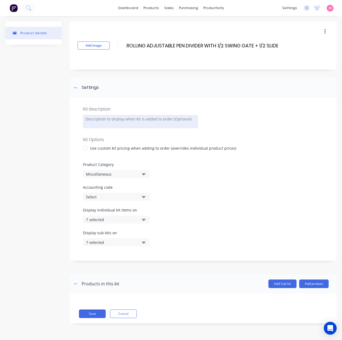
click at [132, 122] on div at bounding box center [140, 121] width 115 height 13
paste div
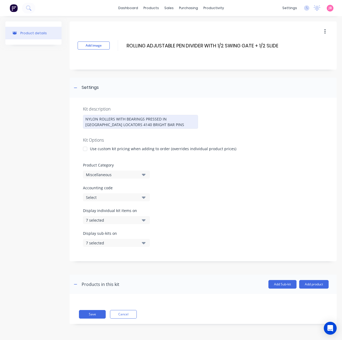
click at [166, 119] on div "NYLON ROLLERS WITH BEARINGS PRESSED IN [GEOGRAPHIC_DATA] LOCATORS 4140 BRIGHT B…" at bounding box center [140, 122] width 115 height 14
click at [123, 124] on div "NYLON ROLLERS WITH BEARINGS PRESSED IN [GEOGRAPHIC_DATA] LOCATORS 4140 BRIGHT B…" at bounding box center [140, 122] width 115 height 14
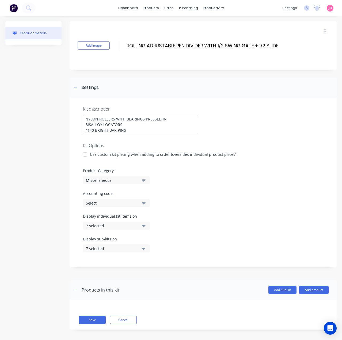
click at [113, 154] on div "Use custom kit pricing when adding to order (overrides individual product price…" at bounding box center [163, 154] width 146 height 6
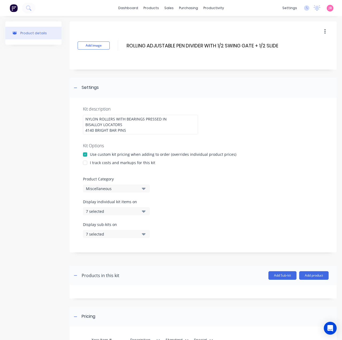
click at [94, 162] on div "I track costs and markups for this kit" at bounding box center [122, 163] width 65 height 6
click at [86, 162] on div at bounding box center [85, 162] width 11 height 11
click at [107, 186] on div "Miscellaneous" at bounding box center [112, 189] width 52 height 6
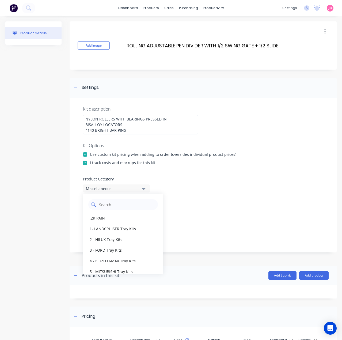
click at [109, 204] on Category "text" at bounding box center [126, 204] width 57 height 11
type Category "STO"
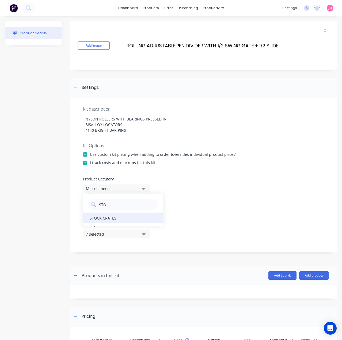
click at [125, 216] on div "STOCK CRATES" at bounding box center [123, 217] width 80 height 11
click at [133, 209] on div "7 selected" at bounding box center [112, 211] width 52 height 6
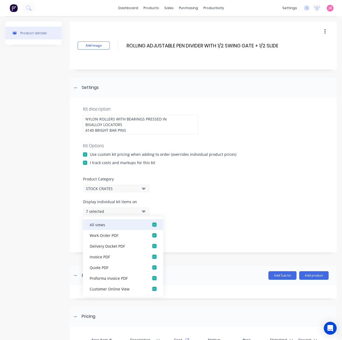
click at [149, 223] on div "button" at bounding box center [154, 224] width 11 height 11
click at [136, 211] on div "None" at bounding box center [112, 211] width 52 height 6
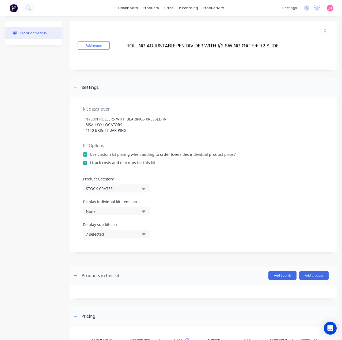
click at [144, 234] on icon "button" at bounding box center [144, 234] width 4 height 2
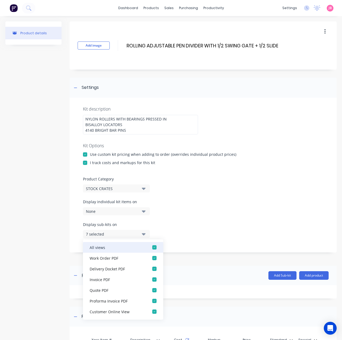
click at [153, 246] on div "button" at bounding box center [154, 247] width 11 height 11
click at [143, 230] on button "None" at bounding box center [116, 234] width 67 height 8
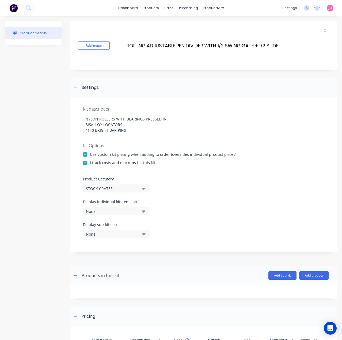
scroll to position [71, 0]
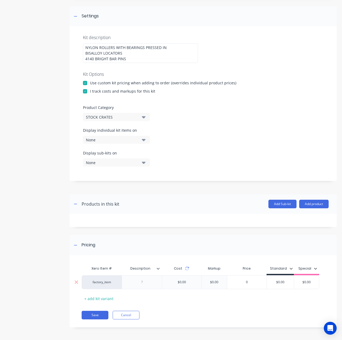
click at [153, 283] on div at bounding box center [142, 282] width 27 height 7
paste div
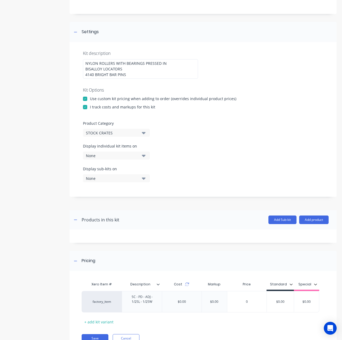
scroll to position [79, 0]
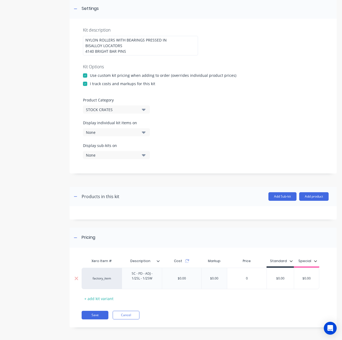
click at [283, 280] on div "$0.00" at bounding box center [280, 278] width 27 height 13
type input "$0.00"
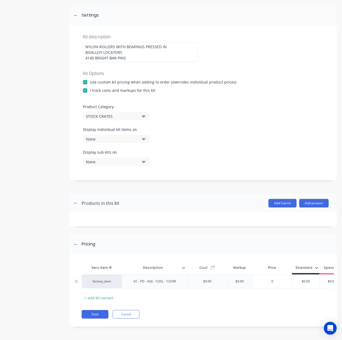
click at [283, 280] on div "0" at bounding box center [272, 281] width 39 height 13
type input "0"
drag, startPoint x: 314, startPoint y: 278, endPoint x: 298, endPoint y: 278, distance: 16.6
click at [298, 279] on input "$0.00" at bounding box center [305, 281] width 27 height 5
type input "4300"
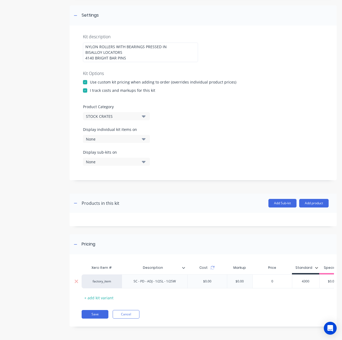
type input "$0.00"
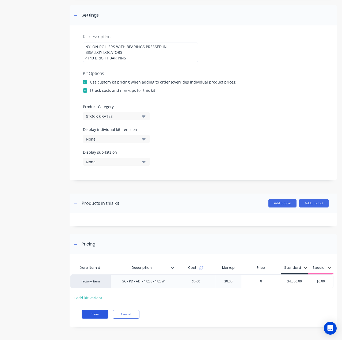
click at [90, 311] on button "Save" at bounding box center [95, 314] width 27 height 9
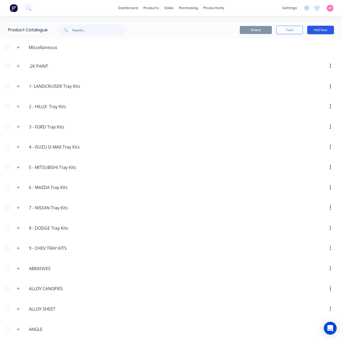
click at [312, 26] on button "Add New" at bounding box center [320, 30] width 27 height 9
click at [304, 63] on div "Product Kit" at bounding box center [308, 65] width 41 height 8
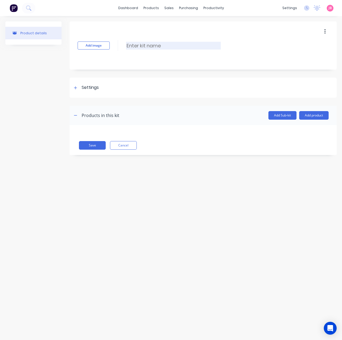
click at [196, 43] on input at bounding box center [173, 46] width 95 height 8
paste input "ROLLING ADJUSTABLE PEN DIVIDER WITH 2 X 1/2 SLIDE GATES"
type input "ROLLING ADJUSTABLE PEN DIVIDER WITH 2 X 1/2 SLIDE GATES"
click at [93, 87] on div "Settings" at bounding box center [90, 87] width 17 height 7
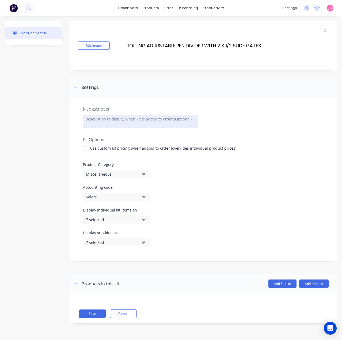
drag, startPoint x: 100, startPoint y: 123, endPoint x: 123, endPoint y: 127, distance: 23.5
click at [100, 123] on div at bounding box center [140, 121] width 115 height 13
click at [136, 118] on div at bounding box center [140, 121] width 115 height 13
paste div
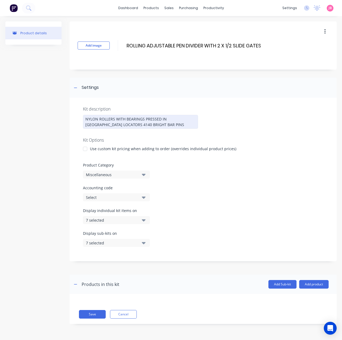
click at [161, 119] on div "NYLON ROLLERS WITH BEARINGS PRESSED IN [GEOGRAPHIC_DATA] LOCATORS 4140 BRIGHT B…" at bounding box center [140, 122] width 115 height 14
click at [128, 125] on div "NYLON ROLLERS WITH BEARINGS PRESSED IN [GEOGRAPHIC_DATA] LOCATORS 4140 BRIGHT B…" at bounding box center [140, 122] width 115 height 14
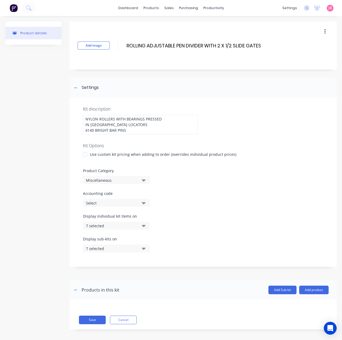
click at [91, 153] on div "Use custom kit pricing when adding to order (overrides individual product price…" at bounding box center [163, 154] width 146 height 6
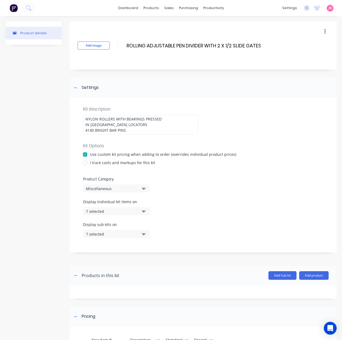
click at [93, 162] on div "I track costs and markups for this kit" at bounding box center [122, 163] width 65 height 6
click at [83, 161] on div at bounding box center [85, 162] width 11 height 11
click at [128, 190] on div "Miscellaneous" at bounding box center [112, 189] width 52 height 6
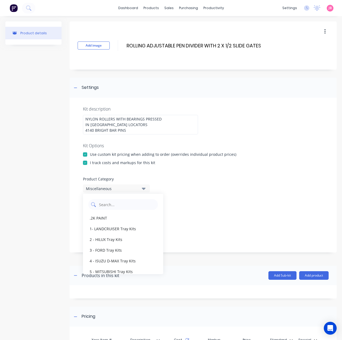
click at [123, 209] on Category "text" at bounding box center [126, 204] width 57 height 11
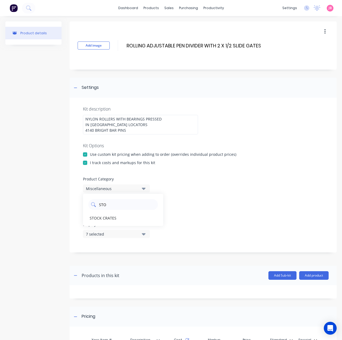
type Category "STOCK"
click at [109, 213] on div "STOCK CRATES" at bounding box center [123, 217] width 80 height 11
click at [134, 213] on div "7 selected" at bounding box center [112, 211] width 52 height 6
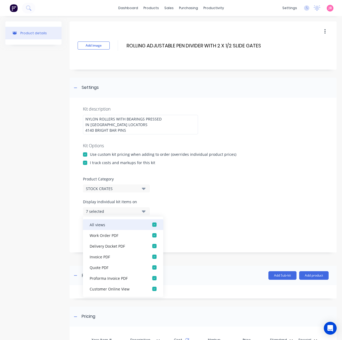
click at [149, 226] on div "button" at bounding box center [154, 224] width 11 height 11
click at [138, 210] on button "None" at bounding box center [116, 211] width 67 height 8
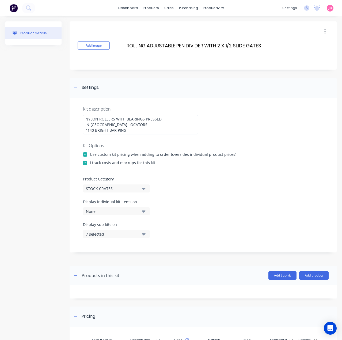
click at [145, 235] on icon "button" at bounding box center [144, 234] width 4 height 6
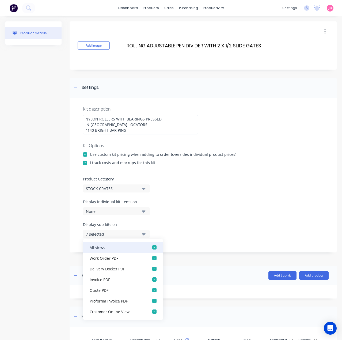
click at [149, 248] on div "button" at bounding box center [154, 247] width 11 height 11
click at [139, 232] on button "None" at bounding box center [116, 234] width 67 height 8
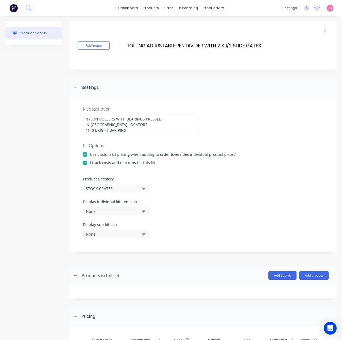
scroll to position [71, 0]
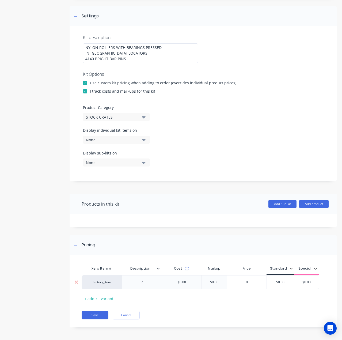
click at [138, 281] on div at bounding box center [142, 282] width 27 height 7
paste div
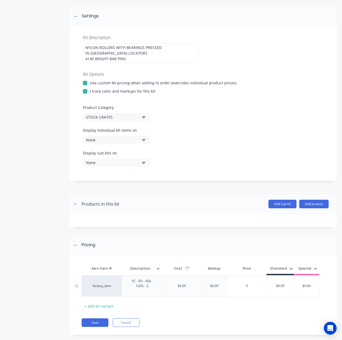
type input "$0.00"
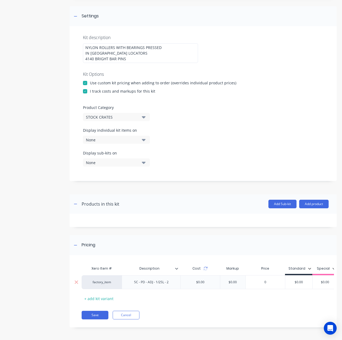
click at [282, 286] on div "factory_item SC - PD - ADJ - 1/2SL - 2 $0.00 $0.00 0 $0.00 $0.00 $0.00" at bounding box center [210, 282] width 256 height 14
click at [282, 286] on div "0" at bounding box center [265, 281] width 39 height 13
type input "0"
click at [299, 279] on div "$0.00" at bounding box center [298, 281] width 27 height 13
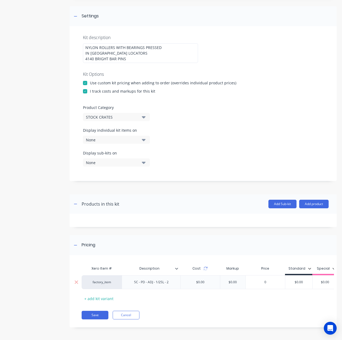
click at [299, 279] on div "$0.00" at bounding box center [298, 281] width 27 height 13
click at [257, 281] on input "0" at bounding box center [265, 282] width 39 height 5
drag, startPoint x: 300, startPoint y: 281, endPoint x: 295, endPoint y: 281, distance: 4.6
click at [295, 281] on input "$0.00" at bounding box center [298, 282] width 27 height 5
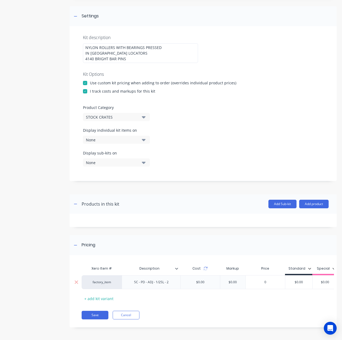
drag, startPoint x: 307, startPoint y: 281, endPoint x: 286, endPoint y: 281, distance: 21.4
click at [286, 281] on input "$0.00" at bounding box center [298, 282] width 27 height 5
type input "4725"
click at [283, 298] on div "Xero Item # Description Cost Markup Price Standard Special factory_item SC - PD…" at bounding box center [202, 283] width 240 height 40
click at [97, 317] on button "Save" at bounding box center [95, 315] width 27 height 9
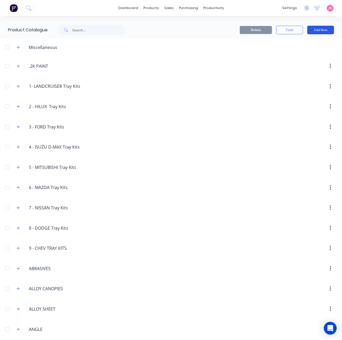
click at [313, 27] on button "Add New" at bounding box center [320, 30] width 27 height 9
click at [301, 64] on div "Product Kit" at bounding box center [308, 65] width 41 height 8
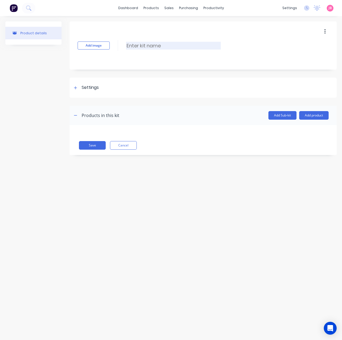
click at [159, 43] on input at bounding box center [173, 46] width 95 height 8
paste input "WALKWAY FULL LENGTH WITH ACCESS TO SIDES P/FT"
type input "WALKWAY FULL LENGTH WITH ACCESS TO SIDES"
click at [76, 87] on icon at bounding box center [75, 88] width 3 height 4
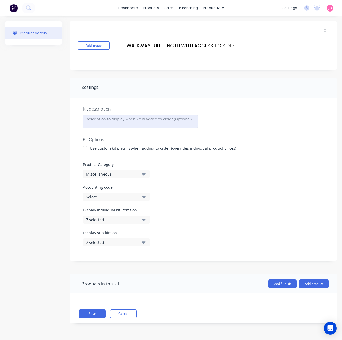
click at [108, 119] on div at bounding box center [140, 121] width 115 height 13
click at [86, 149] on div at bounding box center [85, 148] width 11 height 11
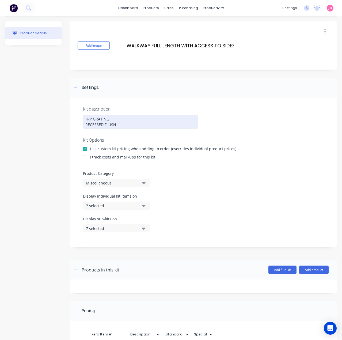
click at [86, 157] on div at bounding box center [85, 157] width 11 height 11
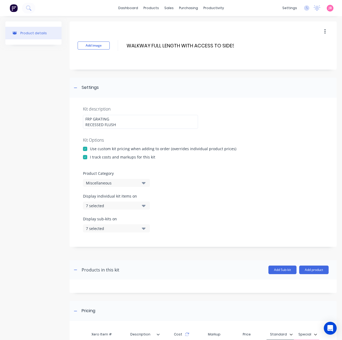
click at [109, 179] on button "Miscellaneous" at bounding box center [116, 183] width 67 height 8
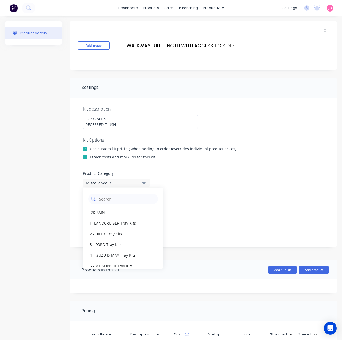
click at [114, 199] on Category "text" at bounding box center [126, 198] width 57 height 11
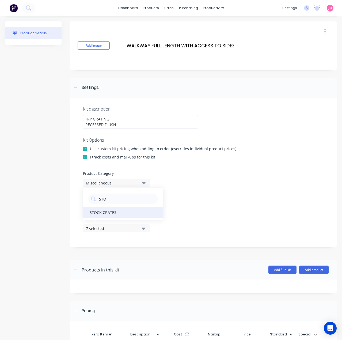
type Category "STO"
click at [112, 210] on div "STOCK CRATES" at bounding box center [123, 212] width 80 height 11
click at [126, 209] on button "7 selected" at bounding box center [116, 205] width 67 height 8
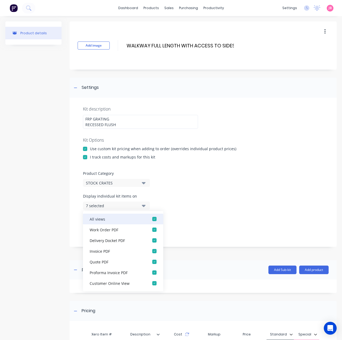
click at [151, 219] on div "button" at bounding box center [154, 219] width 11 height 11
click at [138, 201] on div "Display individual kit items on None" at bounding box center [116, 201] width 67 height 16
click at [142, 207] on icon "button" at bounding box center [144, 206] width 4 height 6
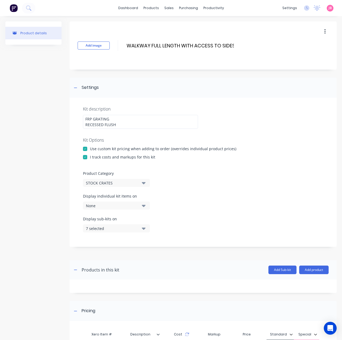
click at [146, 228] on button "7 selected" at bounding box center [116, 228] width 67 height 8
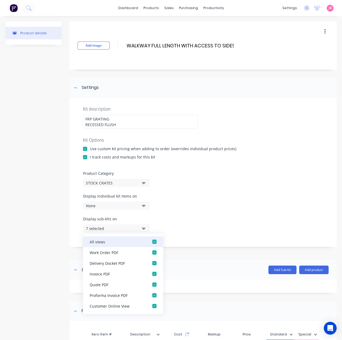
click at [149, 239] on div "button" at bounding box center [154, 241] width 11 height 11
click at [141, 229] on button "None" at bounding box center [116, 228] width 67 height 8
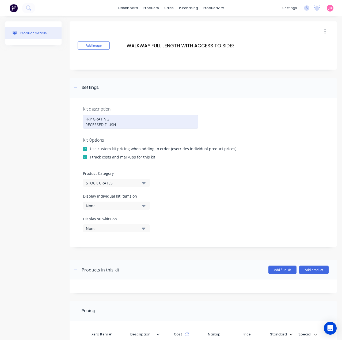
click at [119, 123] on div "FRP GRATING RECESSED FLUSH" at bounding box center [140, 122] width 115 height 14
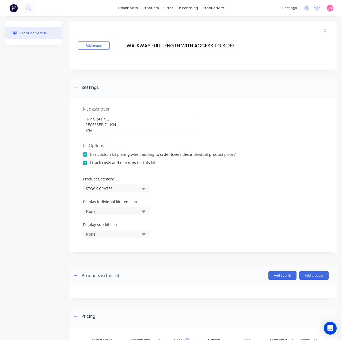
click at [232, 172] on div at bounding box center [203, 172] width 240 height 8
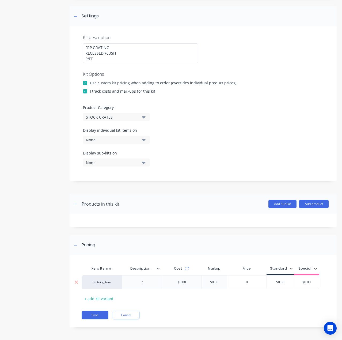
click at [154, 288] on div at bounding box center [142, 282] width 40 height 14
click at [146, 283] on div at bounding box center [142, 282] width 27 height 7
click at [148, 283] on div at bounding box center [142, 282] width 27 height 7
paste div
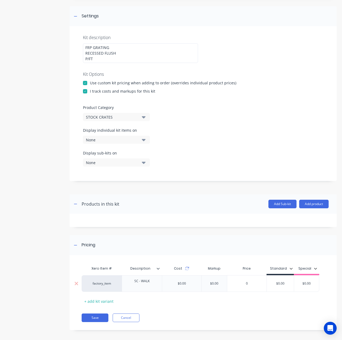
click at [283, 286] on div "$0.00" at bounding box center [280, 283] width 27 height 13
type input "$0.00"
click at [284, 286] on div "$0.00" at bounding box center [280, 281] width 27 height 13
click at [286, 280] on input "$0.00" at bounding box center [280, 282] width 27 height 5
drag, startPoint x: 286, startPoint y: 280, endPoint x: 271, endPoint y: 280, distance: 14.5
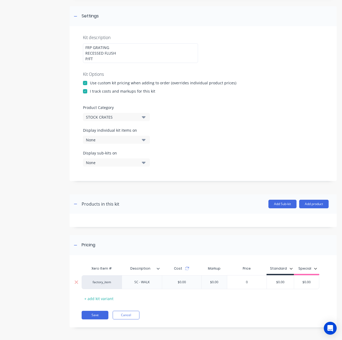
click at [271, 280] on input "$0.00" at bounding box center [280, 282] width 27 height 5
drag, startPoint x: 287, startPoint y: 283, endPoint x: 273, endPoint y: 283, distance: 13.7
click at [273, 283] on input "$0.00" at bounding box center [280, 282] width 27 height 5
click at [279, 282] on input "$0.00" at bounding box center [280, 282] width 27 height 5
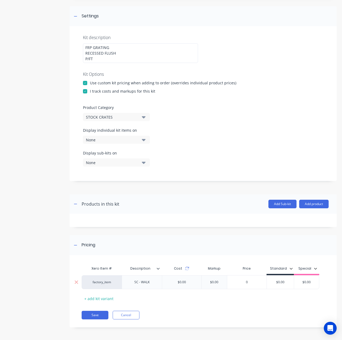
type input "0"
drag, startPoint x: 237, startPoint y: 280, endPoint x: 260, endPoint y: 281, distance: 23.0
click at [238, 280] on input "0" at bounding box center [246, 282] width 39 height 5
type input "$0.00"
drag, startPoint x: 294, startPoint y: 280, endPoint x: 262, endPoint y: 282, distance: 32.2
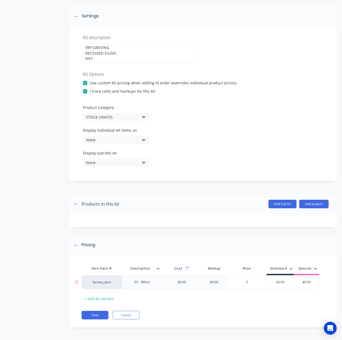
click at [262, 282] on div "factory_item SC - WALK $0.00 $0.00 0 0 $0.00 $0.00 $0.00 $0.00" at bounding box center [201, 282] width 238 height 14
click at [280, 282] on input "$0.00" at bounding box center [280, 282] width 27 height 5
click at [285, 281] on input "$0.00" at bounding box center [280, 282] width 27 height 5
type input "$105"
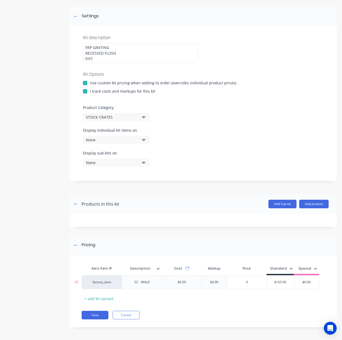
scroll to position [0, 0]
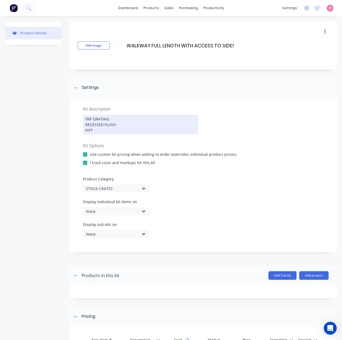
click at [111, 118] on div "FRP GRATING RECESSED FLUSH P/FT" at bounding box center [140, 125] width 115 height 20
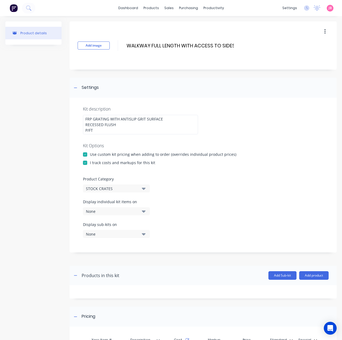
click at [163, 151] on div "Kit description FRP GRATING WITH ANTISLIP GRIT SURFACE RECESSED FLUSH P/FT Kit …" at bounding box center [203, 175] width 267 height 155
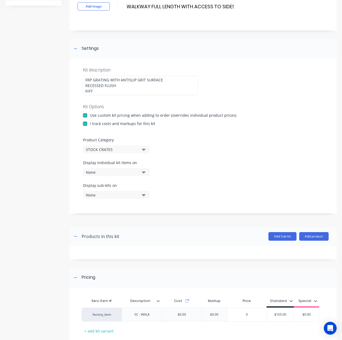
scroll to position [71, 0]
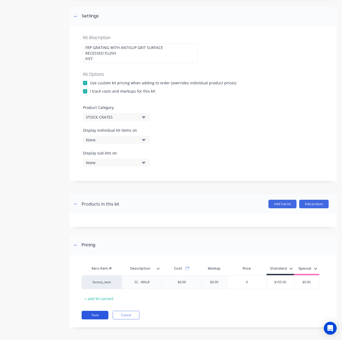
click at [95, 313] on button "Save" at bounding box center [95, 315] width 27 height 9
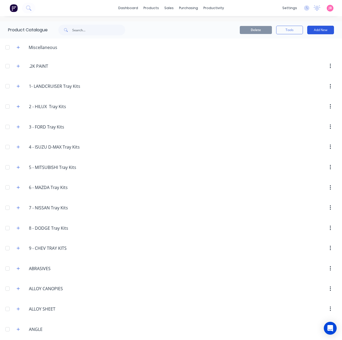
click at [315, 31] on button "Add New" at bounding box center [320, 30] width 27 height 9
click at [313, 65] on div "Product Kit" at bounding box center [308, 65] width 41 height 8
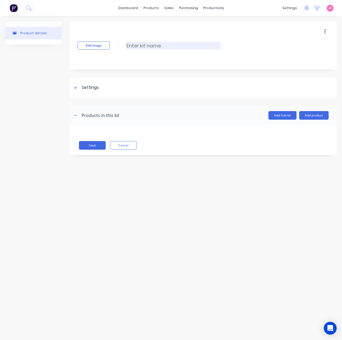
click at [171, 47] on input at bounding box center [173, 46] width 95 height 8
paste input "FLOOR GARTING/CLEATES STD 16MM SQUARE BAR P/FT"
click at [182, 46] on input "FLOOR GARTING/CLEATES STD 16MM SQUARE BAR P/FT" at bounding box center [187, 46] width 123 height 8
type input "FLOOR GARTING/CLEATS STD 16MM SQUARE BAR P/FT"
click at [97, 85] on div "Settings" at bounding box center [90, 87] width 17 height 7
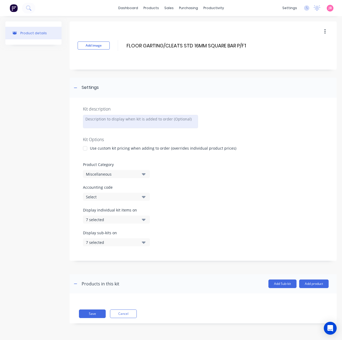
click at [109, 119] on div at bounding box center [140, 121] width 115 height 13
click at [87, 151] on div at bounding box center [85, 148] width 11 height 11
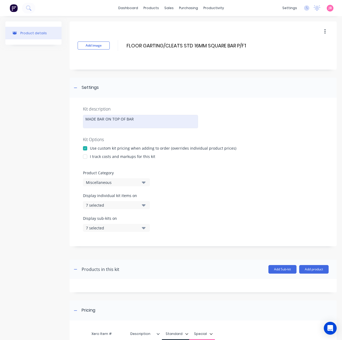
click at [89, 158] on div at bounding box center [85, 156] width 11 height 11
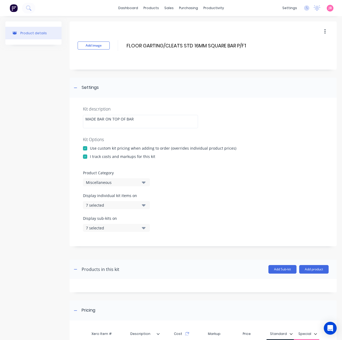
click at [121, 183] on div "Miscellaneous" at bounding box center [112, 183] width 52 height 6
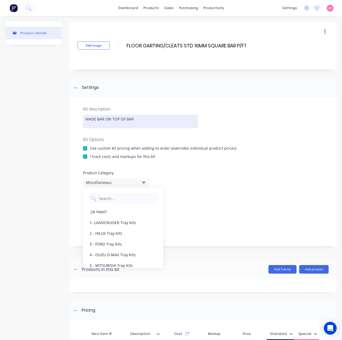
click at [133, 120] on div "MADE BAR ON TOP OF BAR" at bounding box center [140, 121] width 115 height 13
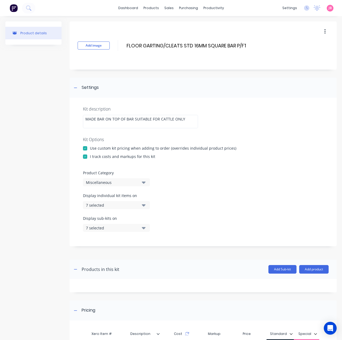
click at [172, 142] on div "Kit Options" at bounding box center [203, 139] width 240 height 6
click at [140, 183] on button "Miscellaneous" at bounding box center [116, 182] width 67 height 8
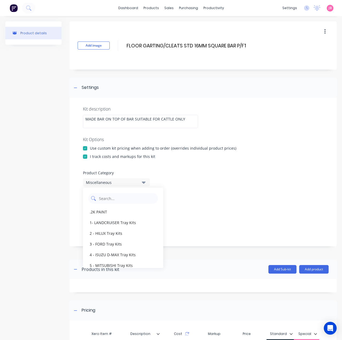
click at [130, 198] on Category "text" at bounding box center [126, 198] width 57 height 11
type Category "STO"
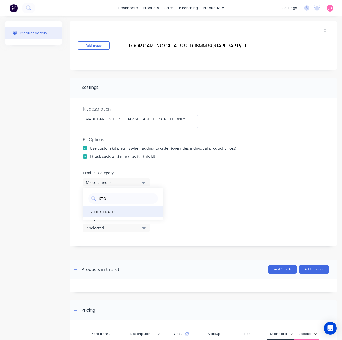
click at [134, 214] on div "STOCK CRATES" at bounding box center [123, 211] width 80 height 11
click at [143, 207] on icon "button" at bounding box center [144, 205] width 4 height 6
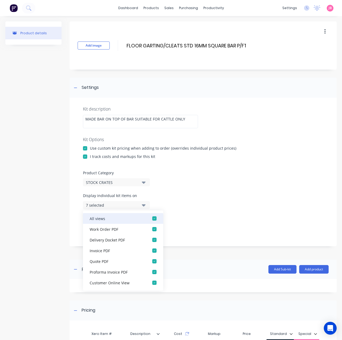
click at [149, 219] on div "button" at bounding box center [154, 218] width 11 height 11
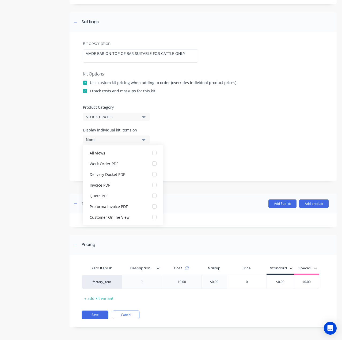
click at [152, 140] on div "Display individual kit items on None" at bounding box center [203, 138] width 240 height 23
click at [144, 140] on icon "button" at bounding box center [144, 139] width 4 height 6
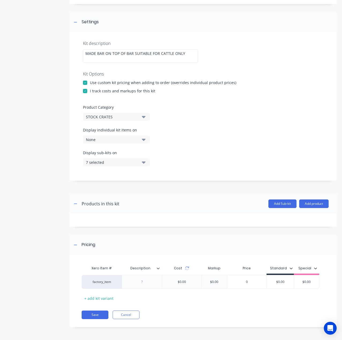
click at [146, 161] on button "7 selected" at bounding box center [116, 162] width 67 height 8
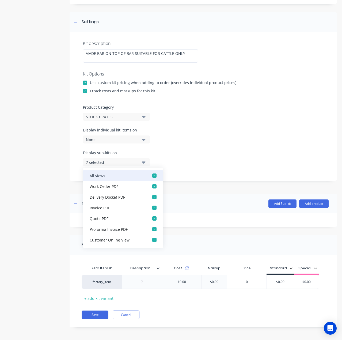
click at [149, 180] on div "button" at bounding box center [154, 175] width 11 height 11
click at [144, 163] on icon "button" at bounding box center [144, 162] width 4 height 6
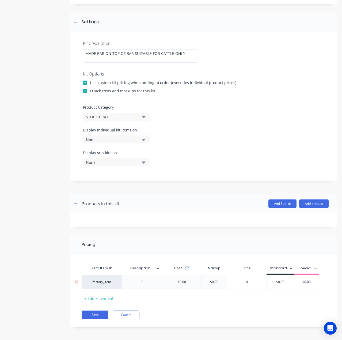
click at [151, 283] on div at bounding box center [142, 281] width 27 height 7
click at [159, 283] on div at bounding box center [142, 282] width 40 height 14
click at [150, 283] on div at bounding box center [142, 281] width 27 height 7
paste div
click at [264, 285] on div "0" at bounding box center [246, 282] width 39 height 13
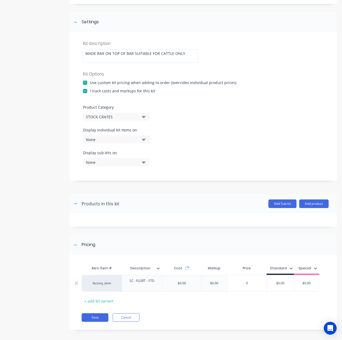
type input "0"
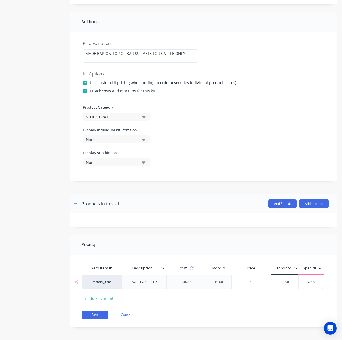
click at [292, 282] on input "$0.00" at bounding box center [284, 281] width 27 height 5
type input "$105"
type input "$0.00"
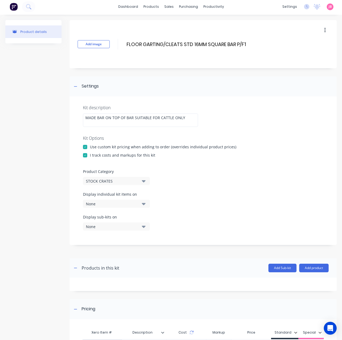
scroll to position [0, 0]
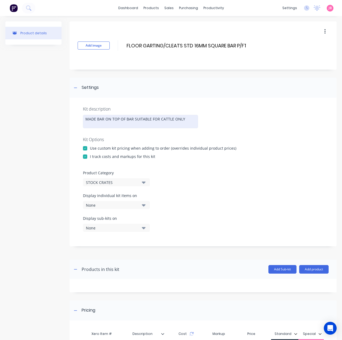
click at [184, 120] on div "MADE BAR ON TOP OF BAR SUITABLE FOR CATTLE ONLY" at bounding box center [140, 121] width 115 height 13
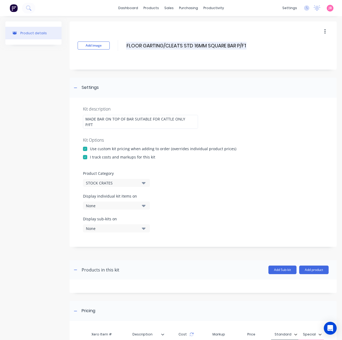
click at [241, 44] on input "FLOOR GARTING/CLEATS STD 16MM SQUARE BAR P/FT" at bounding box center [186, 46] width 120 height 8
drag, startPoint x: 237, startPoint y: 45, endPoint x: 257, endPoint y: 45, distance: 20.1
click at [257, 45] on div "Add image FLOOR GARTING/CLEATS STD 16MM SQUARE BAR P/FT FLOOR GARTING/CLEATS ST…" at bounding box center [203, 45] width 267 height 48
drag, startPoint x: 153, startPoint y: 45, endPoint x: 147, endPoint y: 45, distance: 6.2
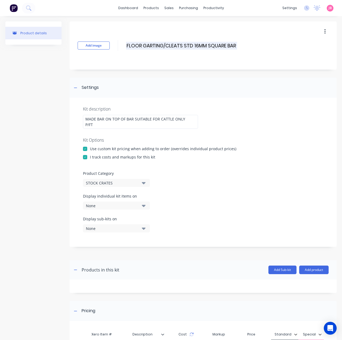
click at [147, 45] on input "FLOOR GARTING/CLEATS STD 16MM SQUARE BAR" at bounding box center [181, 46] width 111 height 8
type input "FLOOR GRATING/CLEATS STD 16MM SQUARE BAR"
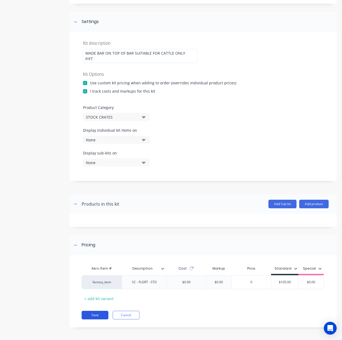
click at [93, 312] on button "Save" at bounding box center [95, 315] width 27 height 9
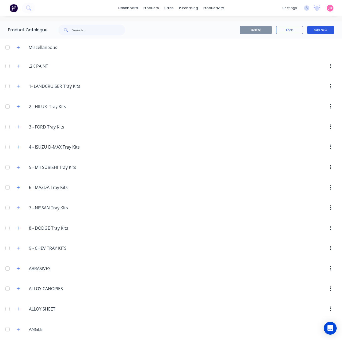
click at [319, 27] on button "Add New" at bounding box center [320, 30] width 27 height 9
click at [311, 61] on div "Product Kit" at bounding box center [308, 65] width 41 height 8
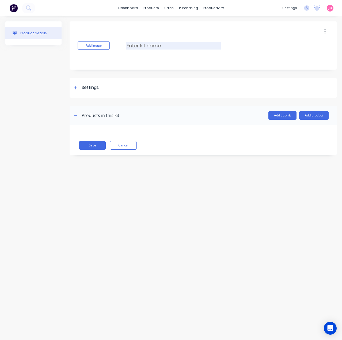
click at [144, 48] on input at bounding box center [173, 46] width 95 height 8
paste input "FIBREGLASS ROOF P/FT"
type input "FIBREGLASS ROOF P/FT"
click at [92, 90] on div "Settings" at bounding box center [90, 87] width 17 height 7
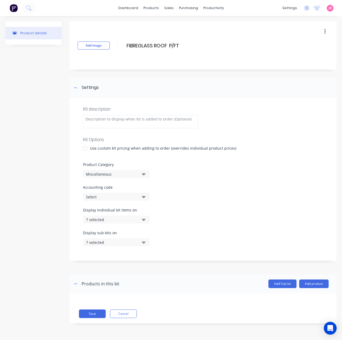
click at [89, 146] on div at bounding box center [85, 148] width 11 height 11
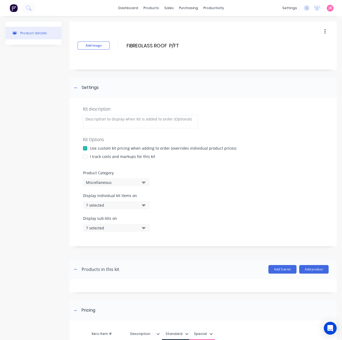
click at [91, 155] on div "I track costs and markups for this kit" at bounding box center [122, 157] width 65 height 6
click at [87, 156] on div at bounding box center [85, 156] width 11 height 11
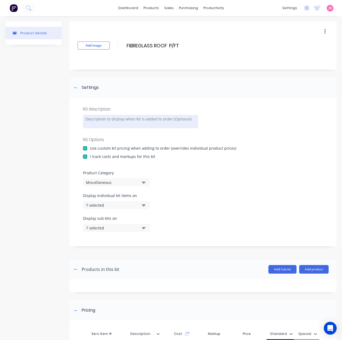
click at [110, 122] on div at bounding box center [140, 121] width 115 height 13
click at [129, 181] on div "Miscellaneous" at bounding box center [112, 183] width 52 height 6
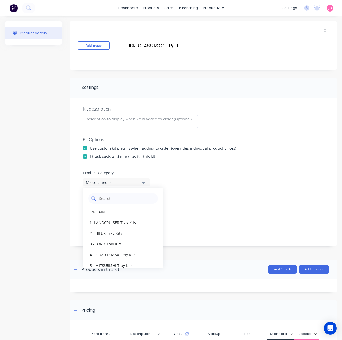
click at [127, 200] on Category "text" at bounding box center [126, 198] width 57 height 11
type Category "STO"
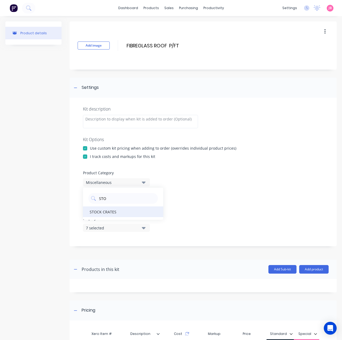
click at [130, 212] on div "STOCK CRATES" at bounding box center [123, 211] width 80 height 11
click at [141, 204] on button "7 selected" at bounding box center [116, 205] width 67 height 8
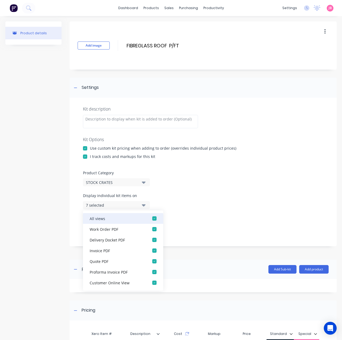
click at [149, 218] on div "button" at bounding box center [154, 218] width 11 height 11
click at [140, 205] on button "None" at bounding box center [116, 205] width 67 height 8
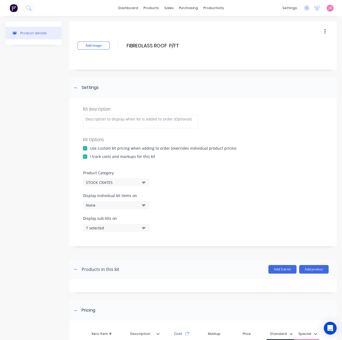
click at [146, 227] on button "7 selected" at bounding box center [116, 228] width 67 height 8
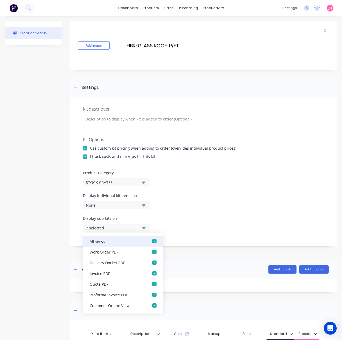
click at [151, 240] on div "button" at bounding box center [154, 241] width 11 height 11
click at [146, 226] on button "None" at bounding box center [116, 228] width 67 height 8
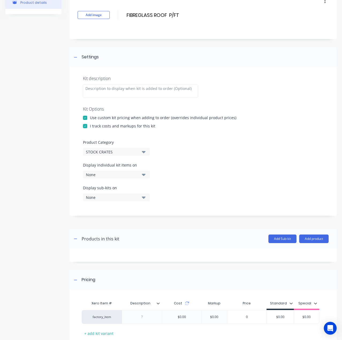
scroll to position [66, 0]
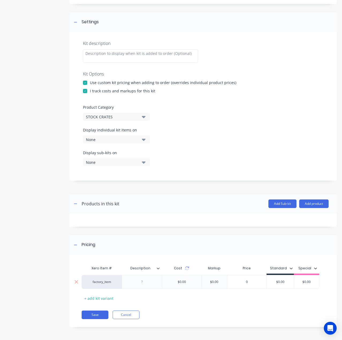
click at [145, 283] on div at bounding box center [142, 281] width 27 height 7
click at [148, 282] on div at bounding box center [142, 281] width 27 height 7
paste div
click at [277, 282] on input "$0.00" at bounding box center [280, 283] width 27 height 5
click at [277, 282] on input "$0.00" at bounding box center [281, 281] width 27 height 5
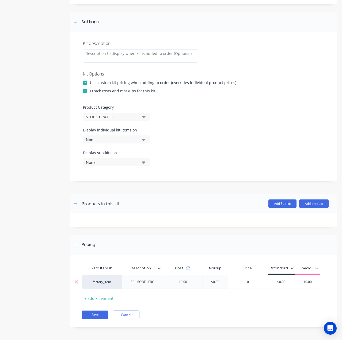
click at [277, 282] on input "$0.00" at bounding box center [281, 281] width 27 height 5
drag, startPoint x: 282, startPoint y: 281, endPoint x: 269, endPoint y: 281, distance: 13.4
click at [269, 281] on input "$0.00" at bounding box center [281, 281] width 27 height 5
type input "220"
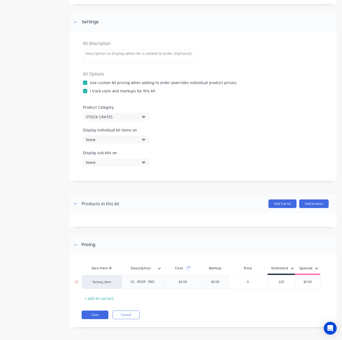
type input "$0.00"
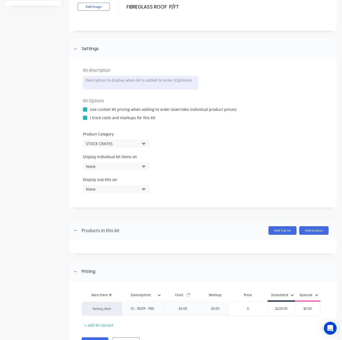
click at [136, 82] on div at bounding box center [140, 82] width 115 height 13
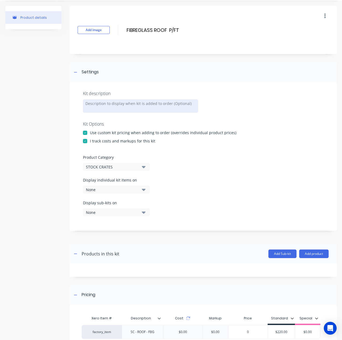
scroll to position [0, 0]
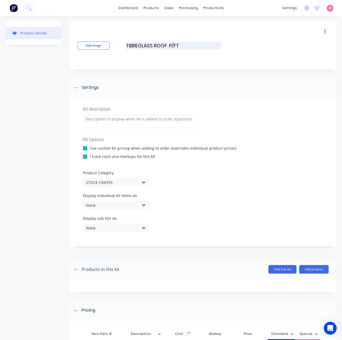
drag, startPoint x: 182, startPoint y: 44, endPoint x: 169, endPoint y: 44, distance: 13.6
click at [169, 44] on input "FIBREGLASS ROOF P/FT" at bounding box center [173, 46] width 95 height 8
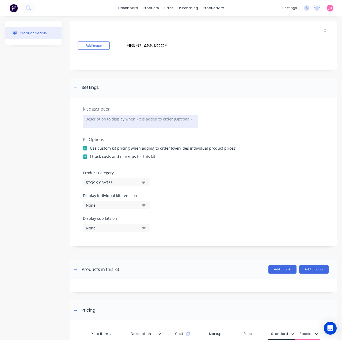
type input "FIBREGLASS ROOF"
click at [132, 116] on div at bounding box center [140, 121] width 115 height 13
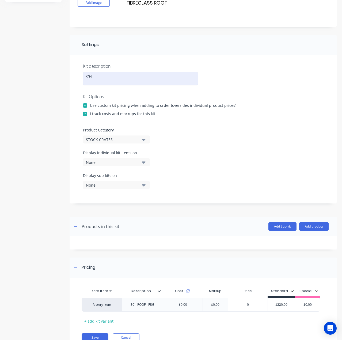
scroll to position [66, 0]
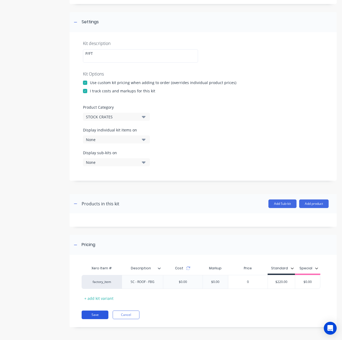
click at [98, 313] on button "Save" at bounding box center [95, 314] width 27 height 9
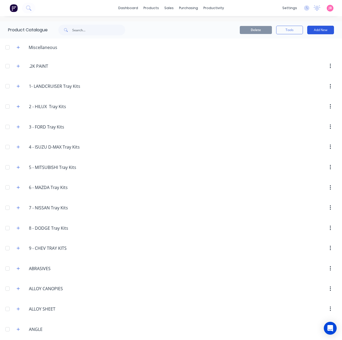
click at [319, 31] on button "Add New" at bounding box center [320, 30] width 27 height 9
click at [306, 61] on div "Product Kit" at bounding box center [308, 65] width 41 height 8
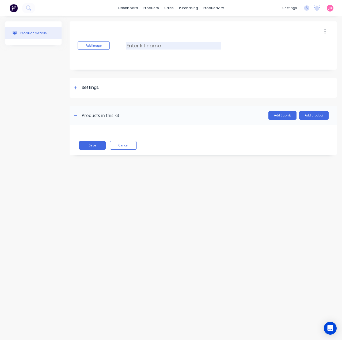
click at [187, 48] on input at bounding box center [173, 46] width 95 height 8
click at [142, 45] on input at bounding box center [173, 46] width 95 height 8
paste input "STEEL ROOF P/FT"
drag, startPoint x: 170, startPoint y: 46, endPoint x: 154, endPoint y: 46, distance: 15.3
click at [154, 46] on input "STEEL ROOF P/FT" at bounding box center [173, 46] width 95 height 8
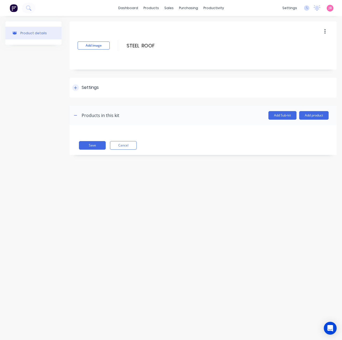
type input "STEEL ROOF"
click at [90, 85] on div "Settings" at bounding box center [90, 87] width 17 height 7
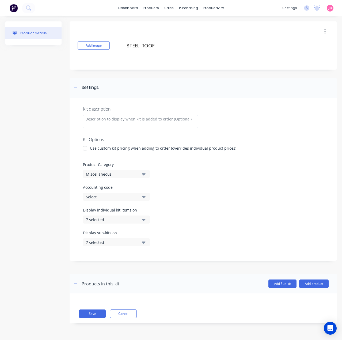
click at [93, 146] on div "Use custom kit pricing when adding to order (overrides individual product price…" at bounding box center [163, 148] width 146 height 6
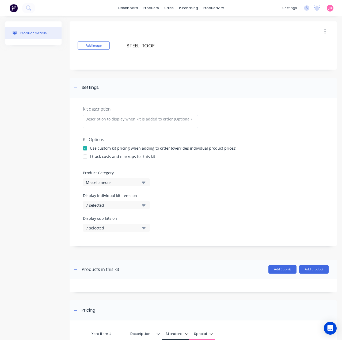
click at [87, 157] on div at bounding box center [85, 156] width 11 height 11
click at [109, 179] on button "Miscellaneous" at bounding box center [116, 182] width 67 height 8
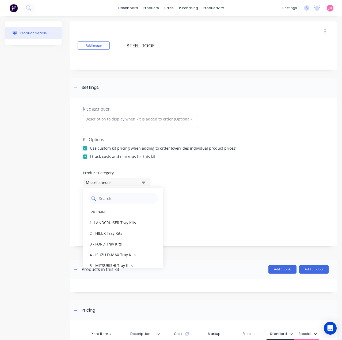
click at [111, 201] on Category "text" at bounding box center [126, 198] width 57 height 11
type Category "STO"
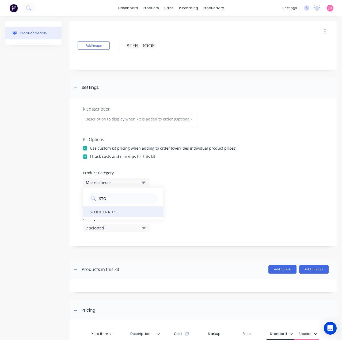
click at [113, 213] on div "STOCK CRATES" at bounding box center [123, 211] width 80 height 11
click at [127, 205] on div "7 selected" at bounding box center [112, 205] width 52 height 6
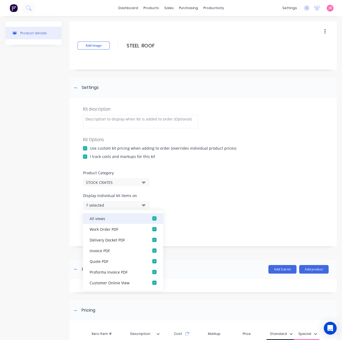
drag, startPoint x: 146, startPoint y: 218, endPoint x: 140, endPoint y: 219, distance: 5.9
click at [149, 219] on div "button" at bounding box center [154, 218] width 11 height 11
click at [133, 208] on button "None" at bounding box center [116, 205] width 67 height 8
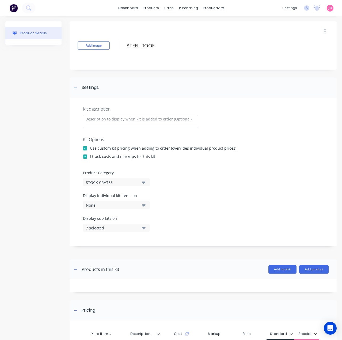
click at [140, 227] on button "7 selected" at bounding box center [116, 228] width 67 height 8
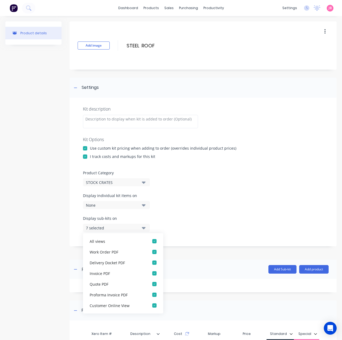
click at [145, 233] on div "All views Work Order PDF Delivery Docket PDF Invoice PDF Quote PDF Proforma Inv…" at bounding box center [123, 273] width 80 height 80
click at [149, 238] on div "button" at bounding box center [154, 241] width 11 height 11
drag, startPoint x: 143, startPoint y: 228, endPoint x: 142, endPoint y: 226, distance: 3.0
click at [142, 228] on icon "button" at bounding box center [144, 228] width 4 height 6
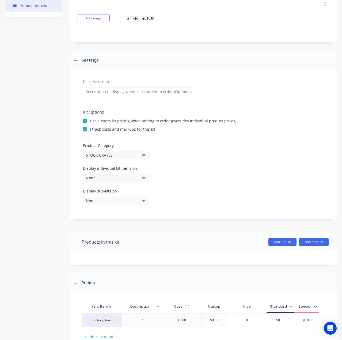
scroll to position [66, 0]
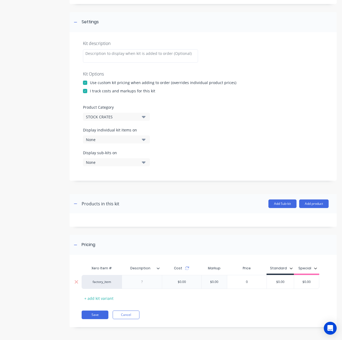
click at [134, 284] on div at bounding box center [142, 281] width 27 height 7
click at [152, 280] on div at bounding box center [142, 281] width 27 height 7
paste div
click at [280, 285] on div "$0.00 $0.00" at bounding box center [280, 282] width 27 height 13
drag, startPoint x: 290, startPoint y: 282, endPoint x: 281, endPoint y: 282, distance: 8.6
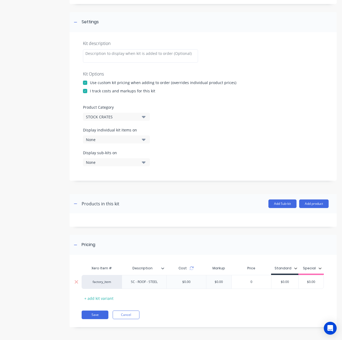
click at [281, 282] on input "$0.00" at bounding box center [284, 281] width 27 height 5
type input "230"
type input "$0.00"
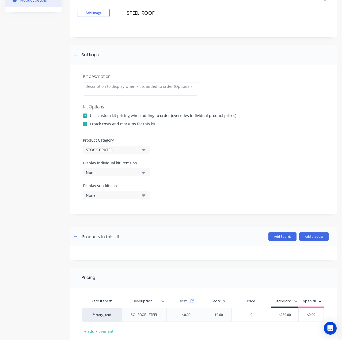
scroll to position [0, 0]
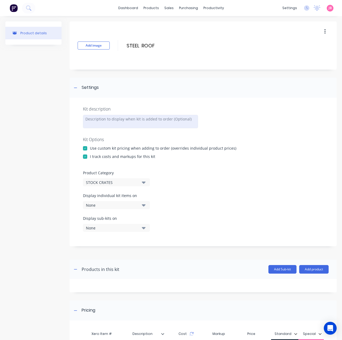
click at [133, 120] on div at bounding box center [140, 121] width 115 height 13
click at [230, 120] on div "Kit description P/FT Kit Options Use custom kit pricing when adding to order (o…" at bounding box center [203, 172] width 267 height 148
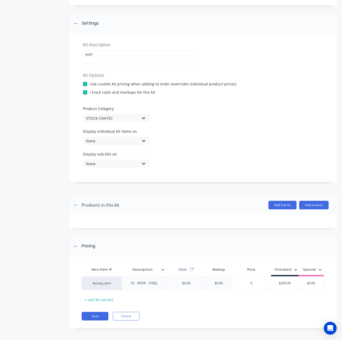
scroll to position [66, 0]
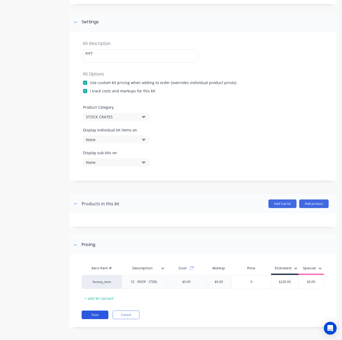
click at [96, 315] on button "Save" at bounding box center [95, 314] width 27 height 9
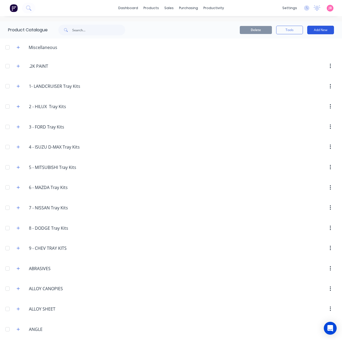
click at [320, 31] on button "Add New" at bounding box center [320, 30] width 27 height 9
click at [309, 61] on div "Product Kit" at bounding box center [308, 65] width 41 height 8
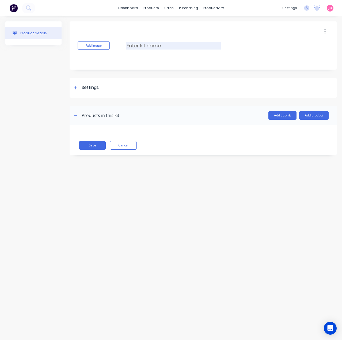
click at [161, 46] on input at bounding box center [173, 46] width 95 height 8
paste input "VINYL TARP COVER NO CURTINS P/FT"
type input "VINYL TARP COVER NO CURTINS"
click at [109, 93] on div "Settings" at bounding box center [203, 88] width 267 height 20
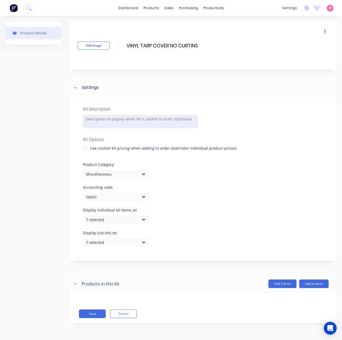
click at [109, 123] on div at bounding box center [140, 121] width 115 height 13
click at [88, 148] on div at bounding box center [85, 148] width 11 height 11
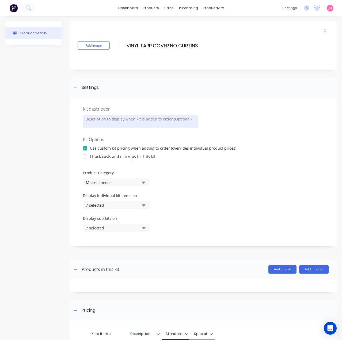
click at [87, 158] on div at bounding box center [85, 156] width 11 height 11
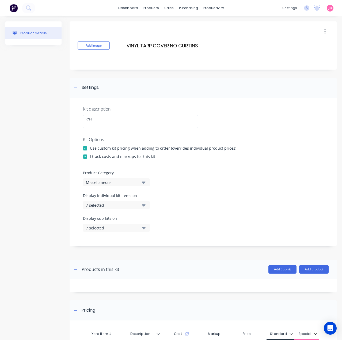
click at [231, 155] on div "I track costs and markups for this kit" at bounding box center [203, 157] width 240 height 6
click at [143, 157] on div "I track costs and markups for this kit" at bounding box center [122, 157] width 65 height 6
click at [145, 183] on icon "button" at bounding box center [144, 182] width 4 height 6
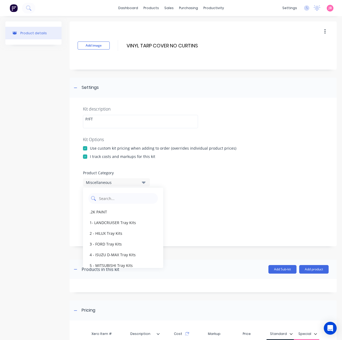
click at [117, 200] on Category "text" at bounding box center [126, 198] width 57 height 11
type Category "STO"
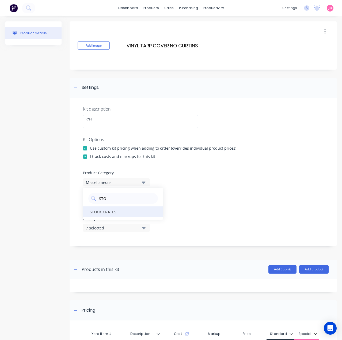
click at [118, 212] on div "STOCK CRATES" at bounding box center [123, 211] width 80 height 11
click at [141, 209] on div "Display individual kit items on 7 selected" at bounding box center [203, 204] width 240 height 23
click at [148, 208] on button "7 selected" at bounding box center [116, 205] width 67 height 8
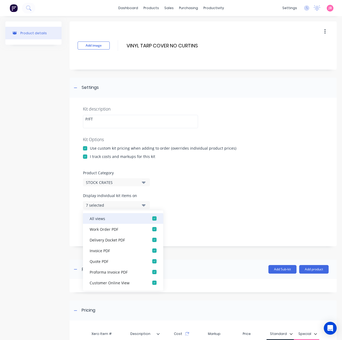
click at [150, 220] on div "button" at bounding box center [154, 218] width 11 height 11
click at [144, 203] on icon "button" at bounding box center [144, 205] width 4 height 6
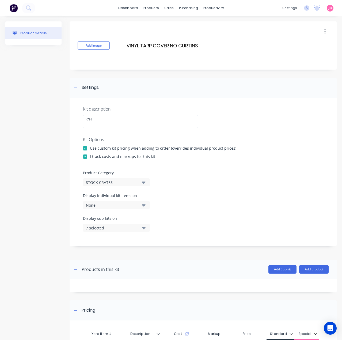
click at [143, 229] on icon "button" at bounding box center [144, 228] width 4 height 6
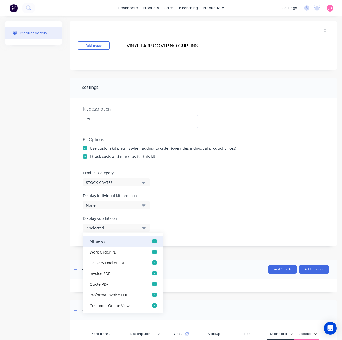
click at [150, 241] on div "button" at bounding box center [154, 241] width 11 height 11
click at [140, 228] on button "None" at bounding box center [116, 228] width 67 height 8
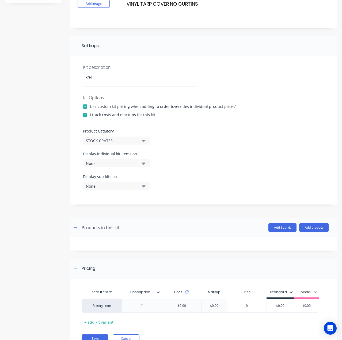
scroll to position [66, 0]
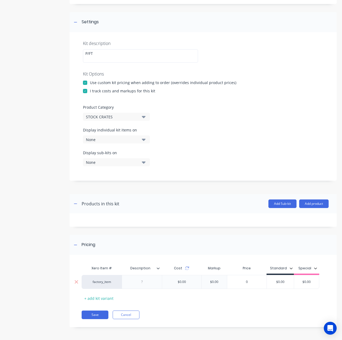
click at [156, 281] on div "factory_item $0.00 $0.00 0 $0.00 $0.00" at bounding box center [202, 282] width 240 height 14
click at [138, 281] on div at bounding box center [142, 281] width 27 height 7
paste div
click at [282, 281] on input "$0.00" at bounding box center [280, 283] width 27 height 5
click at [282, 281] on input "$0.00" at bounding box center [281, 281] width 27 height 5
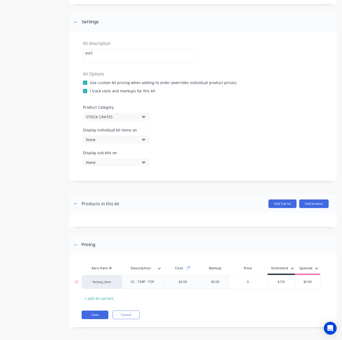
type input "$150"
type input "$0.00"
click at [239, 245] on div "Pricing" at bounding box center [203, 245] width 267 height 20
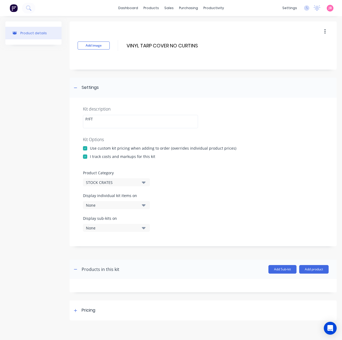
scroll to position [0, 0]
click at [143, 305] on div "Pricing" at bounding box center [203, 310] width 267 height 20
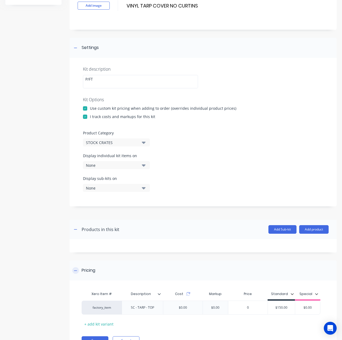
scroll to position [66, 0]
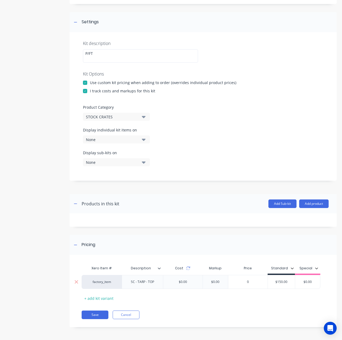
click at [283, 283] on input "$150.00" at bounding box center [281, 281] width 27 height 5
type input "$145"
click at [92, 314] on button "Save" at bounding box center [95, 314] width 27 height 9
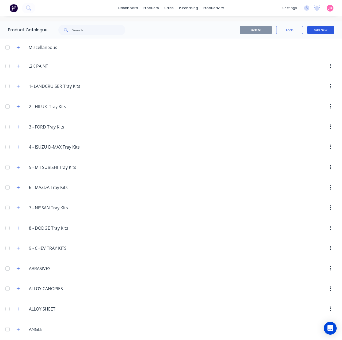
click at [319, 29] on button "Add New" at bounding box center [320, 30] width 27 height 9
click at [294, 65] on div "Product Kit" at bounding box center [308, 65] width 41 height 8
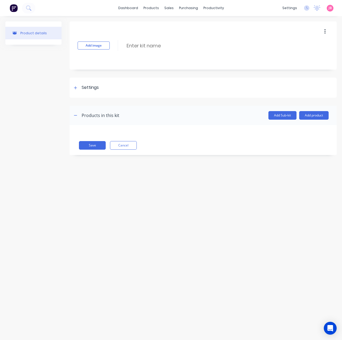
click at [246, 44] on div "Add image Enter kit name" at bounding box center [203, 45] width 267 height 48
click at [150, 43] on input at bounding box center [173, 46] width 95 height 8
paste input "VINYL TARP ROLL UP CURTINS P/FT"
drag, startPoint x: 206, startPoint y: 46, endPoint x: 192, endPoint y: 46, distance: 13.6
click at [192, 46] on input "VINYL TARP ROLL UP CURTINS P/FT" at bounding box center [173, 46] width 95 height 8
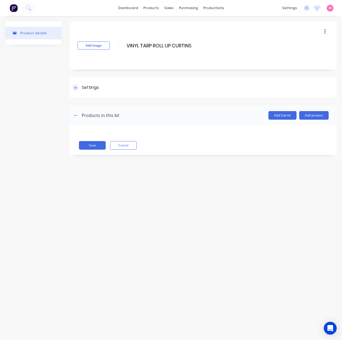
type input "VINYL TARP ROLL UP CURTINS"
click at [97, 83] on div "Settings" at bounding box center [203, 88] width 267 height 20
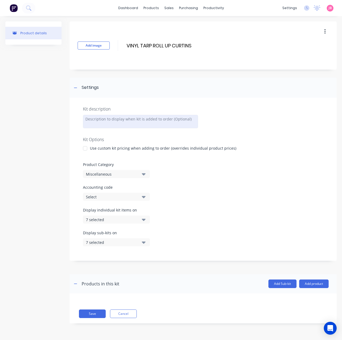
click at [105, 119] on div at bounding box center [140, 121] width 115 height 13
click at [135, 147] on div "Use custom kit pricing when adding to order (overrides individual product price…" at bounding box center [163, 148] width 146 height 6
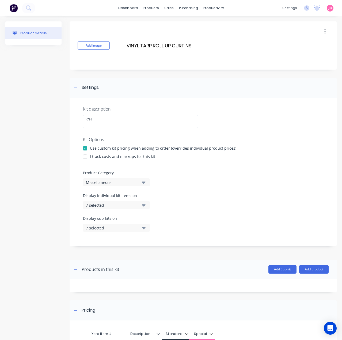
click at [110, 157] on div "I track costs and markups for this kit" at bounding box center [122, 157] width 65 height 6
drag, startPoint x: 103, startPoint y: 157, endPoint x: 99, endPoint y: 157, distance: 4.6
click at [103, 157] on div "I track costs and markups for this kit" at bounding box center [122, 157] width 65 height 6
drag, startPoint x: 81, startPoint y: 157, endPoint x: 84, endPoint y: 157, distance: 2.7
click at [81, 157] on div at bounding box center [85, 156] width 11 height 11
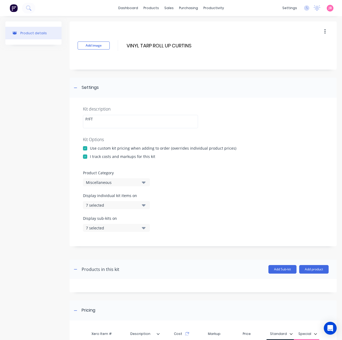
click at [85, 156] on div at bounding box center [85, 156] width 11 height 11
click at [82, 155] on div at bounding box center [85, 156] width 11 height 11
click at [142, 182] on icon "button" at bounding box center [144, 182] width 4 height 6
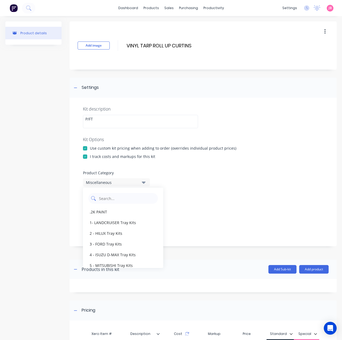
click at [134, 199] on Category "text" at bounding box center [126, 198] width 57 height 11
type Category "STO"
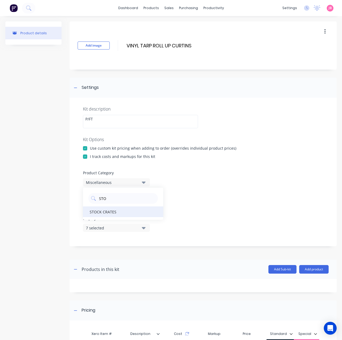
click at [118, 214] on div "STOCK CRATES" at bounding box center [123, 211] width 80 height 11
click at [134, 209] on button "7 selected" at bounding box center [116, 205] width 67 height 8
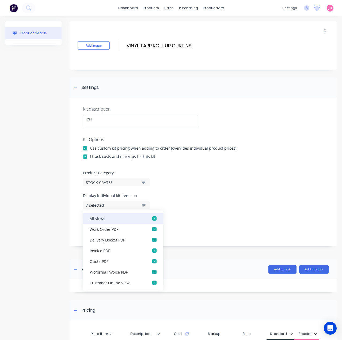
drag, startPoint x: 145, startPoint y: 218, endPoint x: 139, endPoint y: 214, distance: 7.4
click at [149, 218] on div "button" at bounding box center [154, 218] width 11 height 11
click at [134, 206] on div "None" at bounding box center [112, 205] width 52 height 6
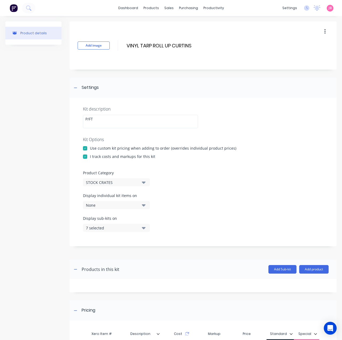
click at [145, 231] on button "7 selected" at bounding box center [116, 228] width 67 height 8
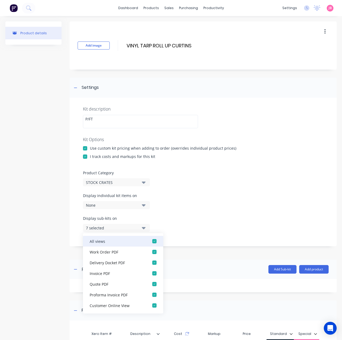
click at [151, 238] on div "button" at bounding box center [154, 241] width 11 height 11
click at [148, 228] on button "None" at bounding box center [116, 228] width 67 height 8
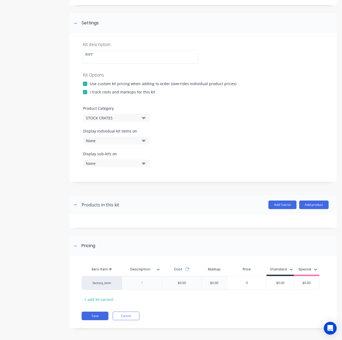
scroll to position [66, 0]
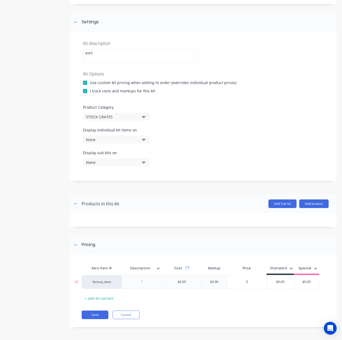
drag, startPoint x: 145, startPoint y: 280, endPoint x: 204, endPoint y: 280, distance: 58.9
click at [145, 280] on div at bounding box center [142, 281] width 27 height 7
click at [145, 283] on div at bounding box center [142, 281] width 27 height 7
paste div
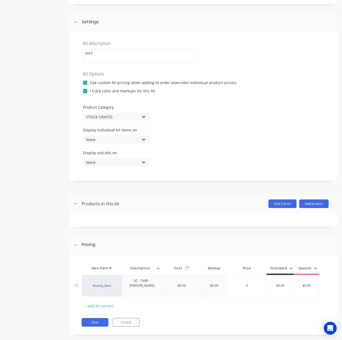
click at [285, 283] on input "$0.00" at bounding box center [280, 285] width 27 height 5
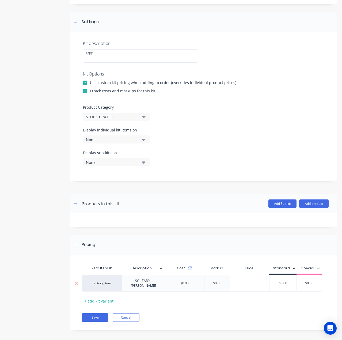
click at [285, 282] on input "$0.00" at bounding box center [282, 283] width 27 height 5
type input "75"
type input "$0.00"
click at [89, 314] on button "Save" at bounding box center [95, 317] width 27 height 9
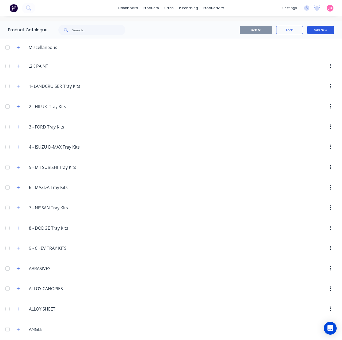
click at [315, 26] on button "Add New" at bounding box center [320, 30] width 27 height 9
click at [303, 68] on div "Product Kit" at bounding box center [308, 65] width 41 height 8
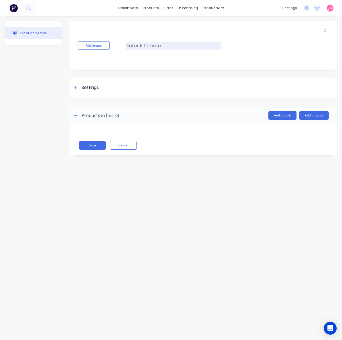
click at [171, 48] on input at bounding box center [173, 46] width 95 height 8
paste input "HORSE DIVIDER ROPE DIVIDER TIE CHANNEL P/FT"
drag, startPoint x: 222, startPoint y: 45, endPoint x: 269, endPoint y: 47, distance: 46.9
click at [269, 47] on div "Add image HORSE DIVIDER ROPE DIVIDER TIE CHANNEL P/FT HORSE DIVIDER ROPE DIVIDE…" at bounding box center [203, 45] width 267 height 48
type input "HORSE DIVIDER ROPE DIVIDER TIE CHANNEL"
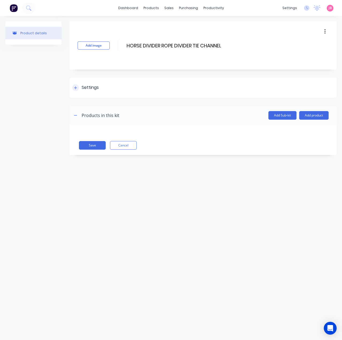
click at [97, 85] on div "Settings" at bounding box center [90, 87] width 17 height 7
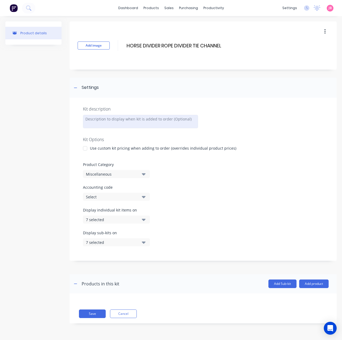
click at [97, 120] on div at bounding box center [140, 121] width 115 height 13
click at [90, 151] on div at bounding box center [85, 148] width 11 height 11
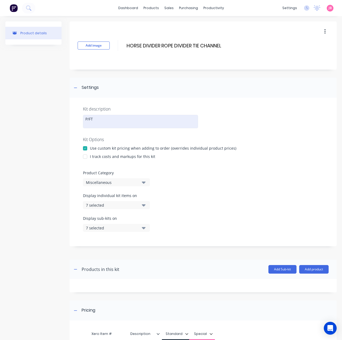
click at [90, 155] on div at bounding box center [85, 156] width 11 height 11
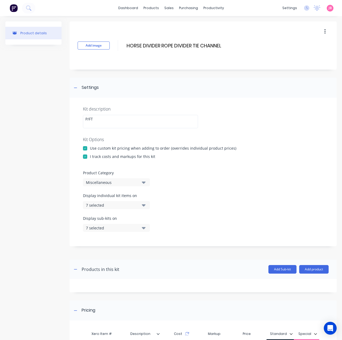
click at [107, 181] on div "Miscellaneous" at bounding box center [112, 183] width 52 height 6
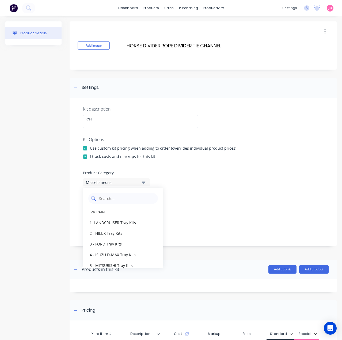
click at [119, 200] on Category "text" at bounding box center [126, 198] width 57 height 11
type Category "STO"
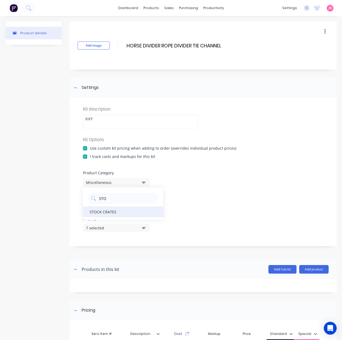
click at [124, 213] on div "STOCK CRATES" at bounding box center [123, 211] width 80 height 11
drag, startPoint x: 134, startPoint y: 206, endPoint x: 135, endPoint y: 209, distance: 3.0
click at [134, 206] on div "7 selected" at bounding box center [112, 205] width 52 height 6
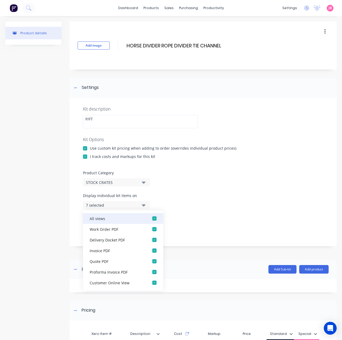
click at [140, 219] on button "All views" at bounding box center [123, 218] width 80 height 11
click at [160, 199] on div "Display individual kit items on None" at bounding box center [203, 204] width 240 height 23
click at [146, 207] on button "None" at bounding box center [116, 205] width 67 height 8
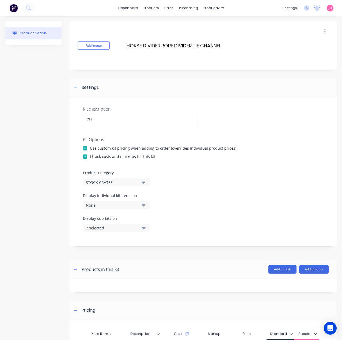
click at [144, 224] on button "7 selected" at bounding box center [116, 228] width 67 height 8
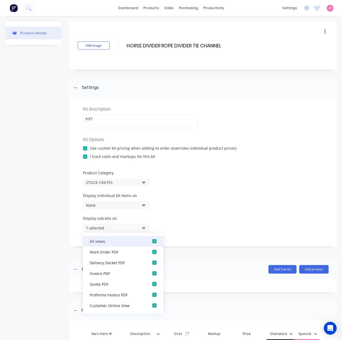
click at [149, 238] on div "button" at bounding box center [154, 241] width 11 height 11
click at [144, 229] on icon "button" at bounding box center [144, 228] width 4 height 6
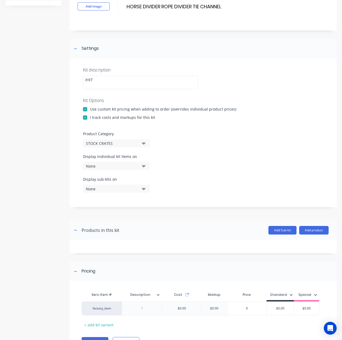
scroll to position [66, 0]
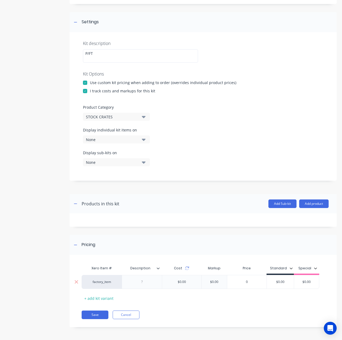
click at [140, 287] on div at bounding box center [142, 282] width 40 height 14
click at [144, 279] on div at bounding box center [142, 281] width 27 height 7
paste div
click at [282, 282] on input "$0.00" at bounding box center [280, 283] width 27 height 5
click at [281, 282] on input "$0.00" at bounding box center [280, 281] width 27 height 5
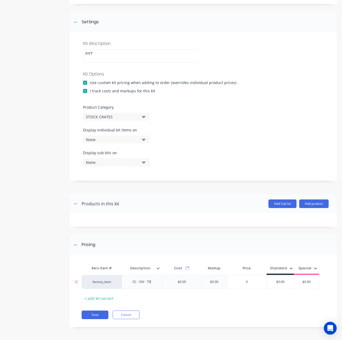
click at [281, 282] on input "$0.00" at bounding box center [280, 281] width 27 height 5
type input "$100"
click at [178, 146] on div "Display individual kit items on None" at bounding box center [203, 138] width 240 height 23
click at [90, 314] on button "Save" at bounding box center [95, 314] width 27 height 9
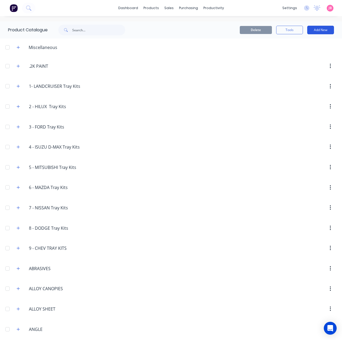
click at [323, 28] on button "Add New" at bounding box center [320, 30] width 27 height 9
click at [305, 64] on div "Product Kit" at bounding box center [308, 65] width 41 height 8
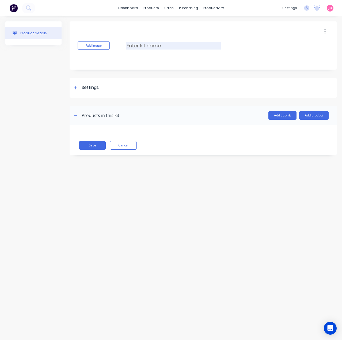
click at [181, 44] on input at bounding box center [173, 46] width 95 height 8
paste input "THROUGH LOAD ROAD TRAIN FULL WIDTH"
type input "THROUGH LOAD ROAD TRAIN FULL WIDTH"
click at [124, 90] on div "Settings" at bounding box center [203, 88] width 267 height 20
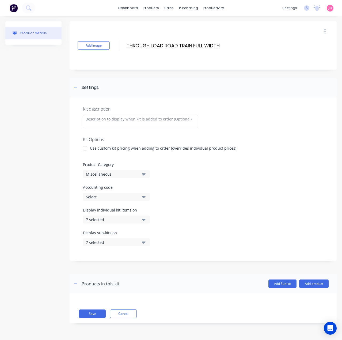
click at [84, 147] on div at bounding box center [85, 148] width 11 height 11
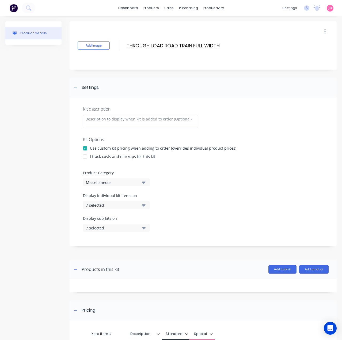
click at [86, 155] on div at bounding box center [85, 156] width 11 height 11
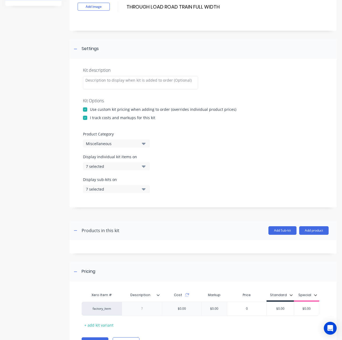
scroll to position [12, 0]
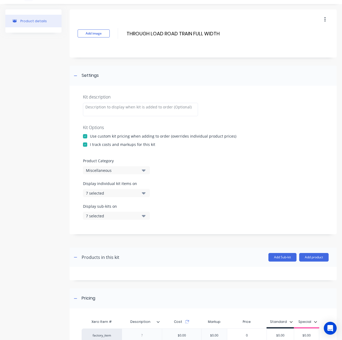
click at [122, 171] on div "Miscellaneous" at bounding box center [112, 170] width 52 height 6
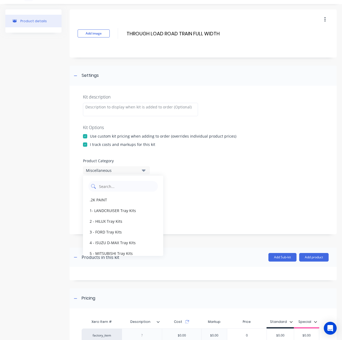
click at [123, 186] on Category "text" at bounding box center [126, 186] width 57 height 11
type Category "STO"
click at [127, 198] on div "STOCK CRATES" at bounding box center [123, 199] width 80 height 11
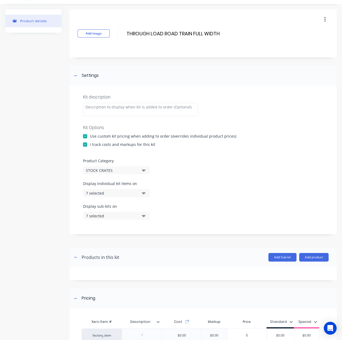
click at [145, 191] on icon "button" at bounding box center [144, 193] width 4 height 6
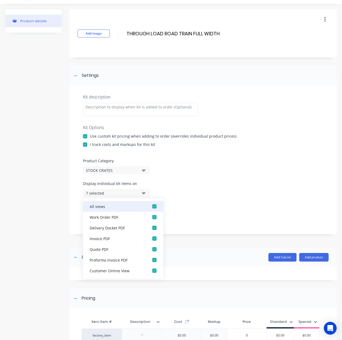
click at [149, 205] on div "button" at bounding box center [154, 206] width 11 height 11
click at [140, 194] on button "None" at bounding box center [116, 193] width 67 height 8
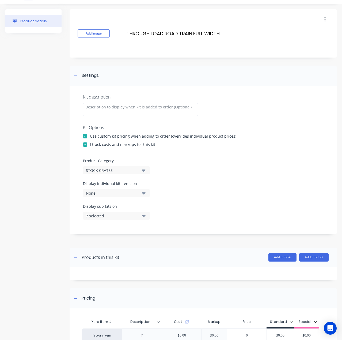
click at [144, 216] on icon "button" at bounding box center [144, 216] width 4 height 2
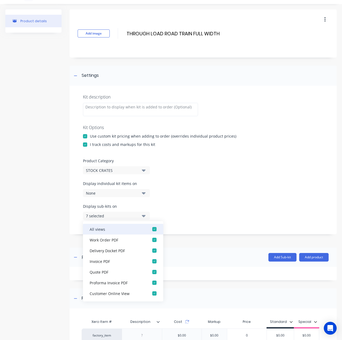
click at [149, 229] on div "button" at bounding box center [154, 229] width 11 height 11
click at [146, 214] on button "None" at bounding box center [116, 216] width 67 height 8
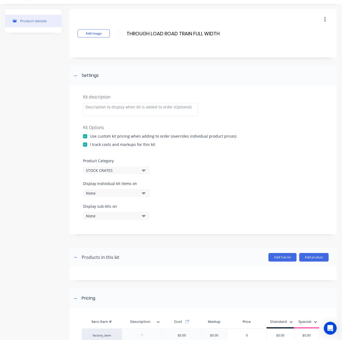
scroll to position [66, 0]
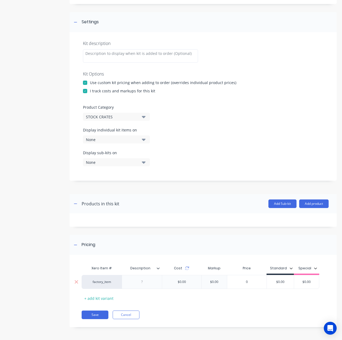
click at [144, 281] on div at bounding box center [142, 281] width 27 height 7
click at [141, 280] on div at bounding box center [142, 281] width 27 height 7
paste div
click at [285, 276] on div "$0.00" at bounding box center [280, 281] width 27 height 13
drag, startPoint x: 287, startPoint y: 281, endPoint x: 259, endPoint y: 285, distance: 27.9
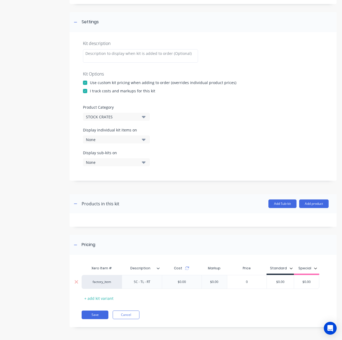
click at [259, 285] on div "factory_item SC - TL - RT $0.00 $0.00 0 $0.00 $0.00 $0.00" at bounding box center [201, 282] width 238 height 14
type input "7000"
type input "$0.00"
click at [101, 314] on button "Save" at bounding box center [95, 314] width 27 height 9
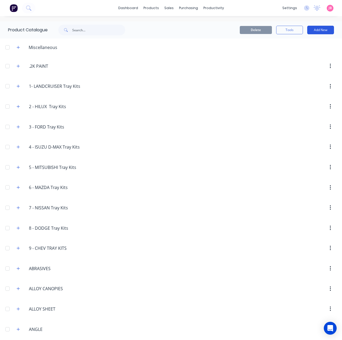
click at [316, 30] on button "Add New" at bounding box center [320, 30] width 27 height 9
click at [301, 62] on div "Product Kit" at bounding box center [308, 65] width 41 height 8
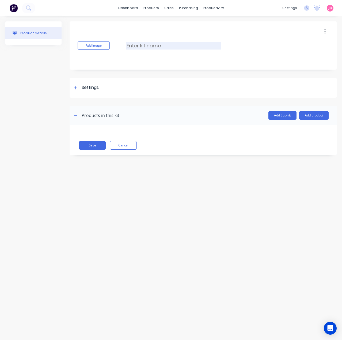
click at [173, 43] on input at bounding box center [173, 46] width 95 height 8
paste input "THROUGH LOAD 1/2 WIDTH FOR DOG TRAILER"
type input "THROUGH LOAD 1/2 WIDTH FOR DOG TRAILER"
click at [161, 88] on div "Settings" at bounding box center [203, 88] width 267 height 20
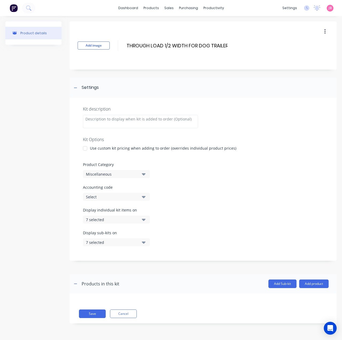
click at [106, 147] on div "Use custom kit pricing when adding to order (overrides individual product price…" at bounding box center [163, 148] width 146 height 6
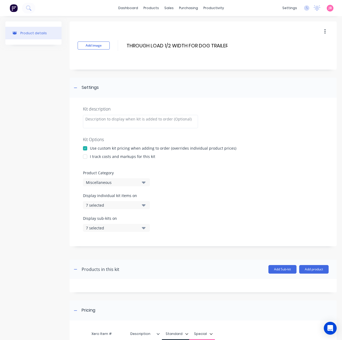
click at [100, 157] on div "I track costs and markups for this kit" at bounding box center [122, 157] width 65 height 6
click at [85, 156] on div at bounding box center [85, 156] width 11 height 11
click at [125, 184] on div "Miscellaneous" at bounding box center [112, 183] width 52 height 6
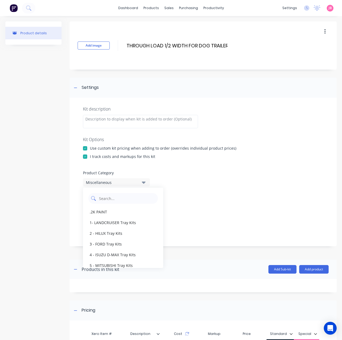
click at [131, 198] on Category "text" at bounding box center [126, 198] width 57 height 11
type Category "STO"
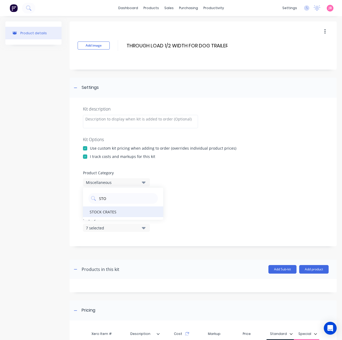
click at [128, 212] on div "STOCK CRATES" at bounding box center [123, 211] width 80 height 11
click at [142, 204] on icon "button" at bounding box center [144, 205] width 4 height 2
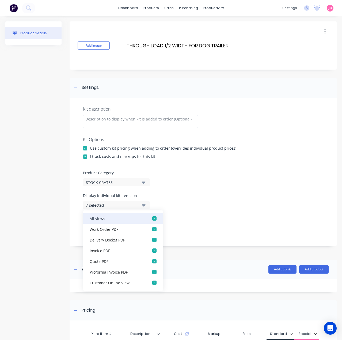
click at [149, 219] on div "button" at bounding box center [154, 218] width 11 height 11
click at [139, 205] on button "None" at bounding box center [116, 205] width 67 height 8
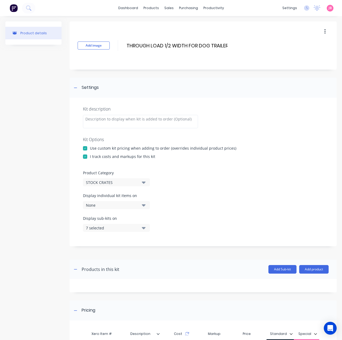
click at [144, 227] on icon "button" at bounding box center [144, 228] width 4 height 2
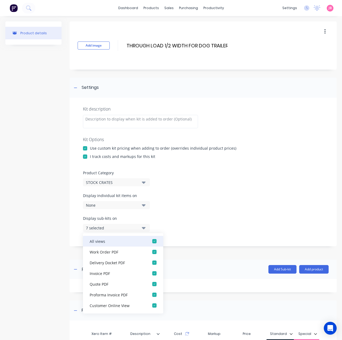
click at [149, 242] on div "button" at bounding box center [154, 241] width 11 height 11
click at [140, 226] on button "None" at bounding box center [116, 228] width 67 height 8
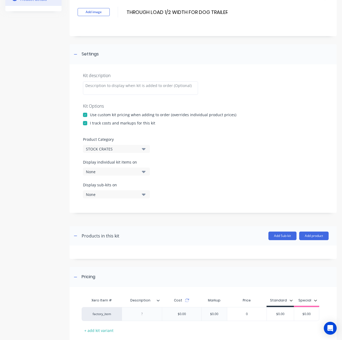
scroll to position [66, 0]
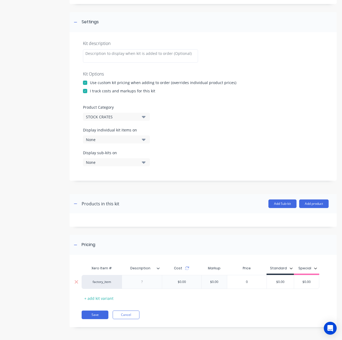
click at [144, 280] on div at bounding box center [142, 281] width 27 height 7
paste div
click at [280, 281] on input "$0.00" at bounding box center [280, 283] width 27 height 5
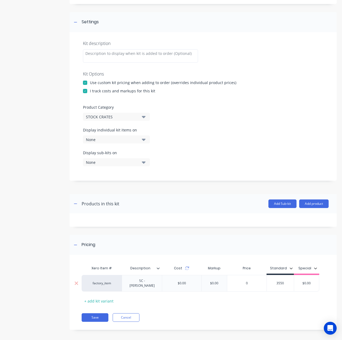
type input "3550"
type input "$0.00"
click at [92, 313] on button "Save" at bounding box center [95, 317] width 27 height 9
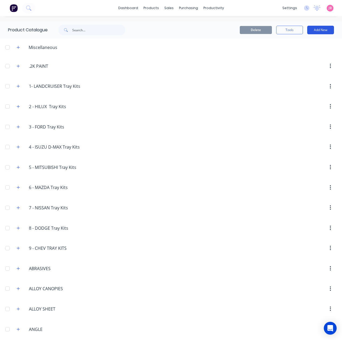
click at [318, 28] on button "Add New" at bounding box center [320, 30] width 27 height 9
click at [308, 64] on div "Product Kit" at bounding box center [308, 65] width 41 height 8
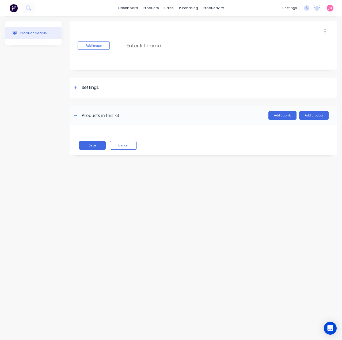
click at [231, 47] on div "Add image Enter kit name" at bounding box center [203, 45] width 267 height 48
click at [202, 46] on input at bounding box center [173, 46] width 95 height 8
paste input "HAY RACK / STORGE ON ROOF"
type input "HAY RACK / STORGE ON ROOF"
click at [117, 86] on div "Settings" at bounding box center [203, 88] width 267 height 20
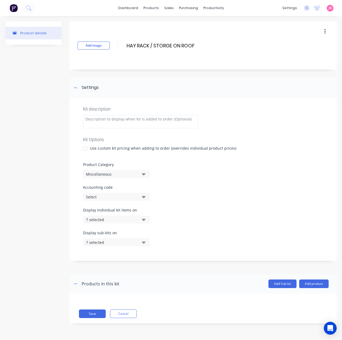
click at [96, 150] on div "Use custom kit pricing when adding to order (overrides individual product price…" at bounding box center [163, 148] width 146 height 6
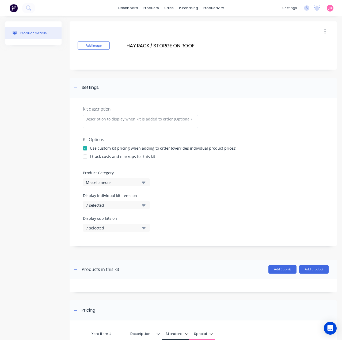
click at [97, 157] on div "I track costs and markups for this kit" at bounding box center [122, 157] width 65 height 6
drag, startPoint x: 86, startPoint y: 156, endPoint x: 94, endPoint y: 162, distance: 11.1
click at [86, 156] on div at bounding box center [85, 156] width 11 height 11
click at [134, 182] on div "Miscellaneous" at bounding box center [112, 183] width 52 height 6
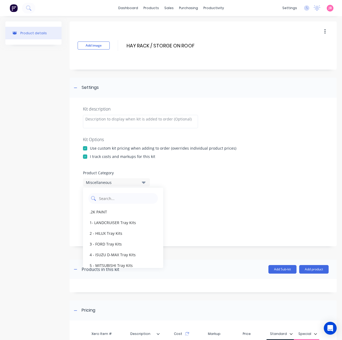
click at [130, 199] on Category "text" at bounding box center [126, 198] width 57 height 11
type Category "STO"
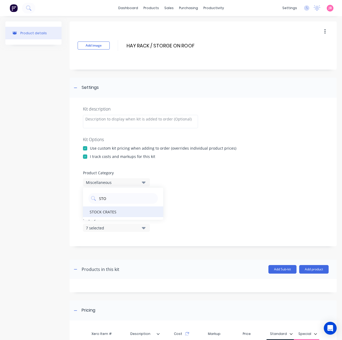
click at [131, 213] on div "STOCK CRATES" at bounding box center [123, 211] width 80 height 11
click at [138, 207] on button "7 selected" at bounding box center [116, 205] width 67 height 8
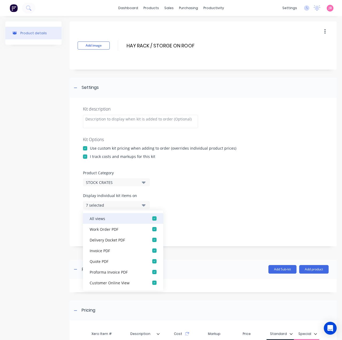
click at [138, 221] on button "All views" at bounding box center [123, 218] width 80 height 11
click at [141, 207] on button "None" at bounding box center [116, 205] width 67 height 8
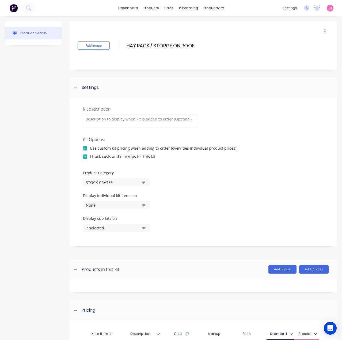
click at [145, 226] on icon "button" at bounding box center [144, 228] width 4 height 6
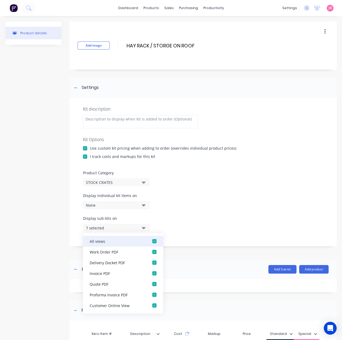
click at [143, 242] on button "All views" at bounding box center [123, 241] width 80 height 11
click at [140, 224] on button "None" at bounding box center [116, 228] width 67 height 8
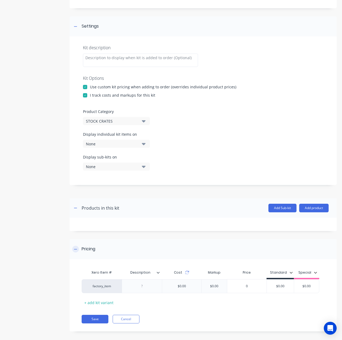
scroll to position [66, 0]
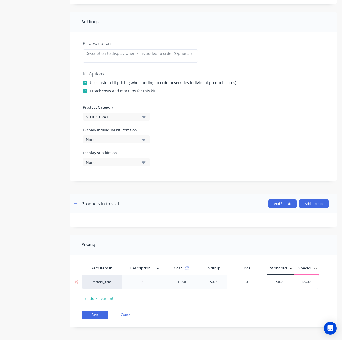
click at [149, 283] on div at bounding box center [142, 281] width 27 height 7
paste div
click at [201, 252] on div "Pricing" at bounding box center [203, 245] width 267 height 20
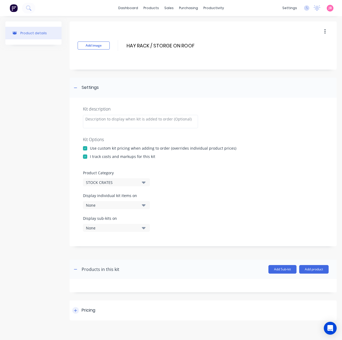
scroll to position [0, 0]
click at [101, 315] on div "Pricing" at bounding box center [203, 310] width 267 height 20
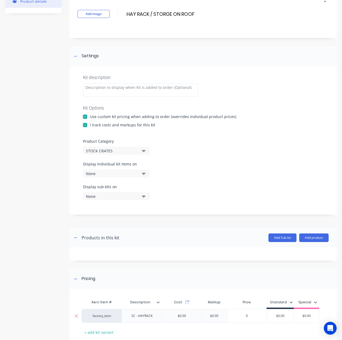
scroll to position [66, 0]
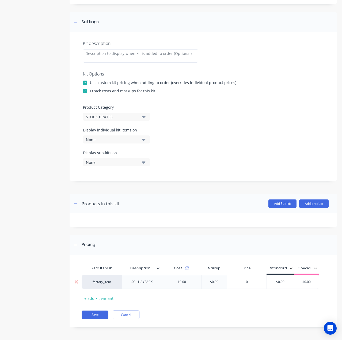
type input "$0.00"
click at [281, 281] on input "$0.00" at bounding box center [280, 281] width 27 height 5
click at [93, 313] on button "Save" at bounding box center [95, 314] width 27 height 9
